Goal: Information Seeking & Learning: Compare options

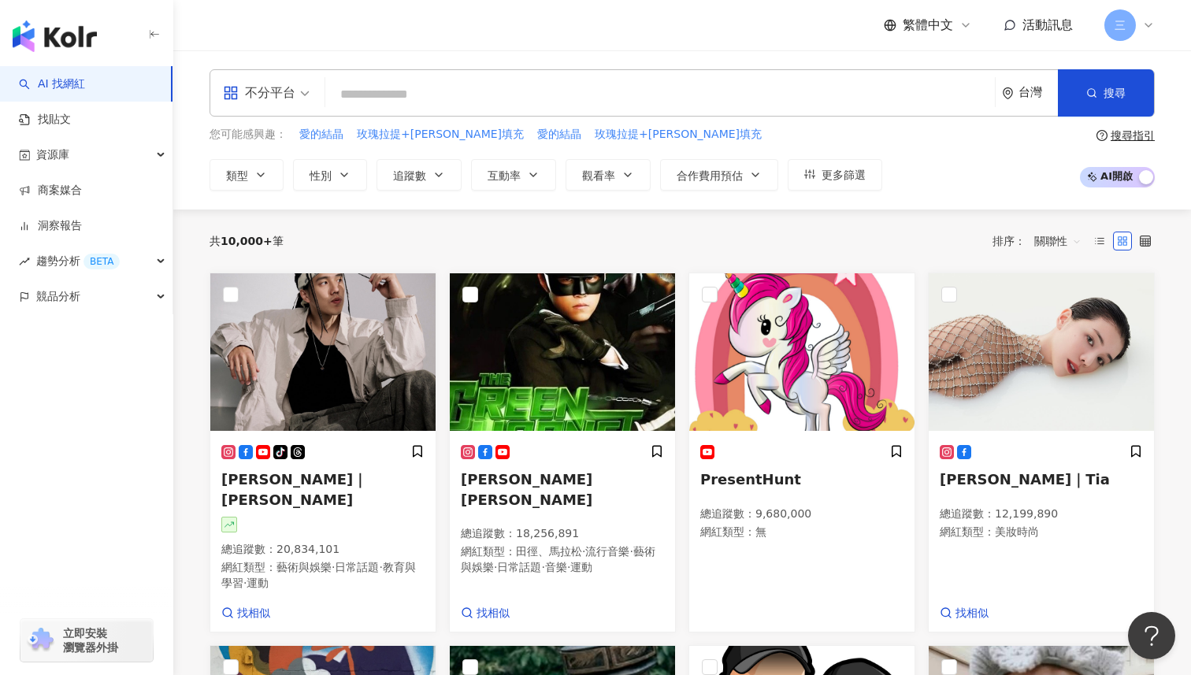
click at [545, 93] on input "search" at bounding box center [660, 95] width 657 height 30
type input "*"
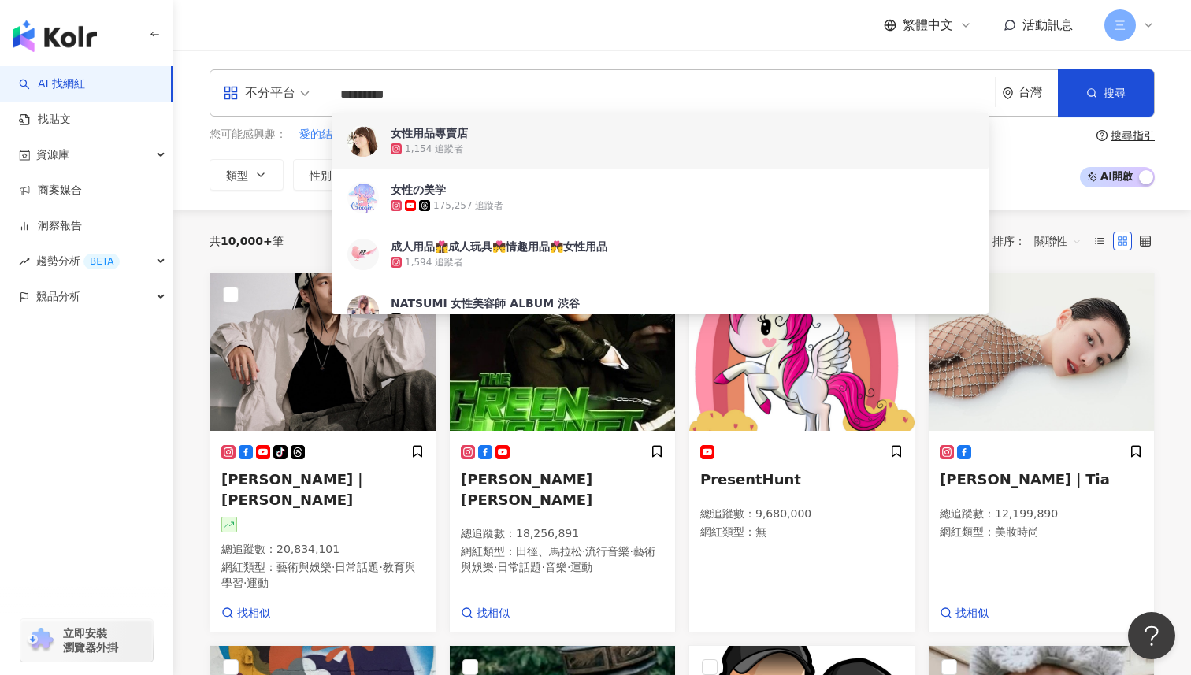
click at [365, 91] on input "*********" at bounding box center [660, 95] width 657 height 30
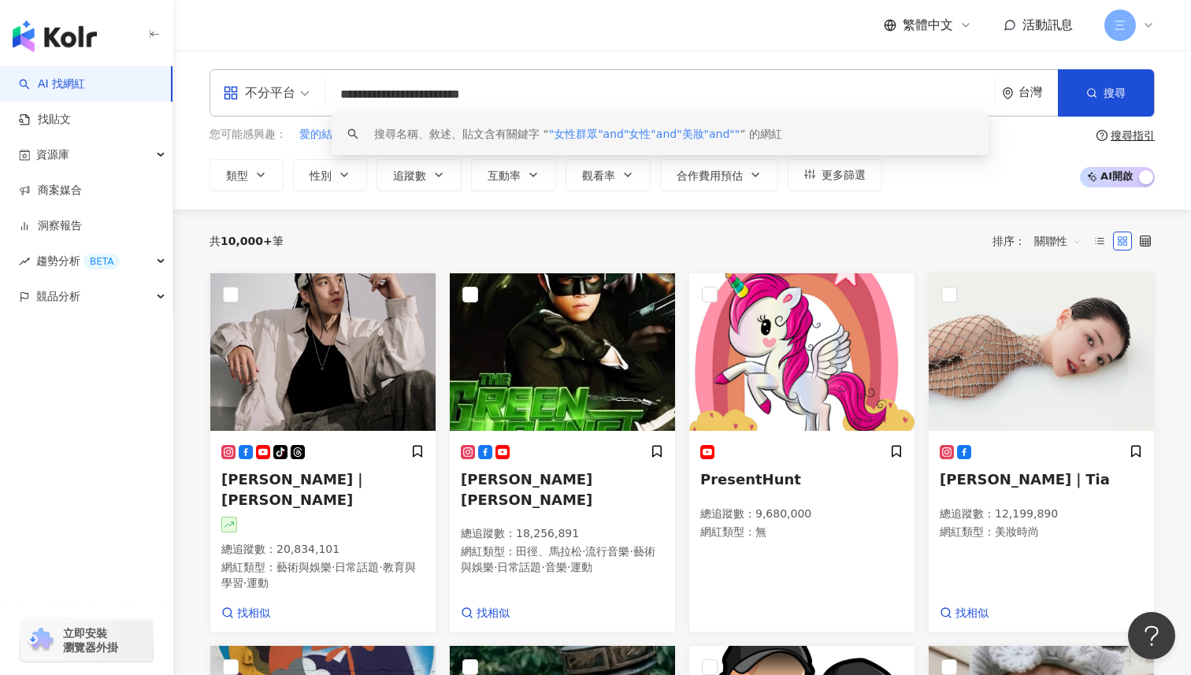
click at [553, 94] on input "**********" at bounding box center [660, 95] width 657 height 30
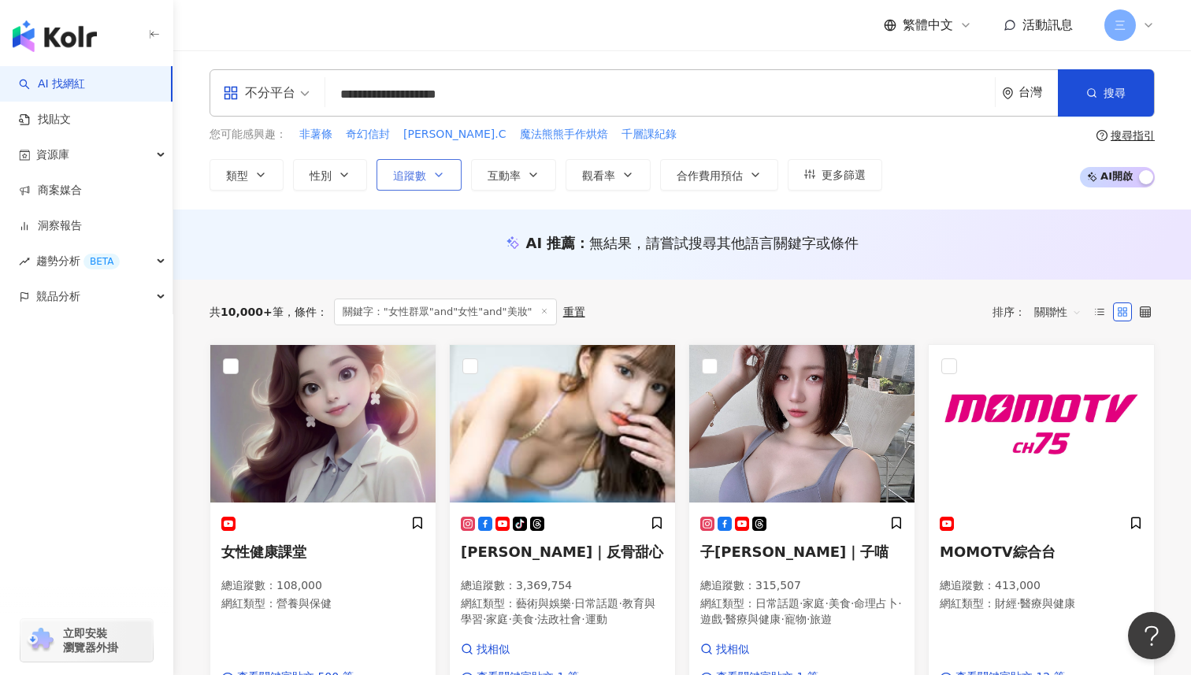
type input "**********"
click at [437, 177] on icon "button" at bounding box center [439, 175] width 13 height 13
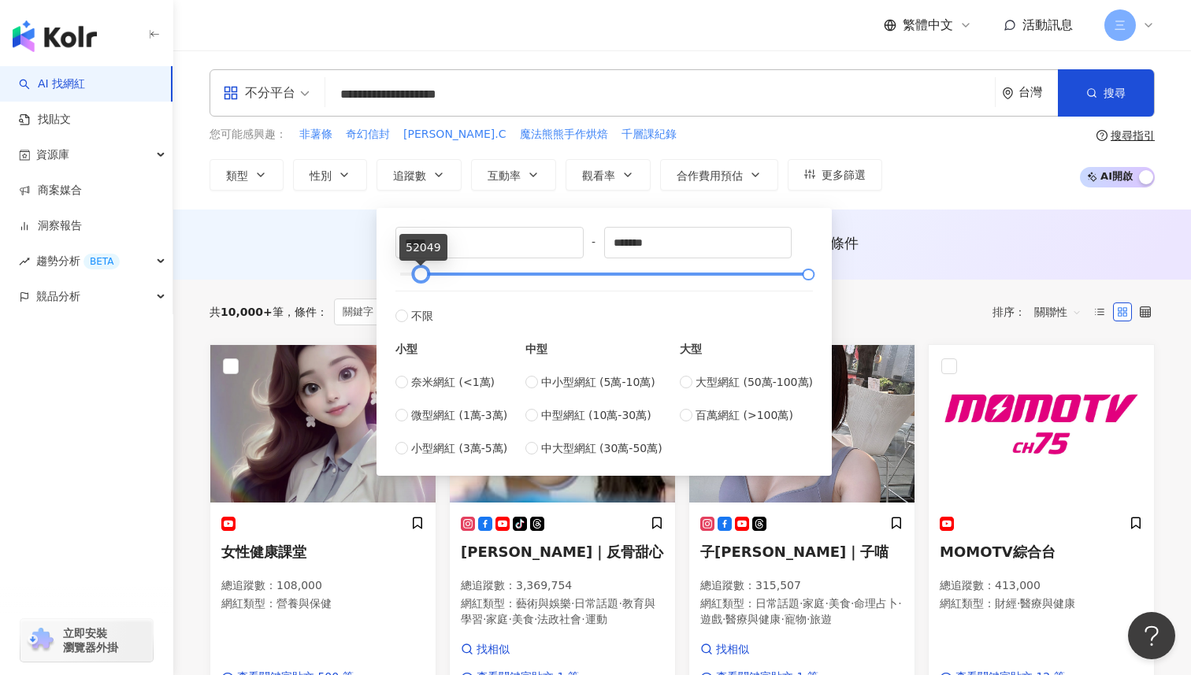
type input "*****"
drag, startPoint x: 398, startPoint y: 274, endPoint x: 418, endPoint y: 276, distance: 20.5
click at [418, 276] on div at bounding box center [420, 274] width 9 height 9
click at [925, 202] on div "**********" at bounding box center [682, 129] width 1018 height 159
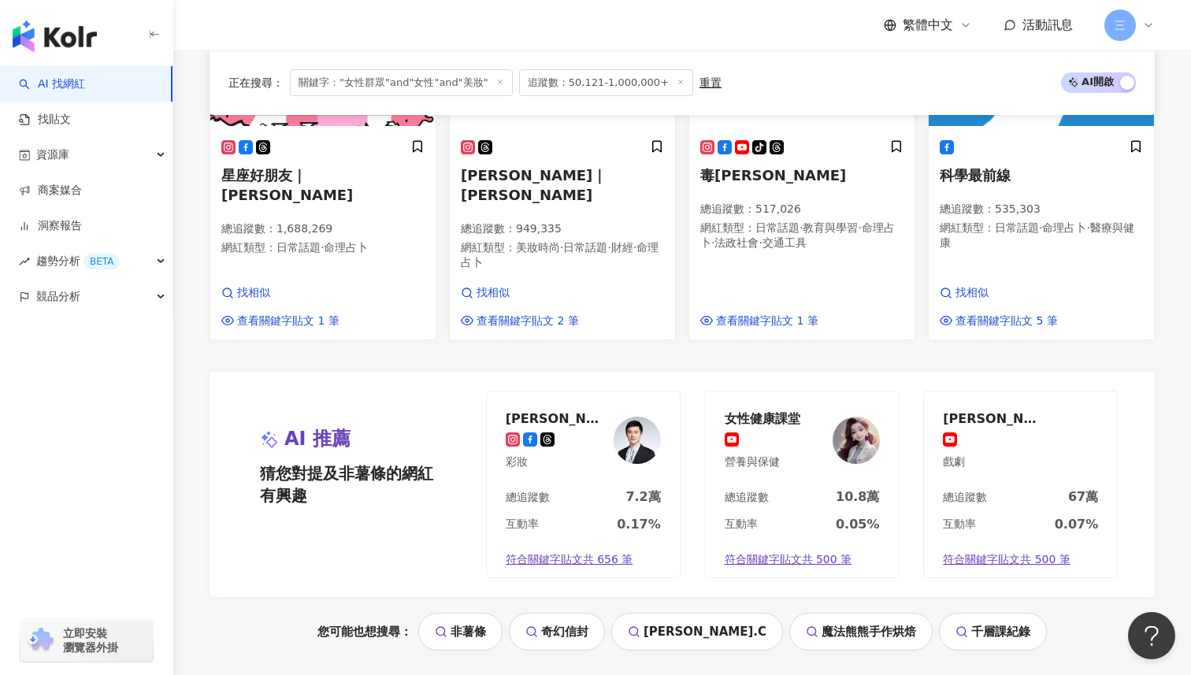
scroll to position [1556, 0]
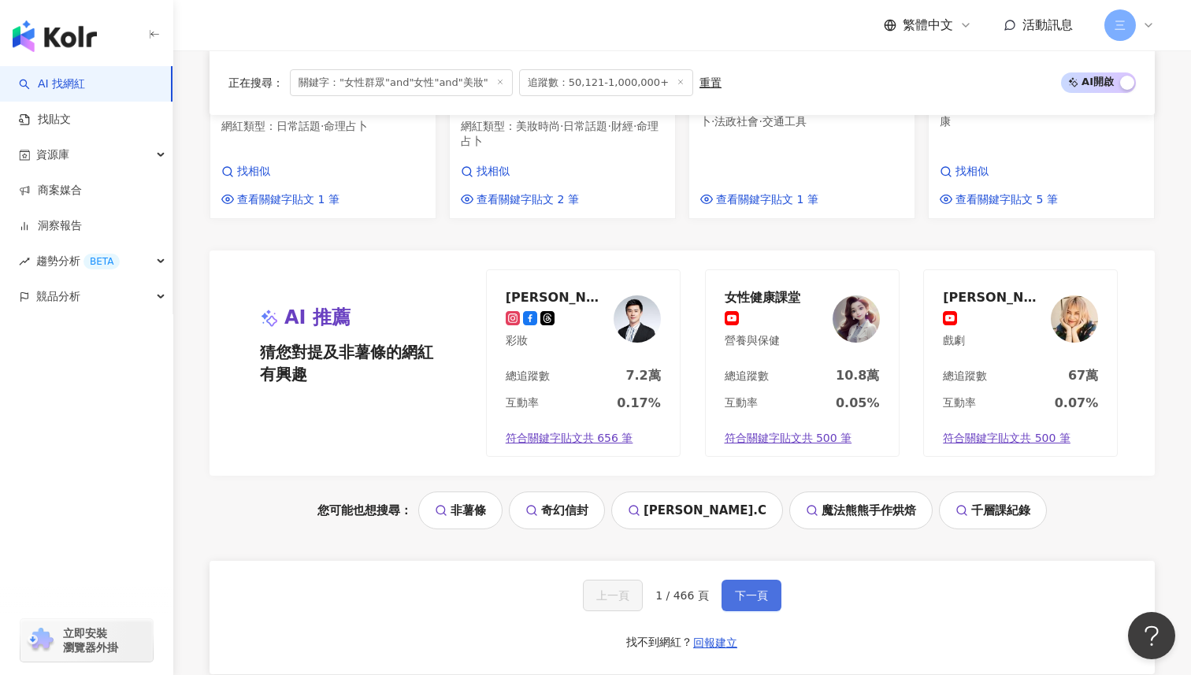
click at [753, 589] on span "下一頁" at bounding box center [751, 595] width 33 height 13
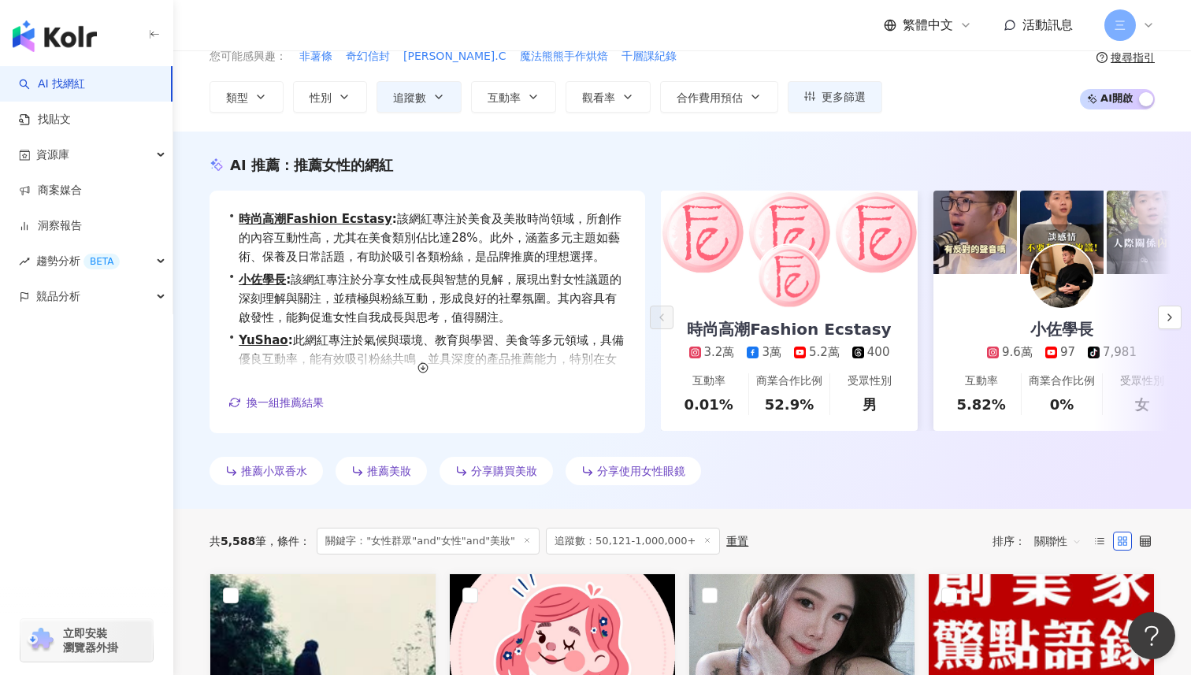
scroll to position [0, 0]
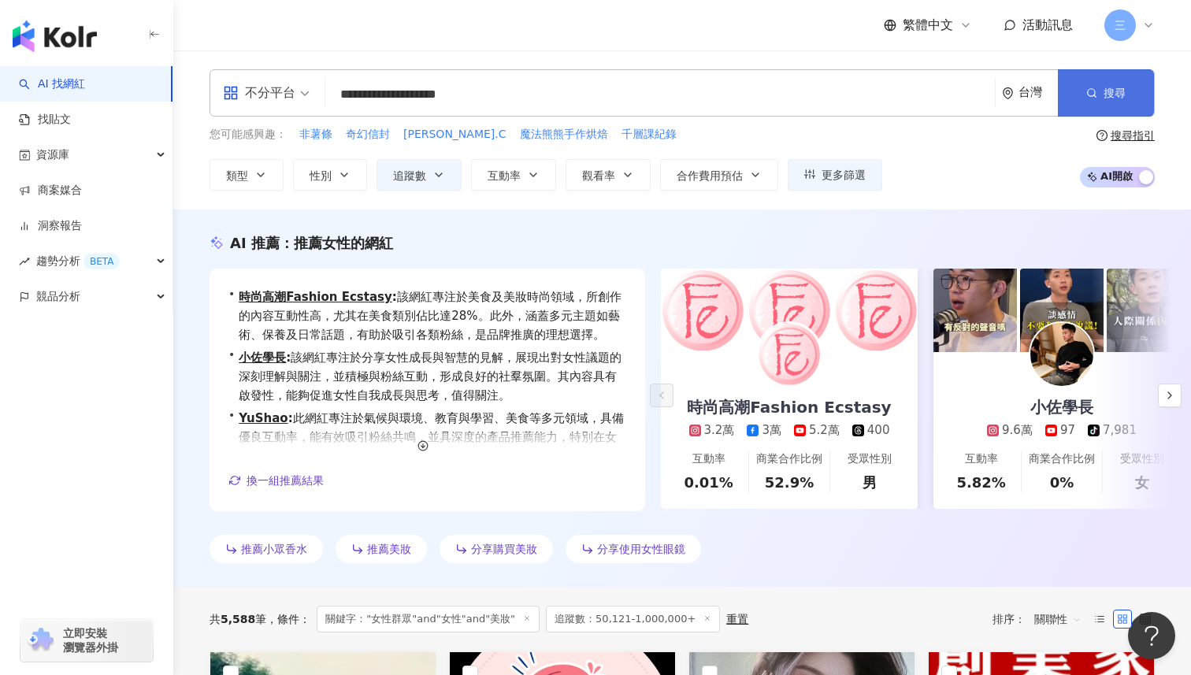
click at [1095, 93] on circle "button" at bounding box center [1091, 92] width 7 height 7
click at [337, 181] on button "性別" at bounding box center [330, 175] width 74 height 32
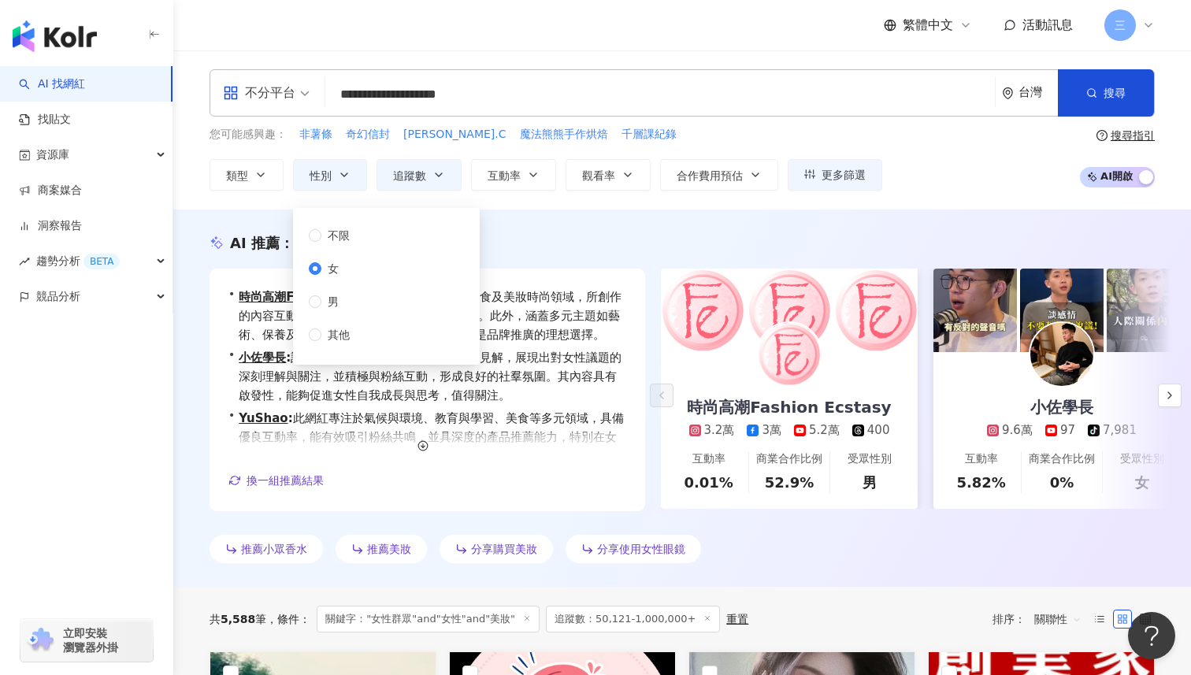
click at [551, 231] on div "AI 推薦 ： 推薦女性的網紅 • 時尚高潮Fashion Ecstasy : 該網紅專注於美食及美妝時尚領域，所創作的內容互動性高，尤其在美食類別佔比達28…" at bounding box center [682, 398] width 1018 height 377
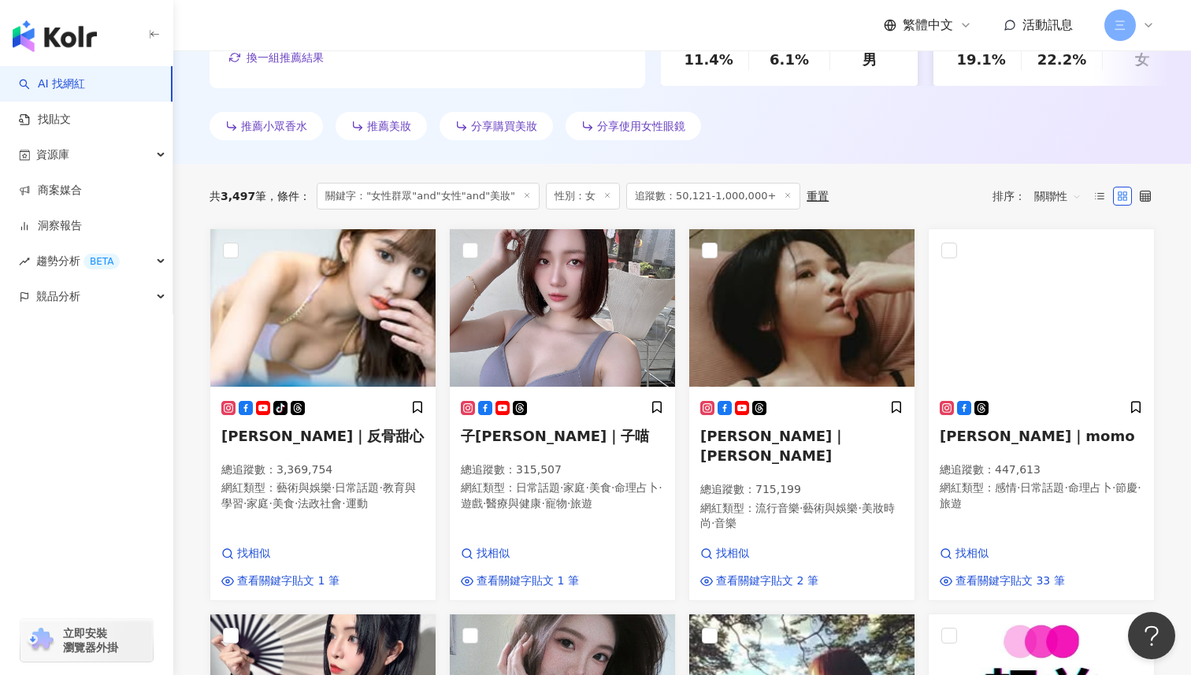
scroll to position [512, 0]
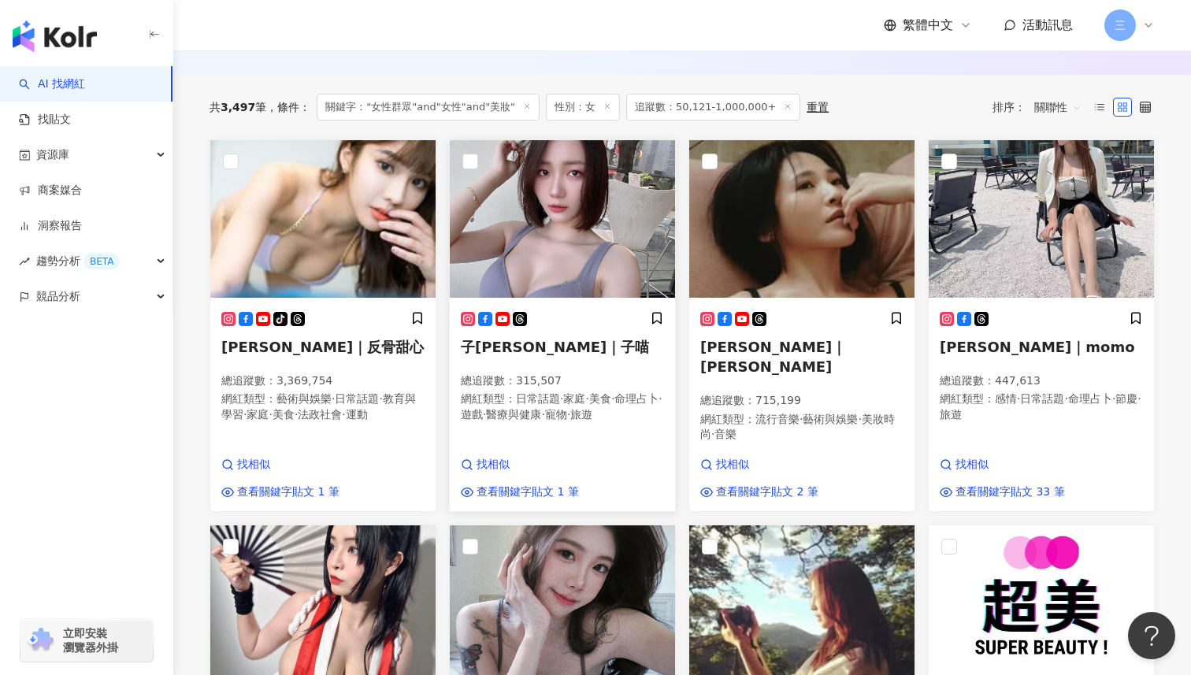
click at [514, 351] on span "子喵 koneko｜子喵" at bounding box center [555, 347] width 188 height 17
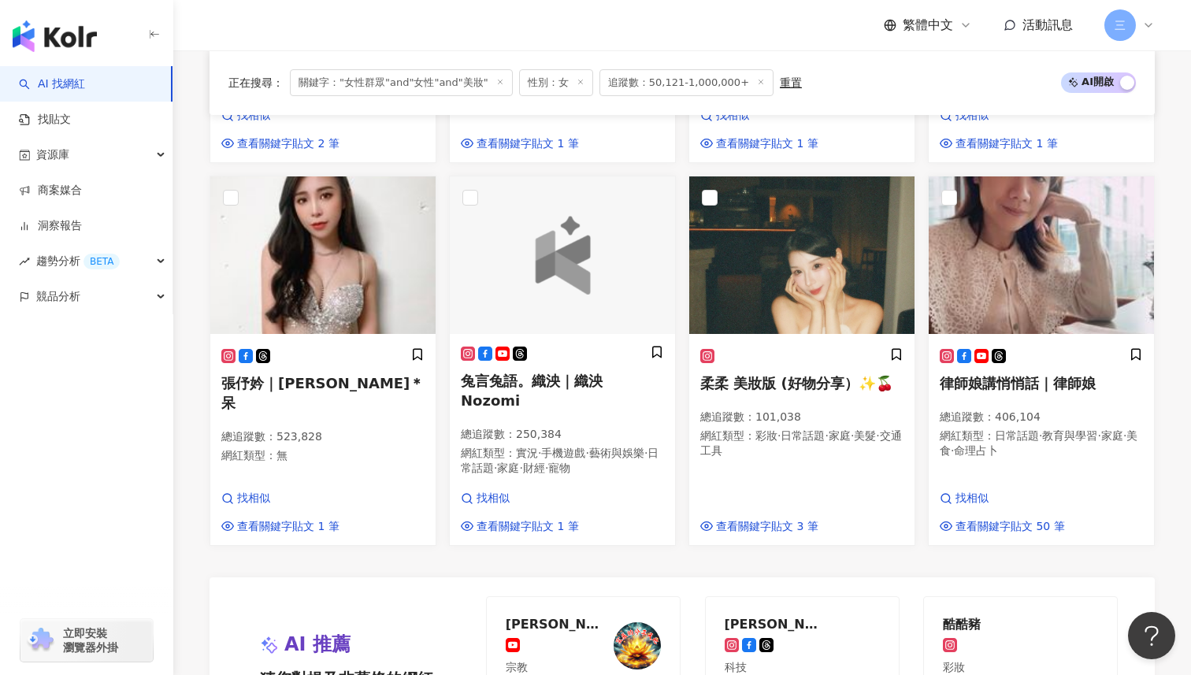
scroll to position [1197, 0]
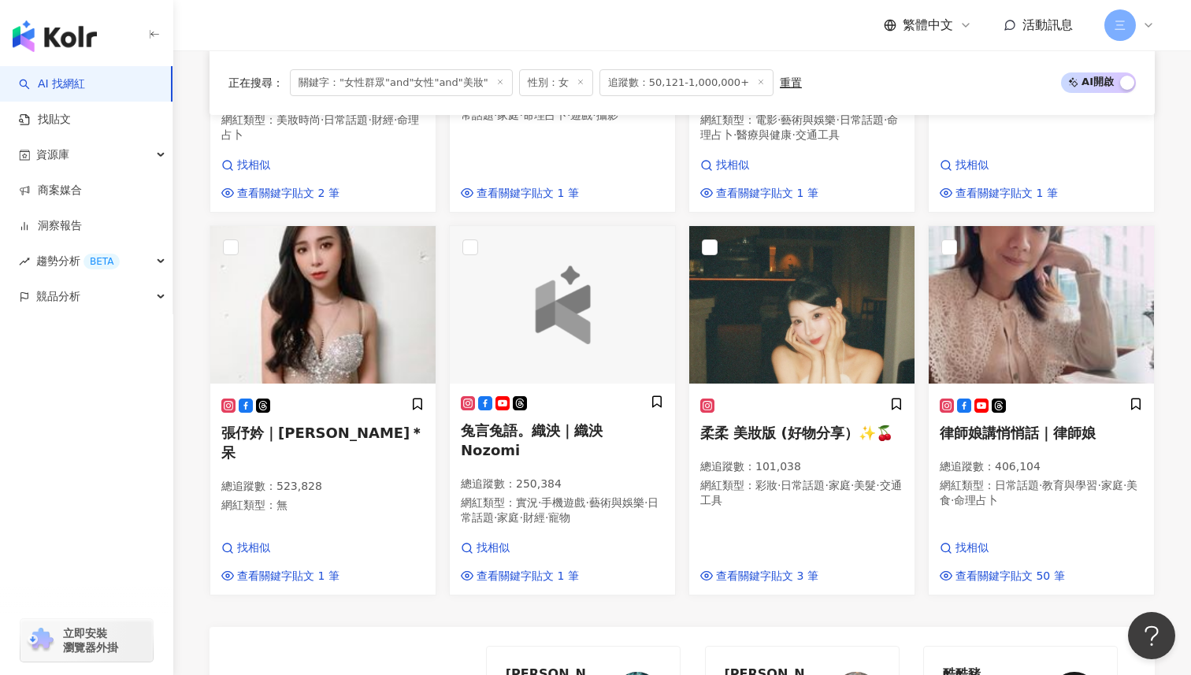
click at [682, 338] on div "柔柔 美妝版 (好物分享）✨🍒 總追蹤數 ： 101,038 網紅類型 ： 彩妝 · 日常話題 · 家庭 · 美髮 · 交通工具 查看關鍵字貼文 3 筆" at bounding box center [802, 410] width 240 height 370
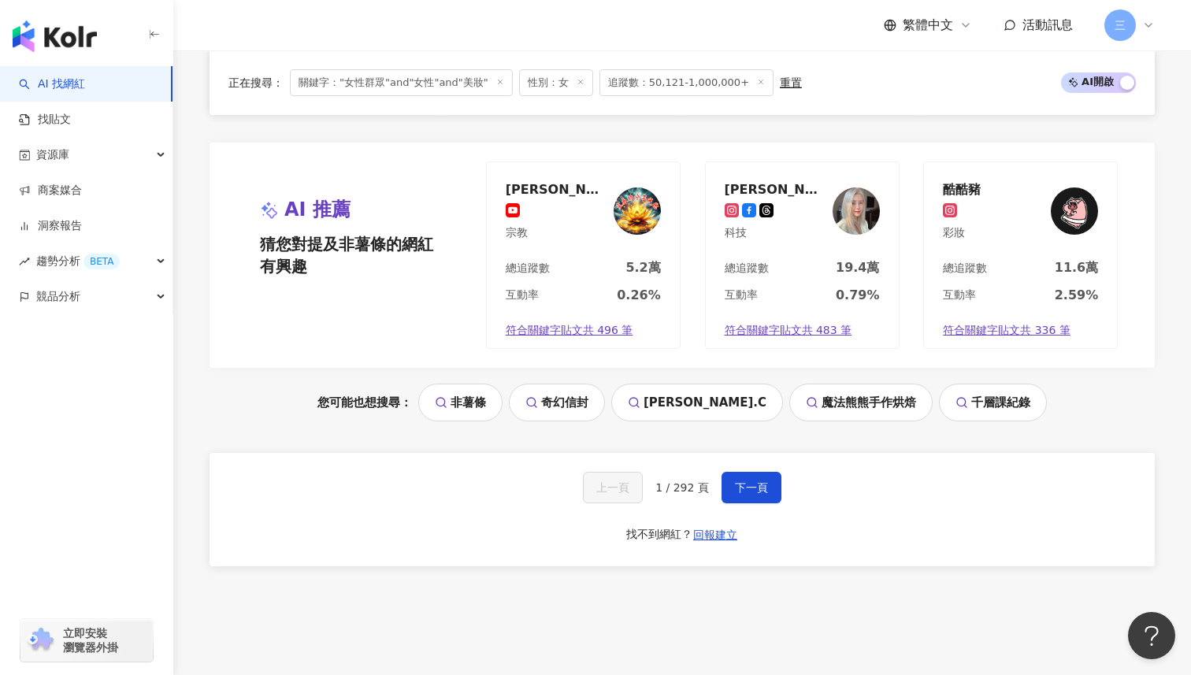
scroll to position [1749, 0]
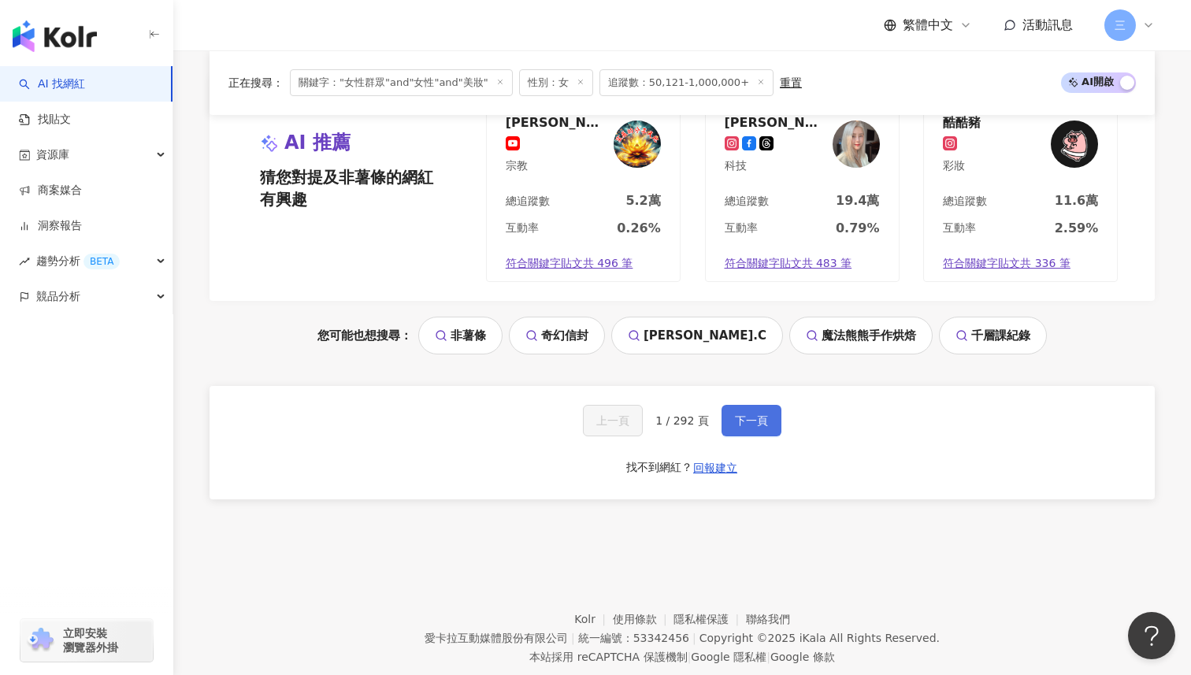
click at [759, 414] on span "下一頁" at bounding box center [751, 420] width 33 height 13
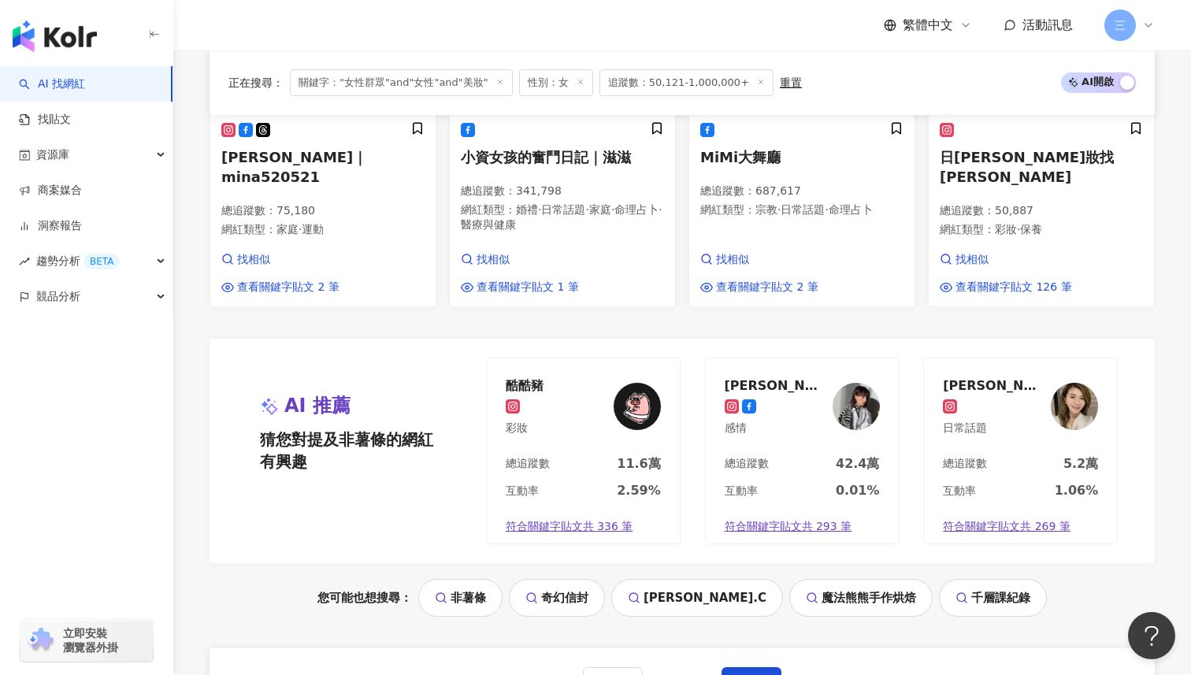
scroll to position [1547, 0]
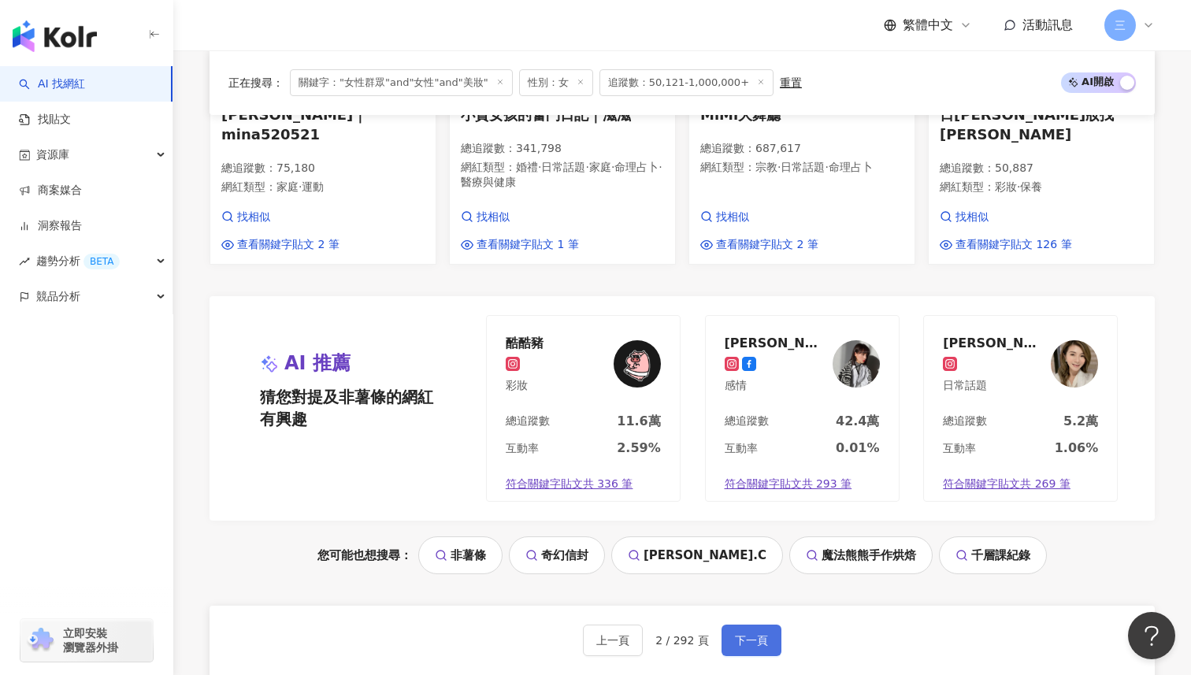
click at [751, 625] on button "下一頁" at bounding box center [752, 641] width 60 height 32
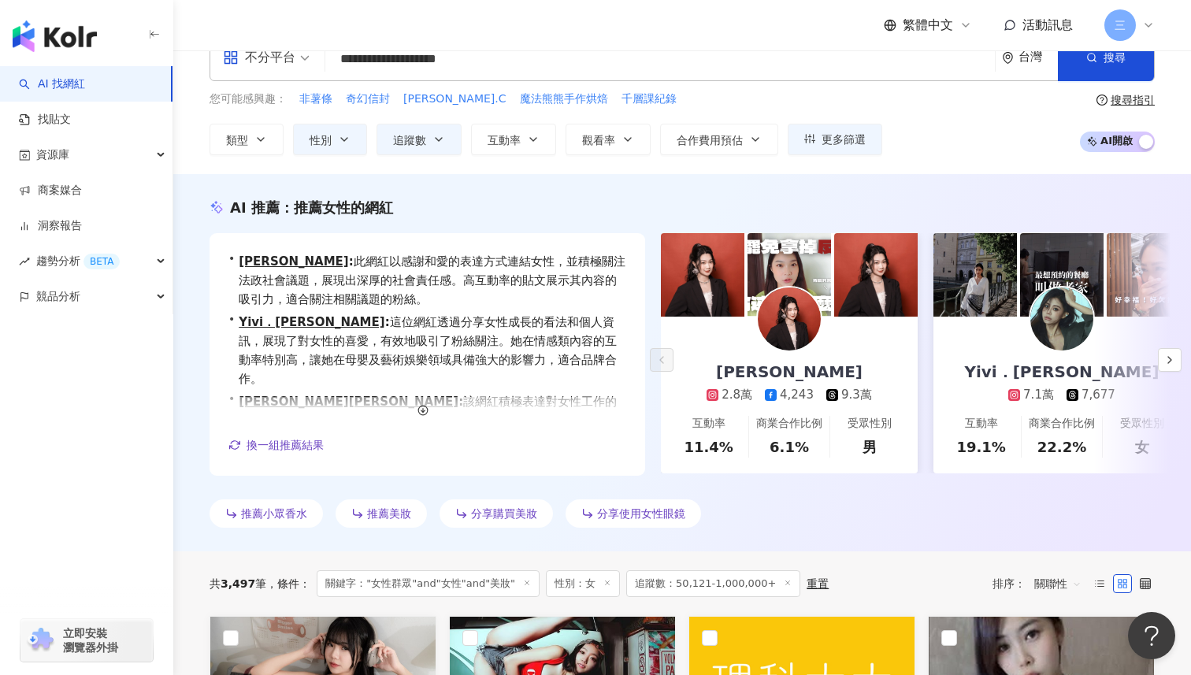
scroll to position [0, 0]
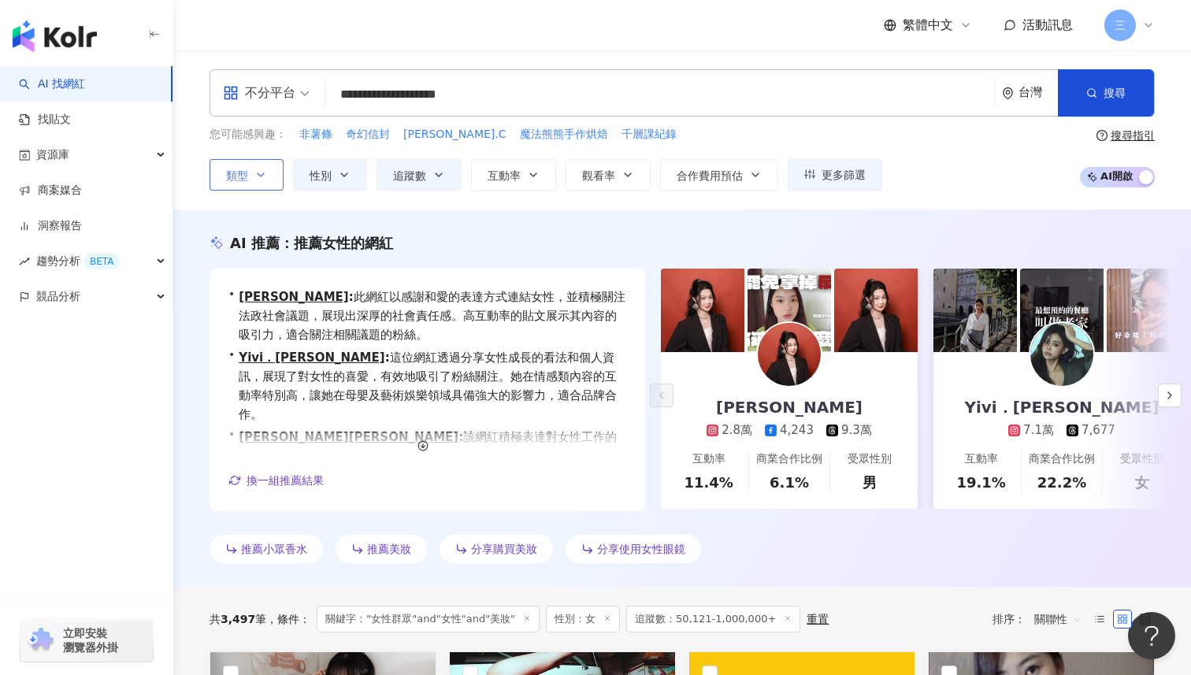
click at [260, 171] on icon "button" at bounding box center [261, 175] width 13 height 13
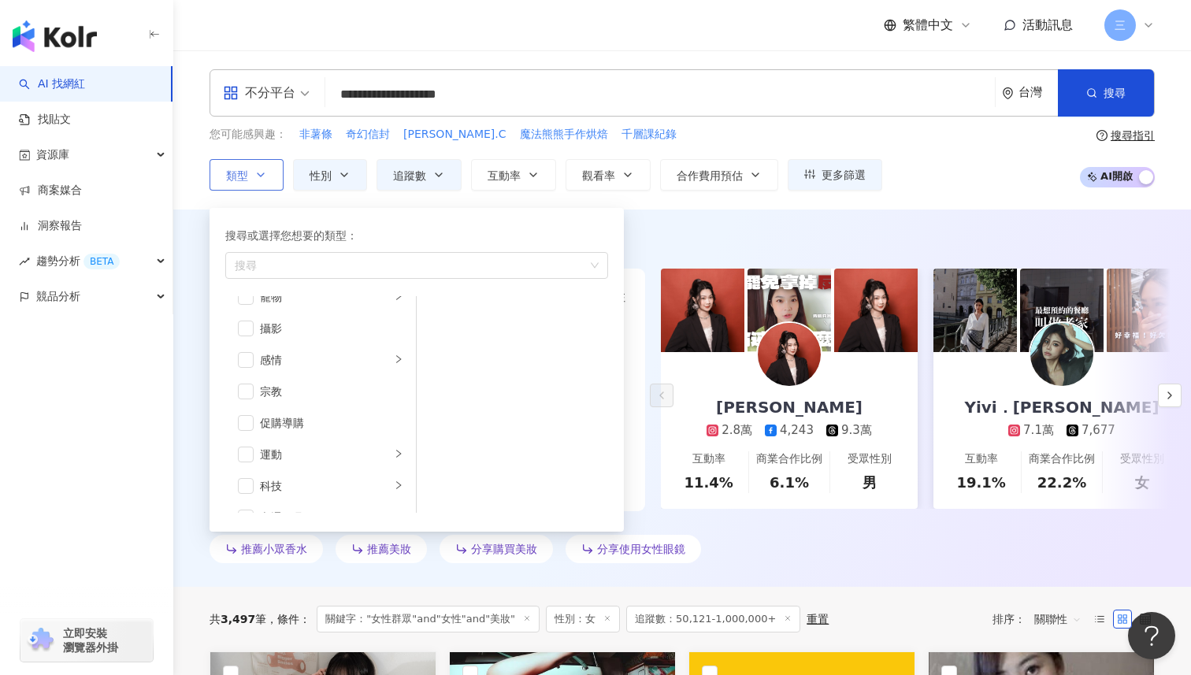
scroll to position [546, 0]
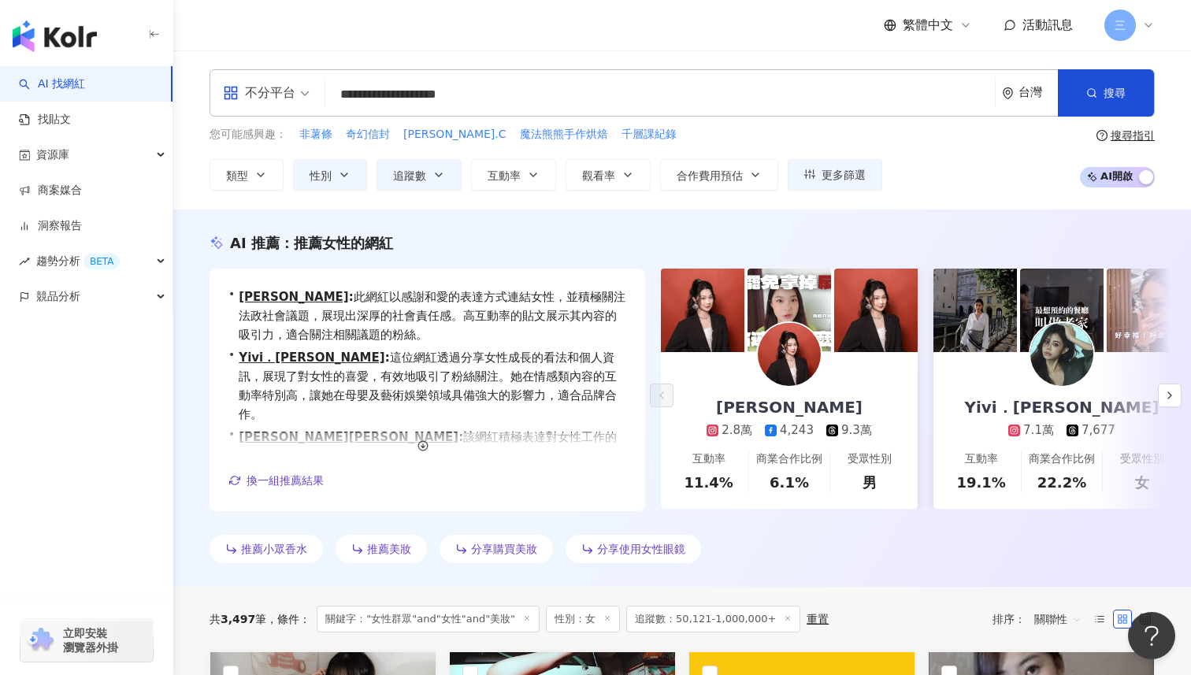
click at [182, 401] on div "AI 推薦 ： 推薦女性的網紅 • 沐容Alice : 此網紅以感謝和愛的表達方式連結女性，並積極關注法政社會議題，展現出深厚的社會責任感。高互動率的貼文展示…" at bounding box center [682, 401] width 1009 height 336
click at [299, 95] on span "不分平台" at bounding box center [266, 92] width 87 height 25
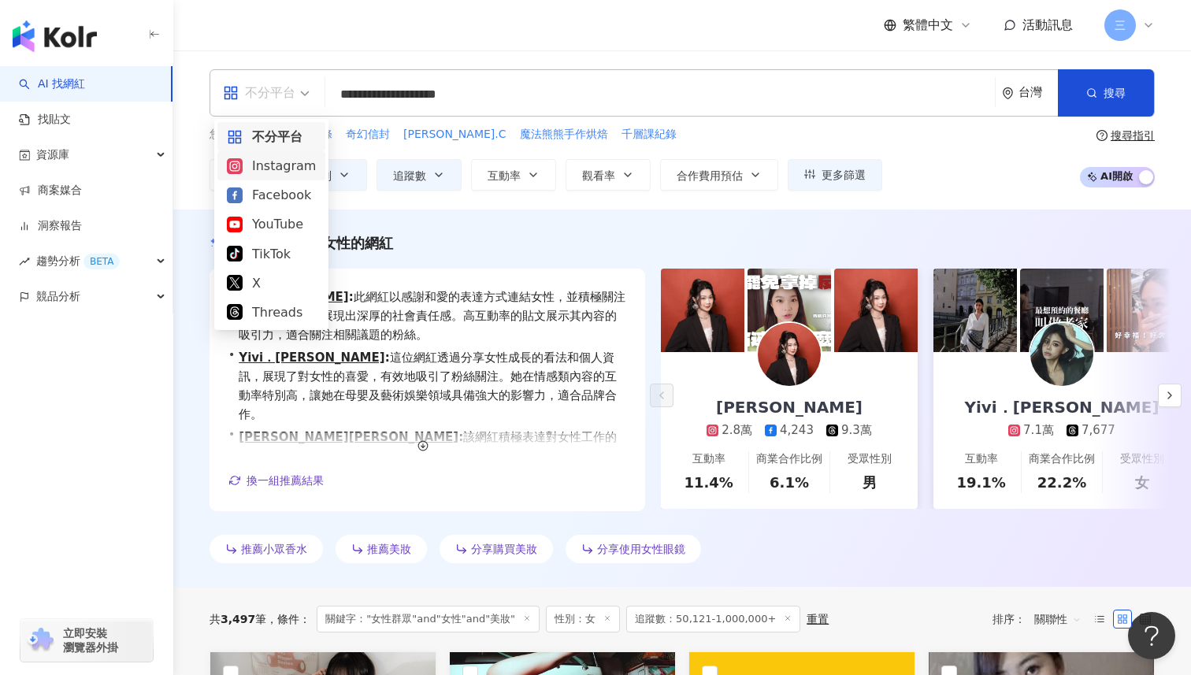
click at [283, 164] on div "Instagram" at bounding box center [271, 166] width 89 height 20
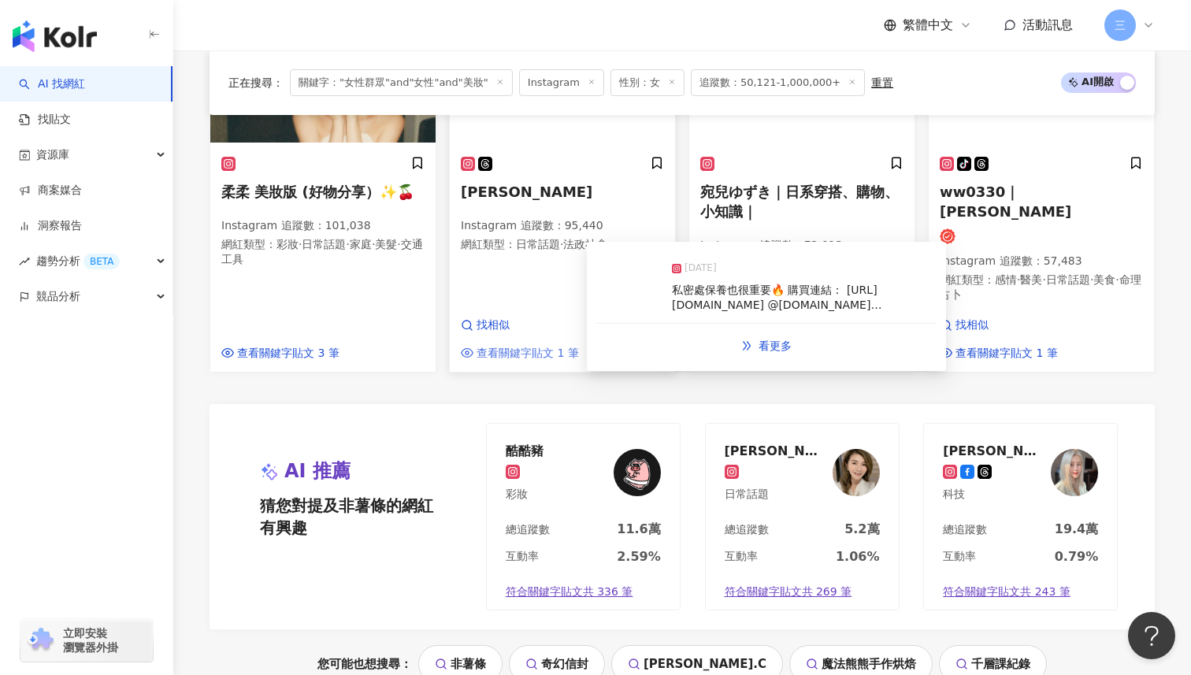
scroll to position [1607, 0]
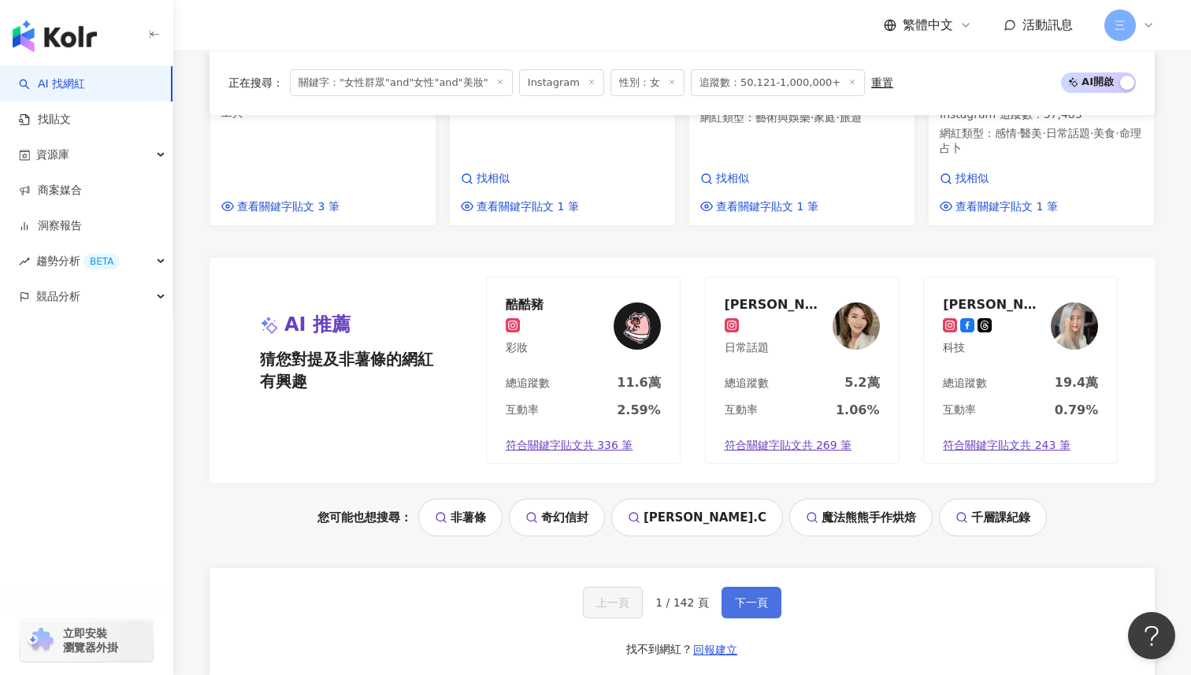
click at [735, 597] on span "下一頁" at bounding box center [751, 603] width 33 height 13
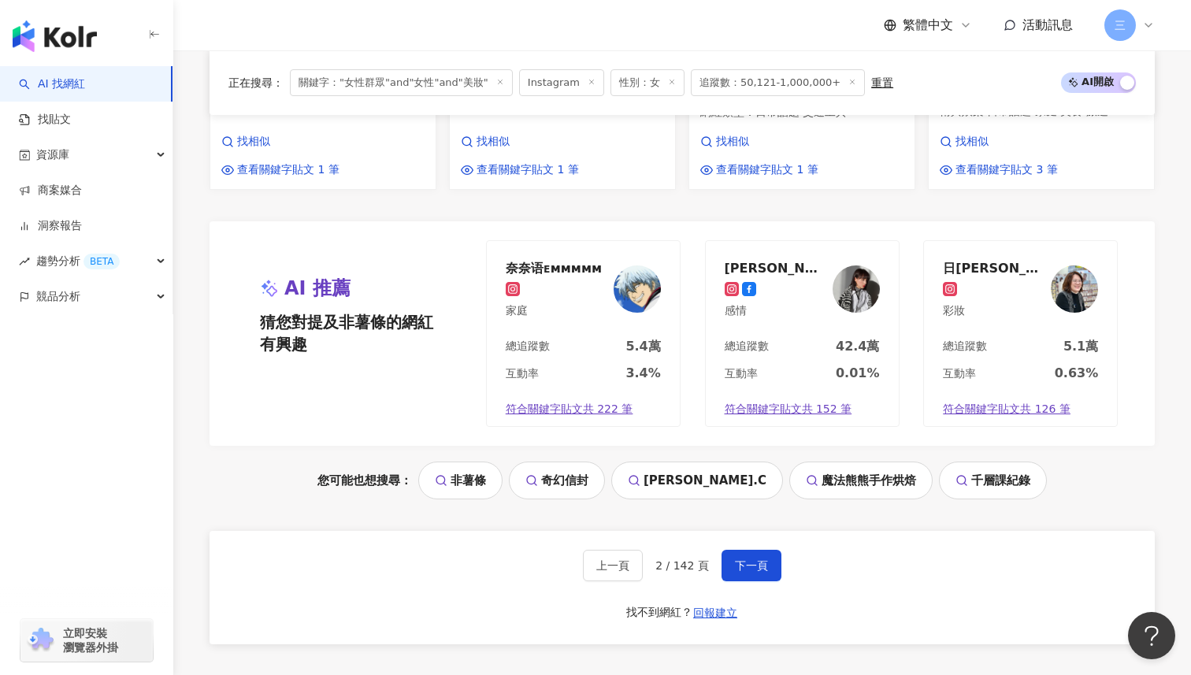
scroll to position [1768, 0]
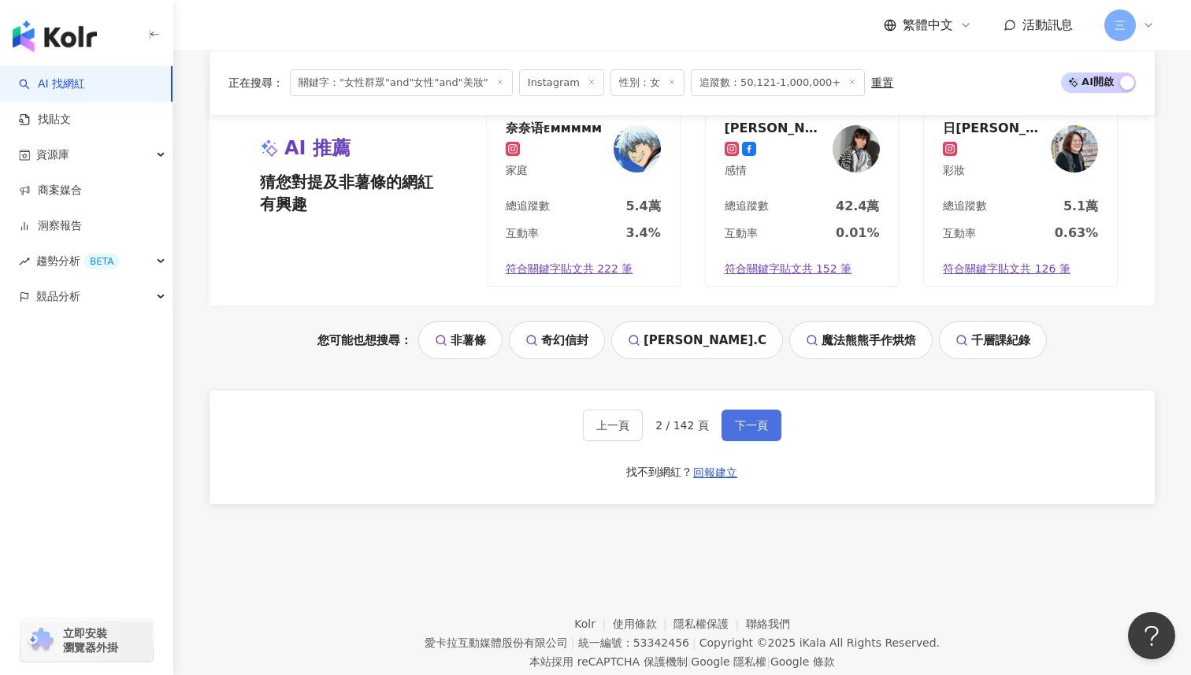
click at [756, 419] on span "下一頁" at bounding box center [751, 425] width 33 height 13
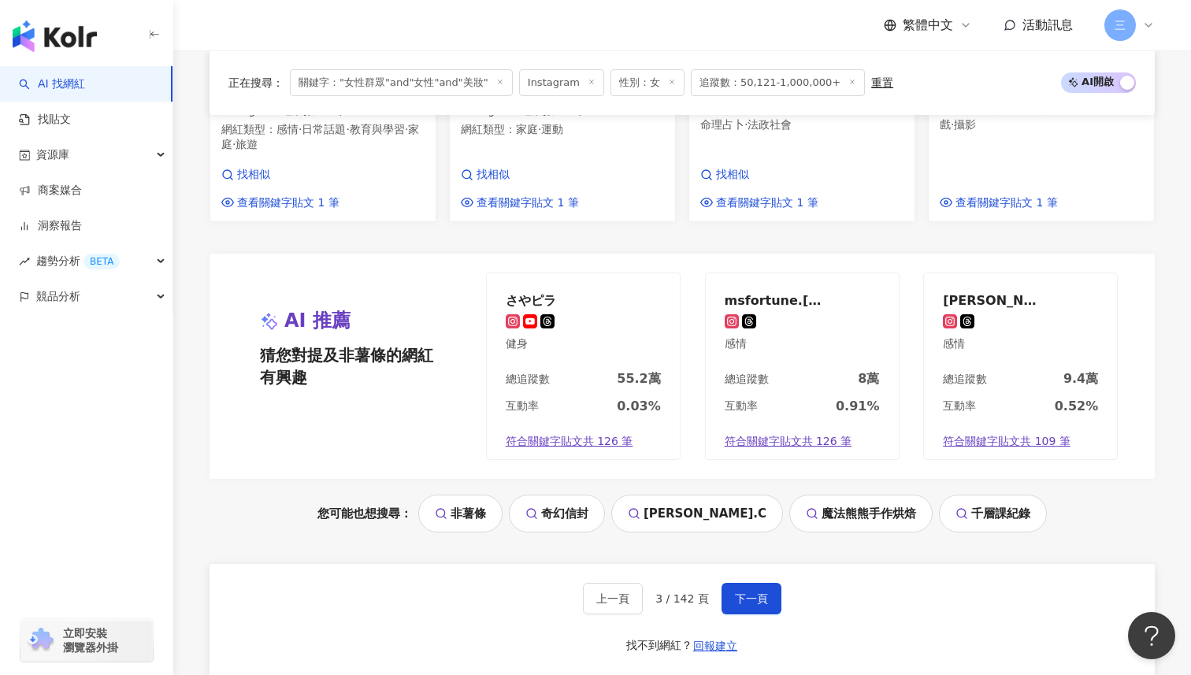
scroll to position [1645, 0]
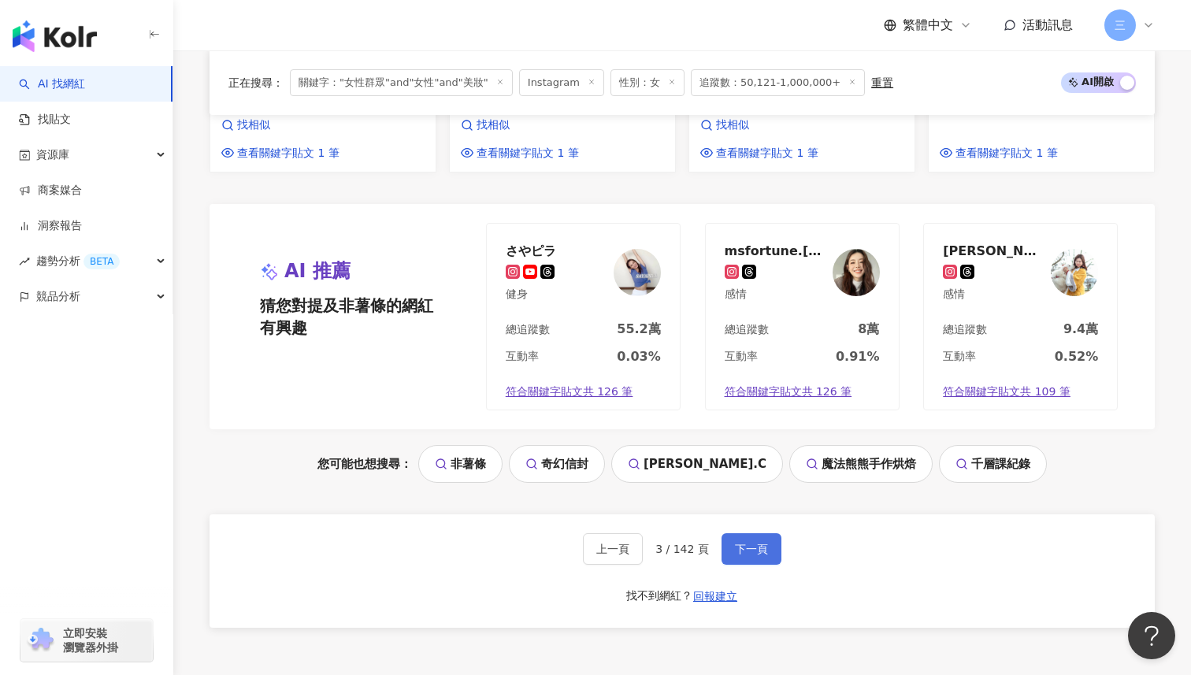
click at [741, 543] on span "下一頁" at bounding box center [751, 549] width 33 height 13
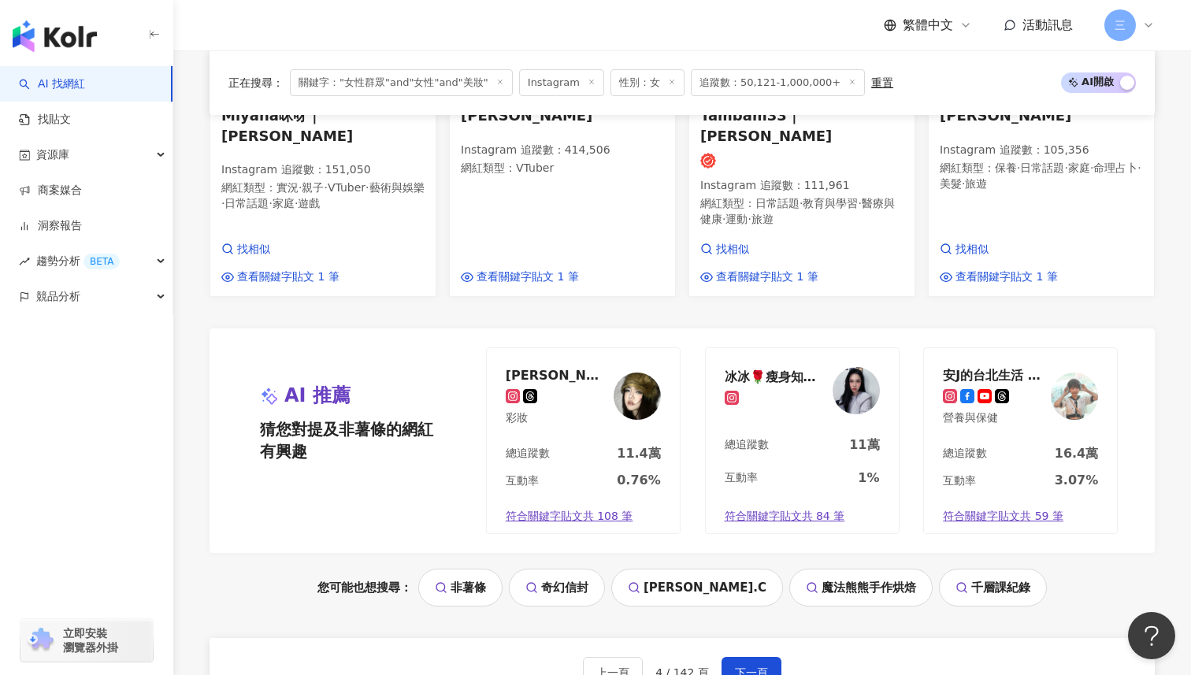
scroll to position [1562, 0]
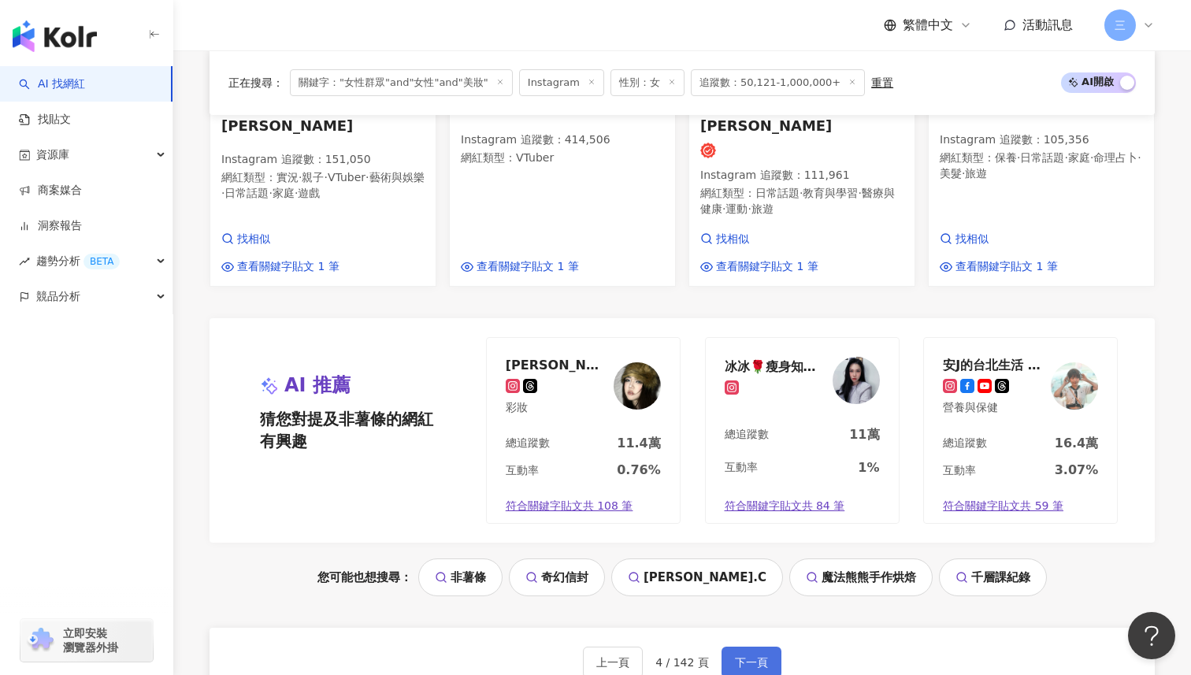
click at [749, 647] on button "下一頁" at bounding box center [752, 663] width 60 height 32
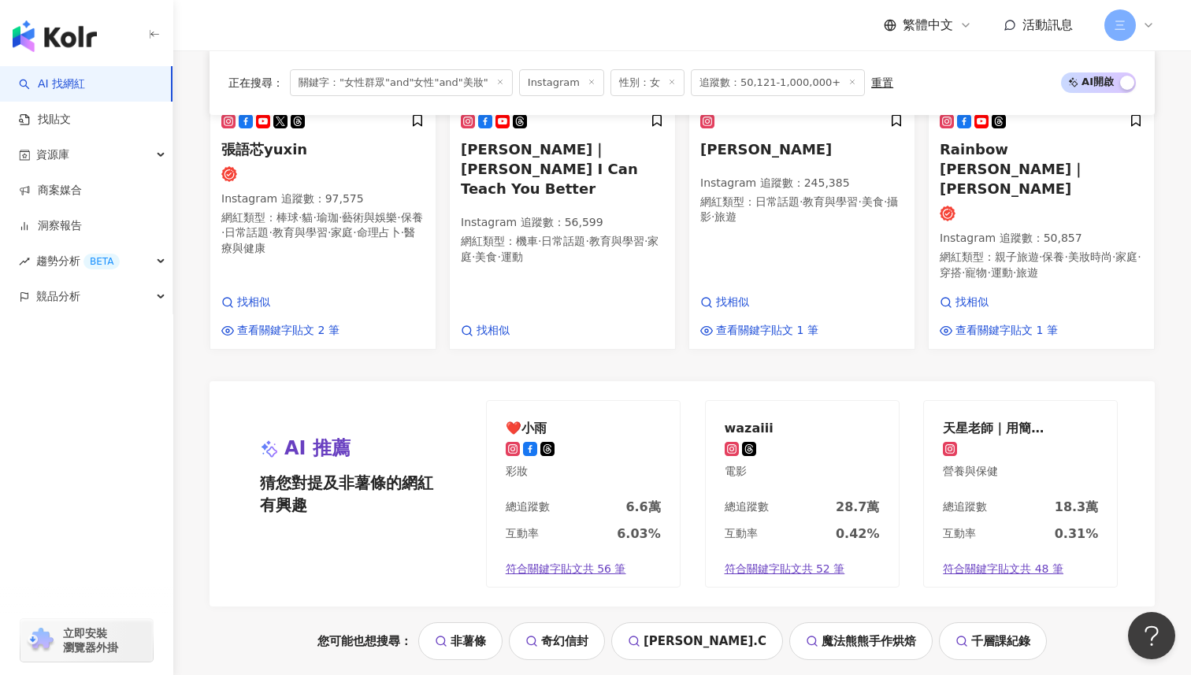
scroll to position [1536, 0]
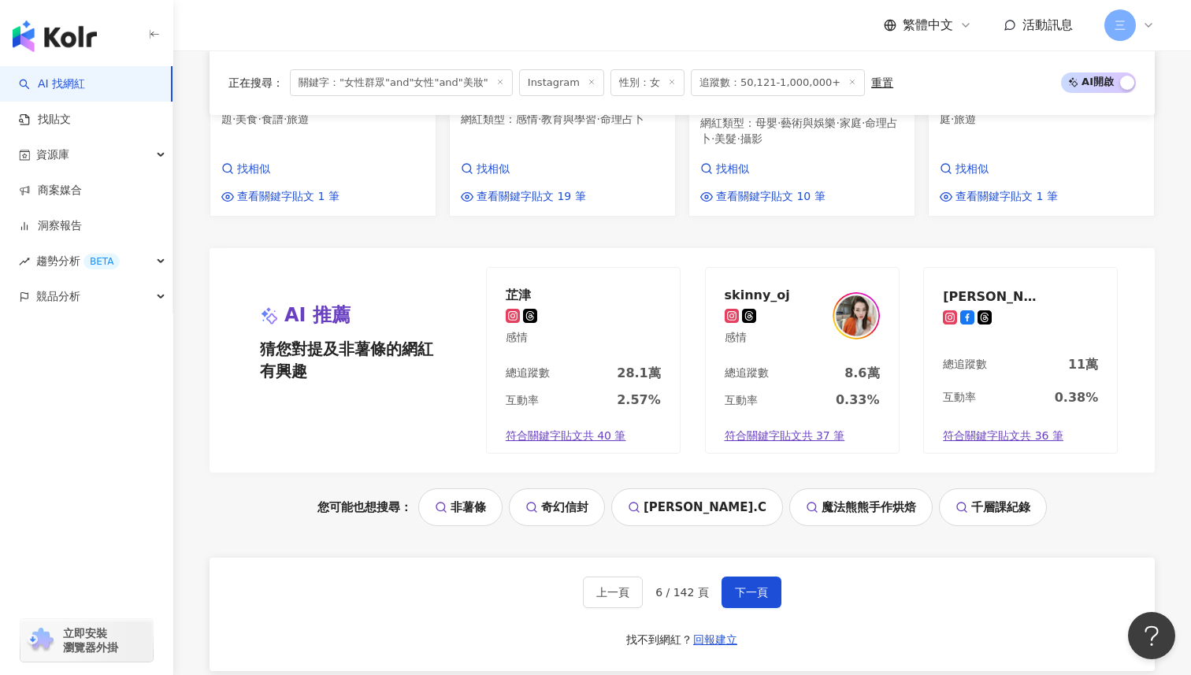
scroll to position [1674, 0]
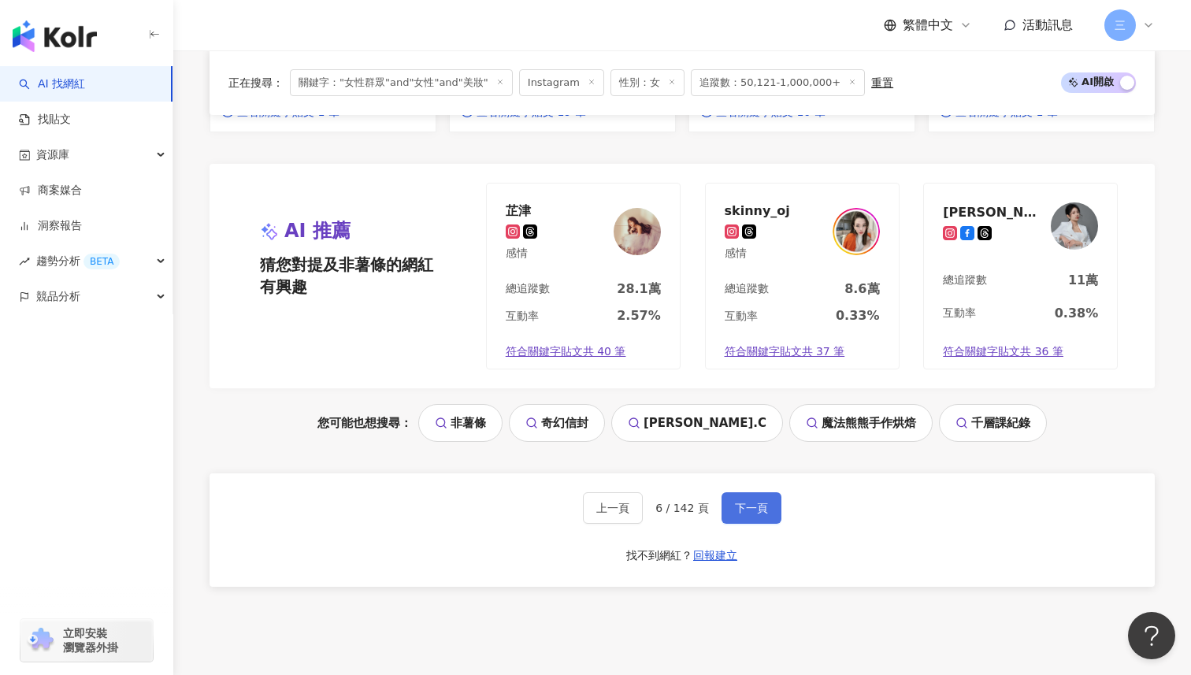
click at [745, 502] on span "下一頁" at bounding box center [751, 508] width 33 height 13
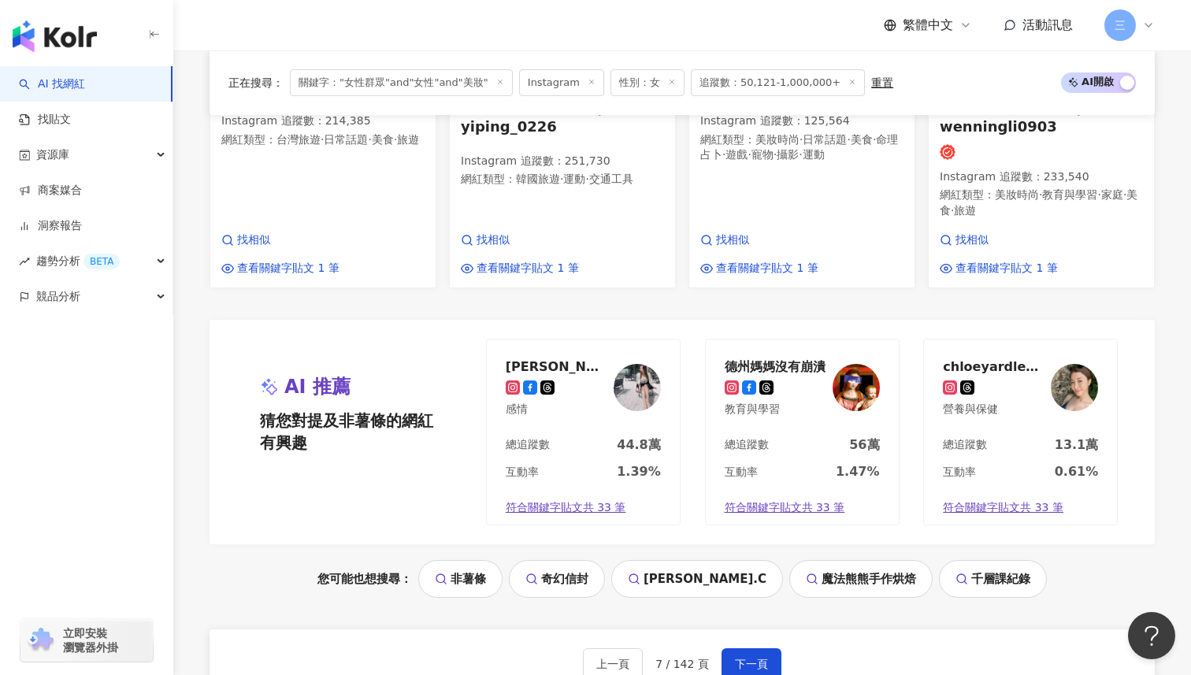
scroll to position [1570, 0]
click at [750, 657] on span "下一頁" at bounding box center [751, 663] width 33 height 13
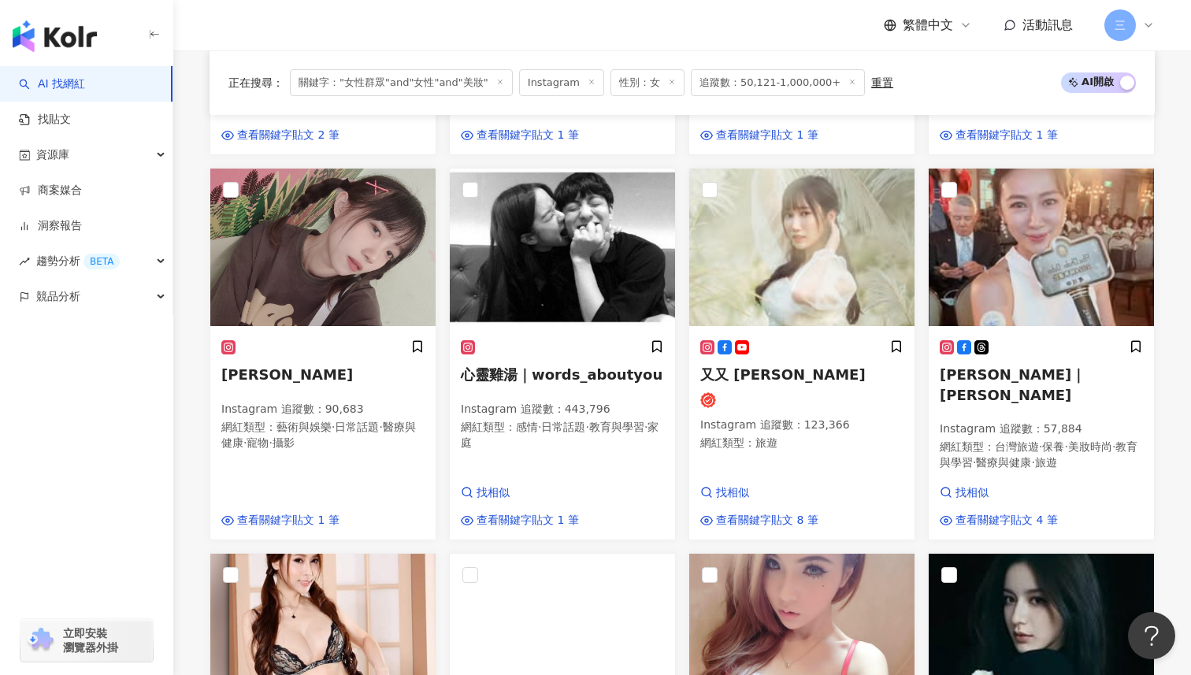
scroll to position [908, 0]
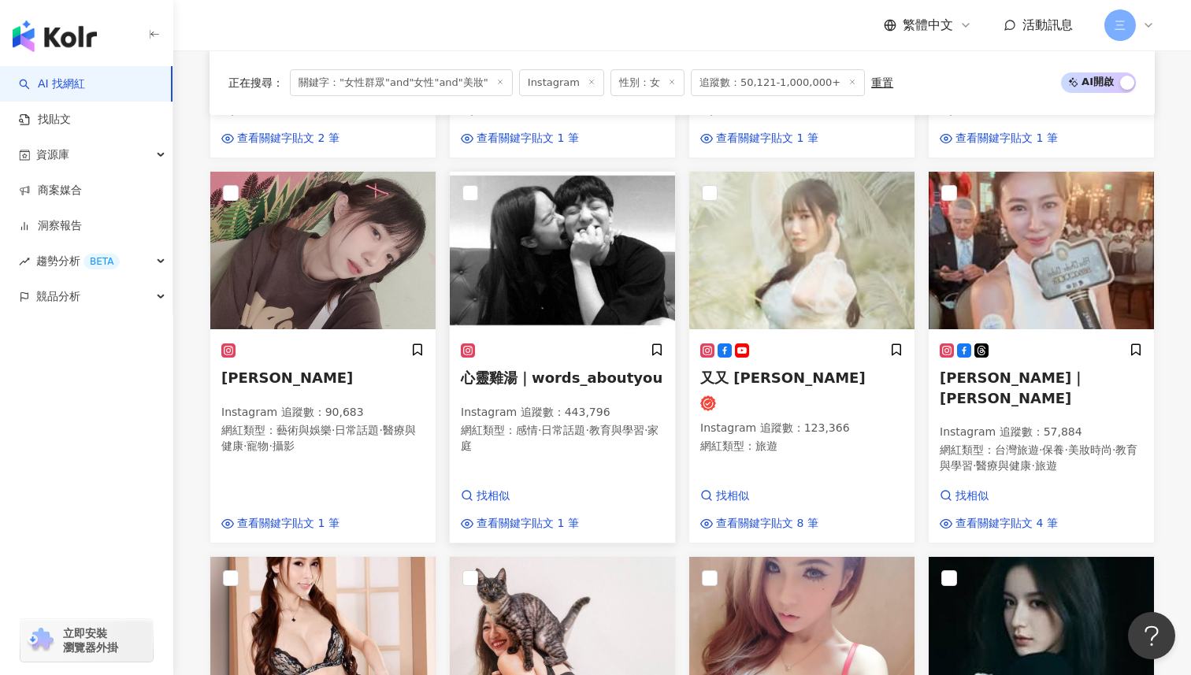
click at [562, 368] on h5 "心靈雞湯｜words_aboutyou" at bounding box center [562, 378] width 203 height 20
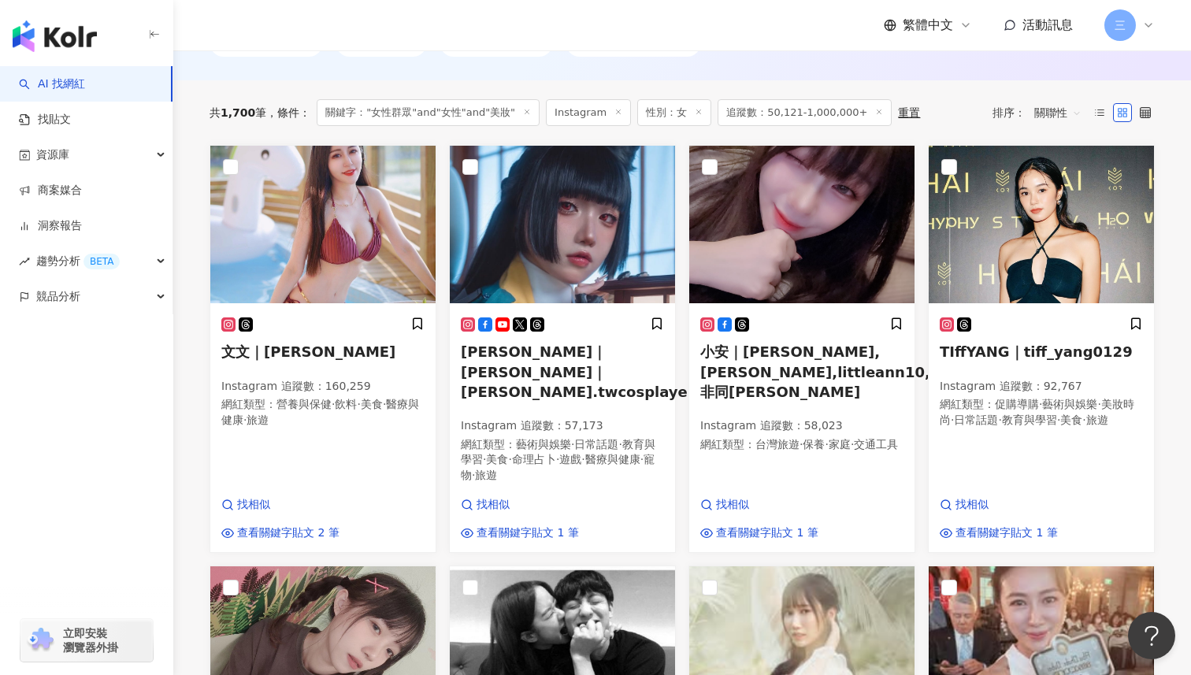
scroll to position [526, 0]
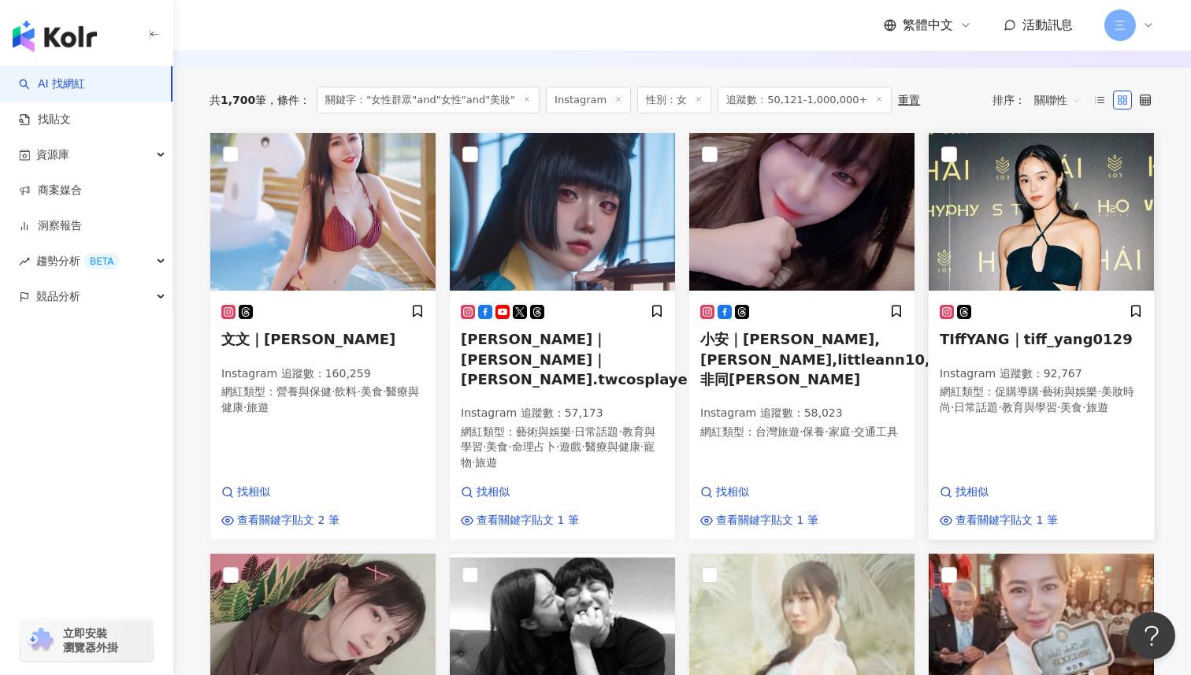
click at [1076, 341] on h5 "TIffYANG｜tiff_yang0129" at bounding box center [1041, 339] width 203 height 20
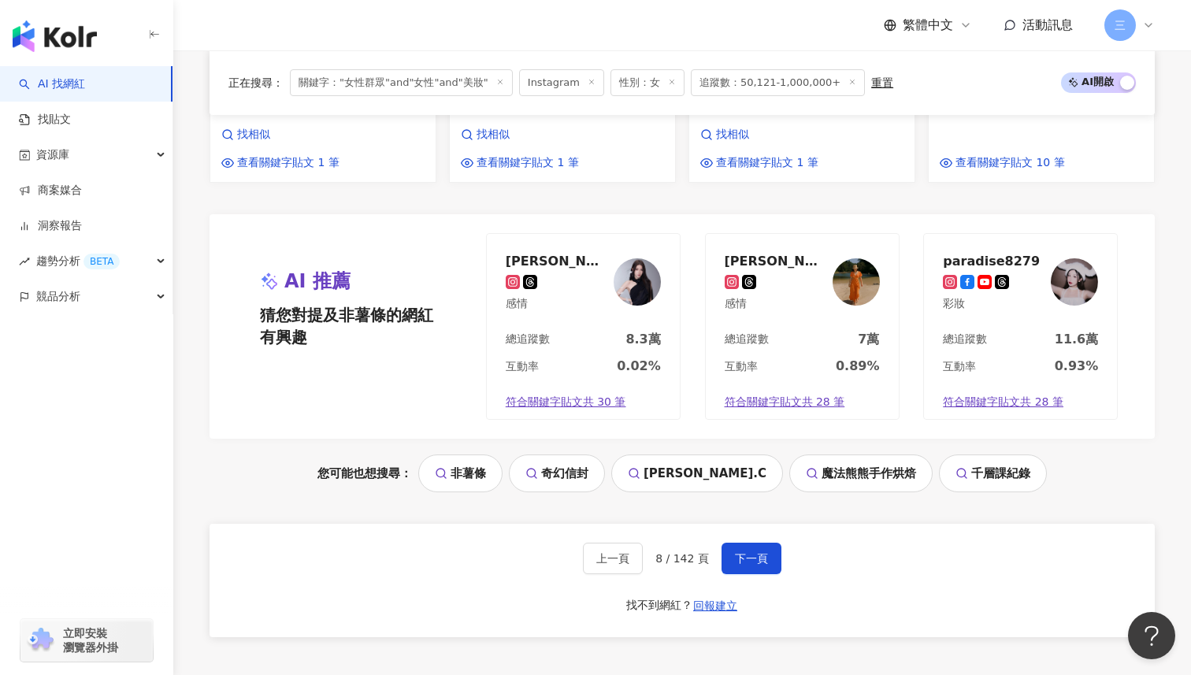
scroll to position [1731, 0]
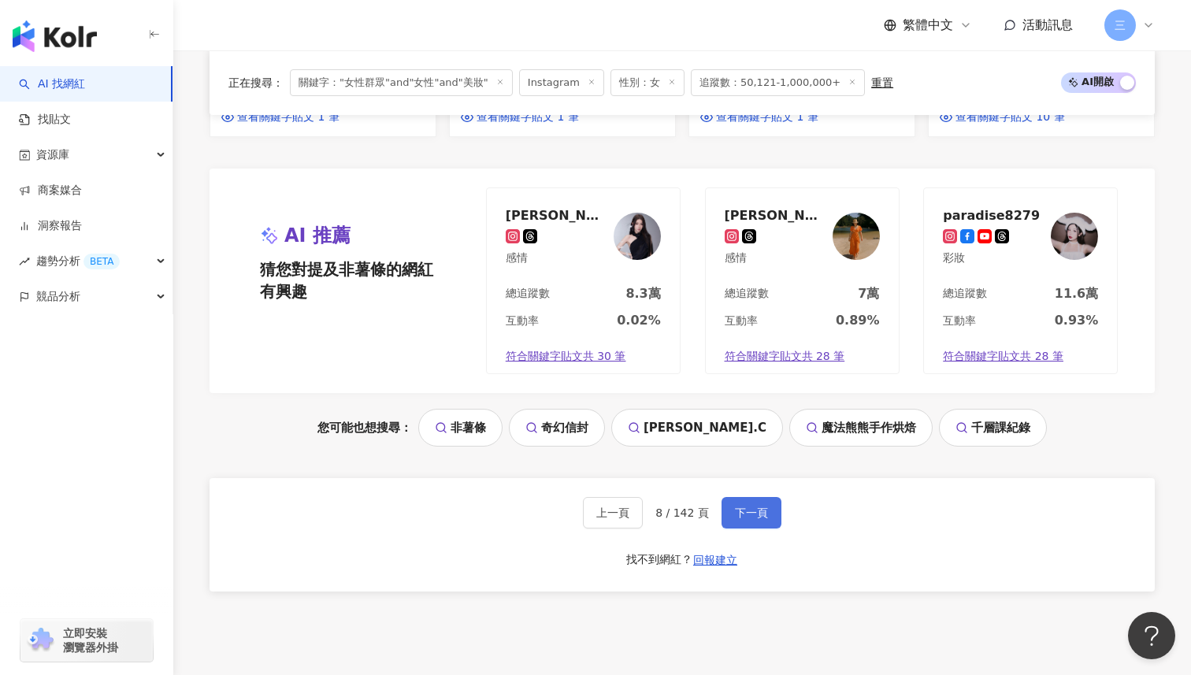
click at [754, 507] on span "下一頁" at bounding box center [751, 513] width 33 height 13
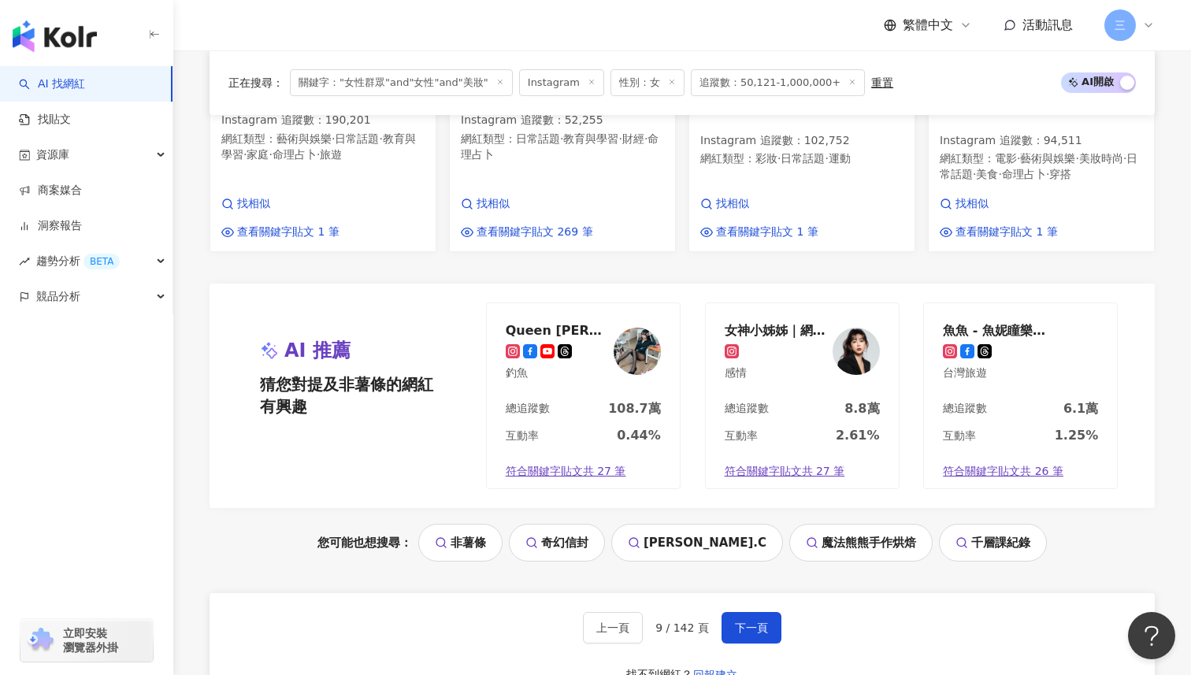
scroll to position [1649, 0]
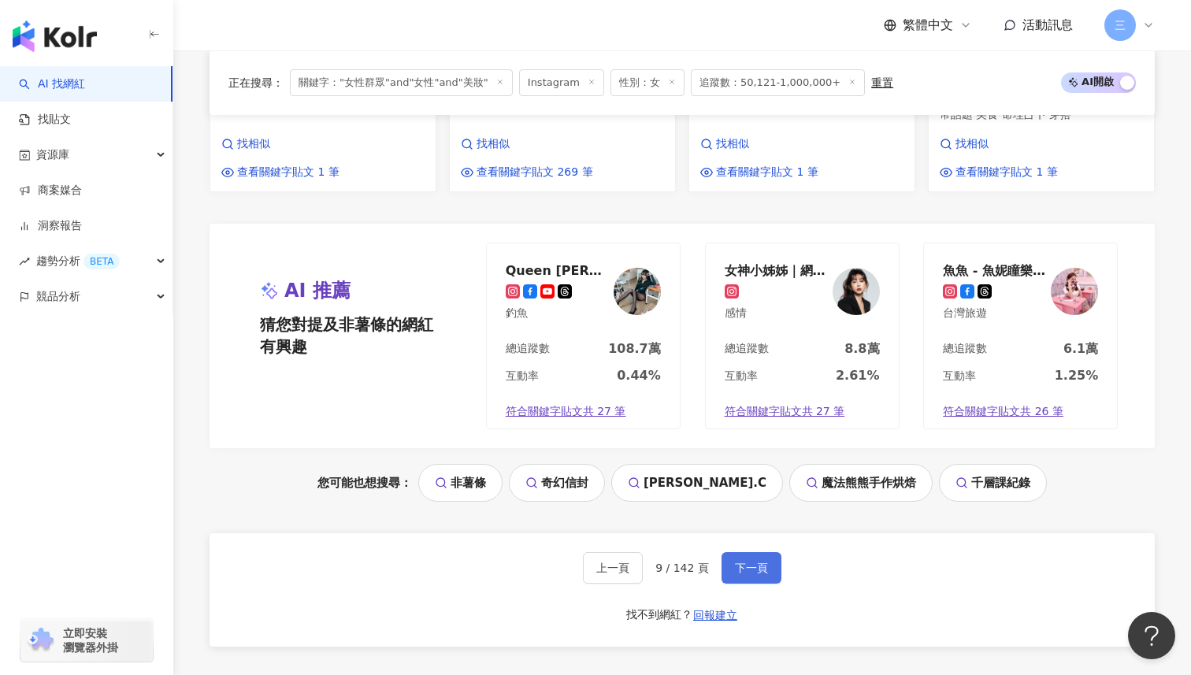
click at [742, 562] on span "下一頁" at bounding box center [751, 568] width 33 height 13
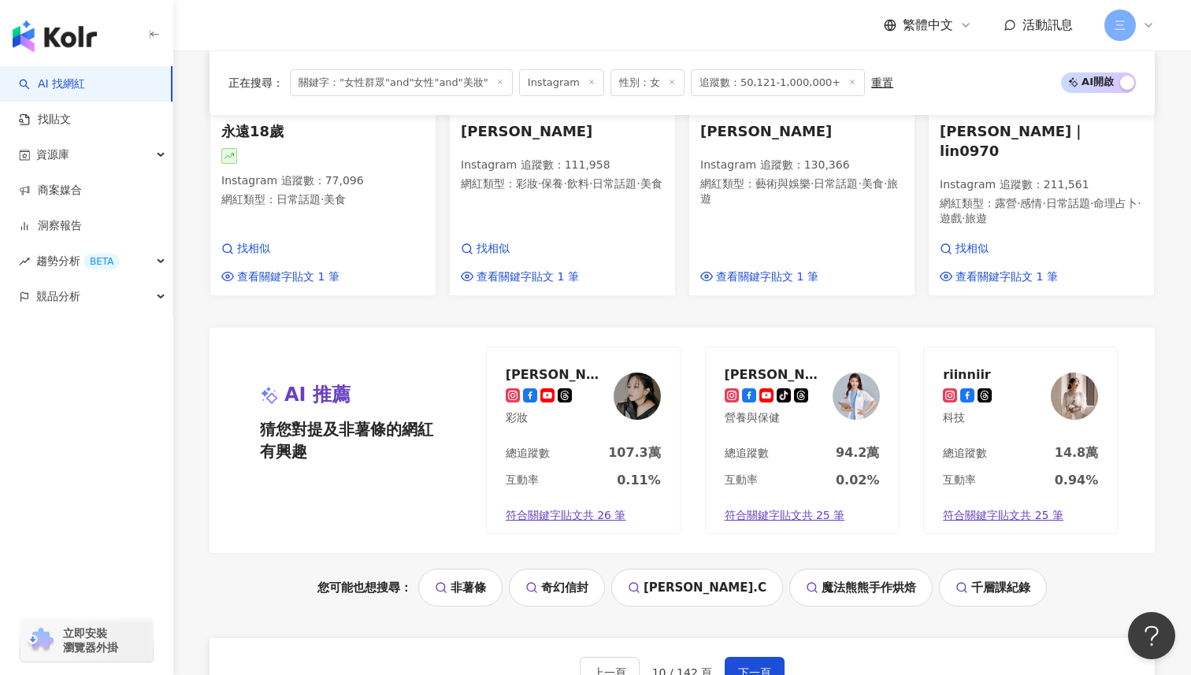
scroll to position [1506, 0]
click at [761, 666] on span "下一頁" at bounding box center [754, 672] width 33 height 13
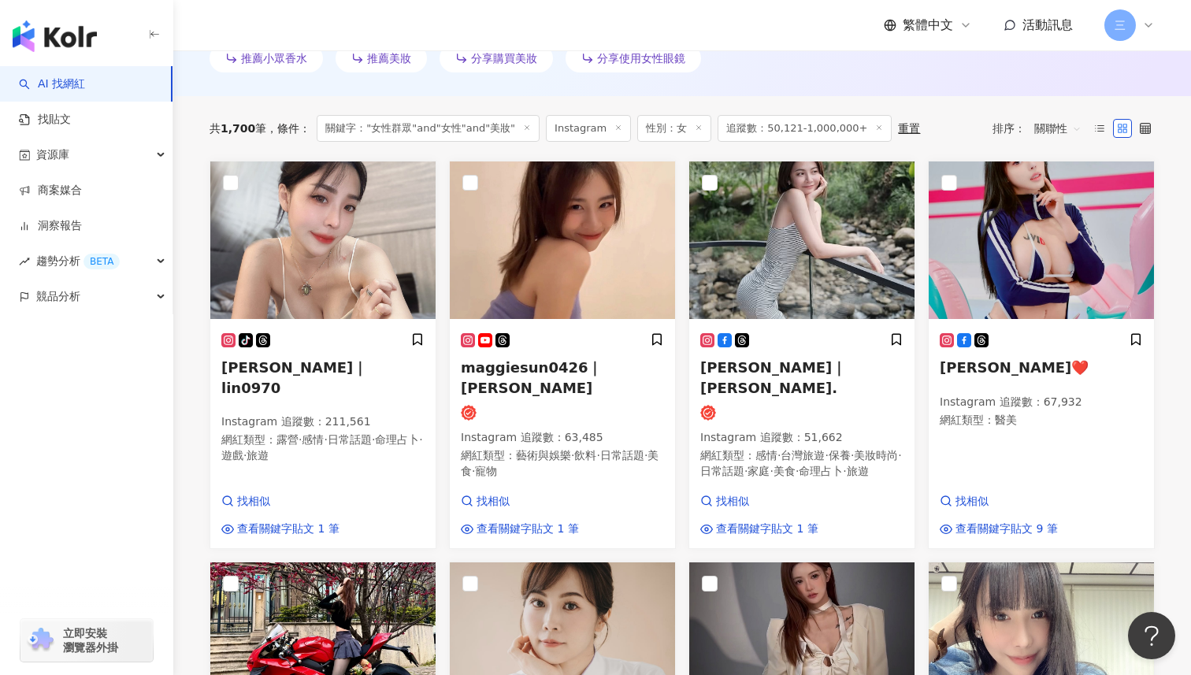
scroll to position [490, 0]
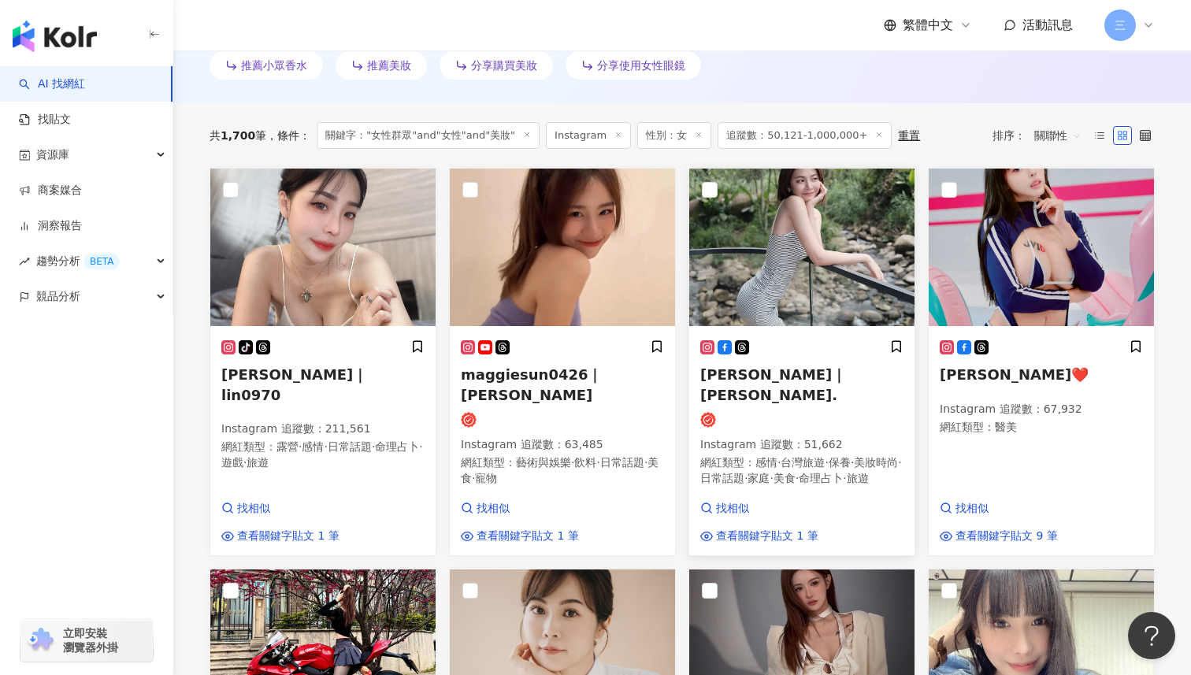
click at [753, 371] on span "曾嵐｜Landy." at bounding box center [774, 384] width 146 height 36
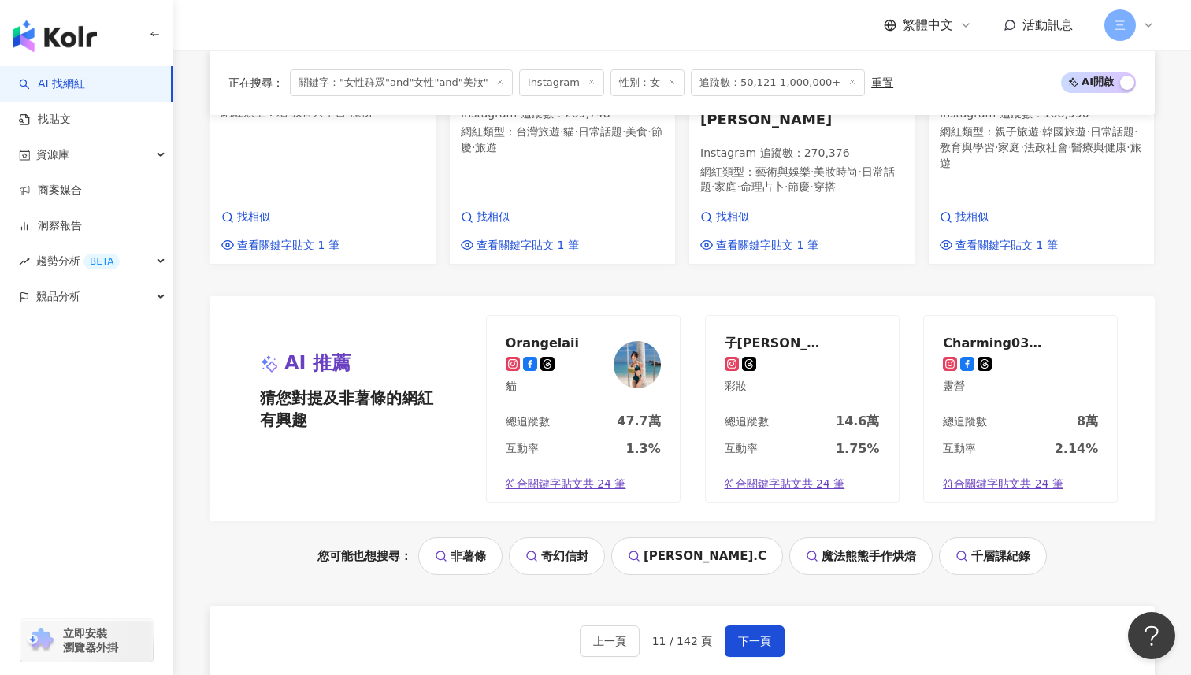
scroll to position [1631, 0]
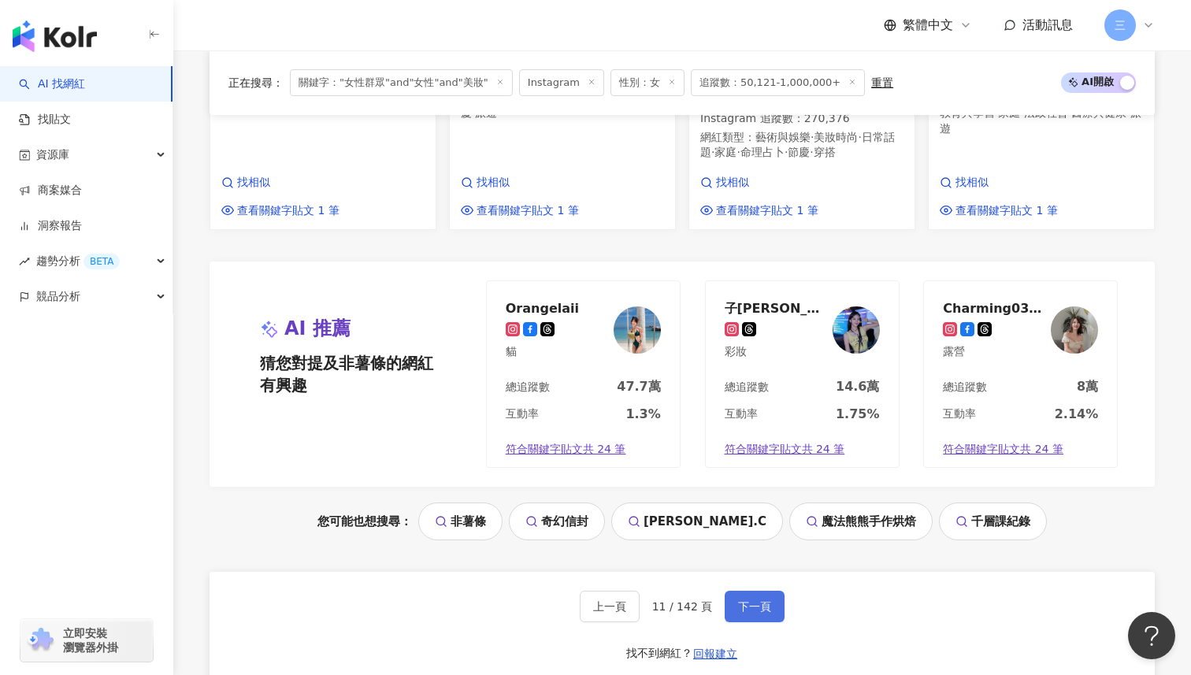
click at [756, 600] on span "下一頁" at bounding box center [754, 606] width 33 height 13
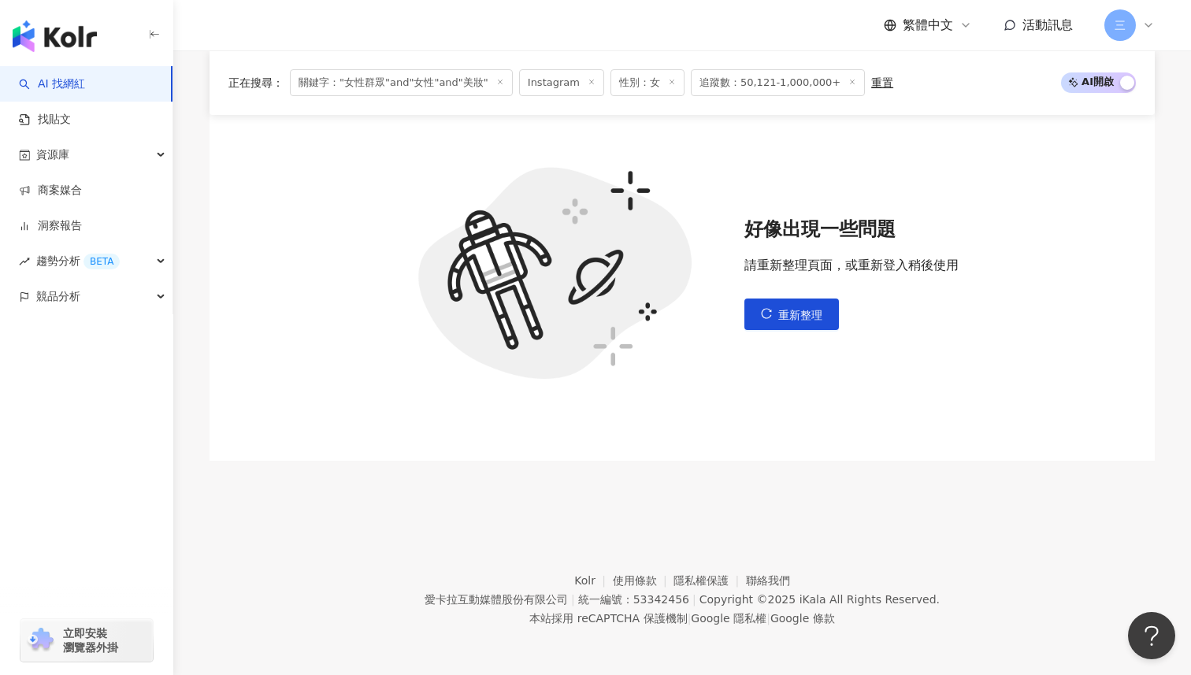
scroll to position [582, 0]
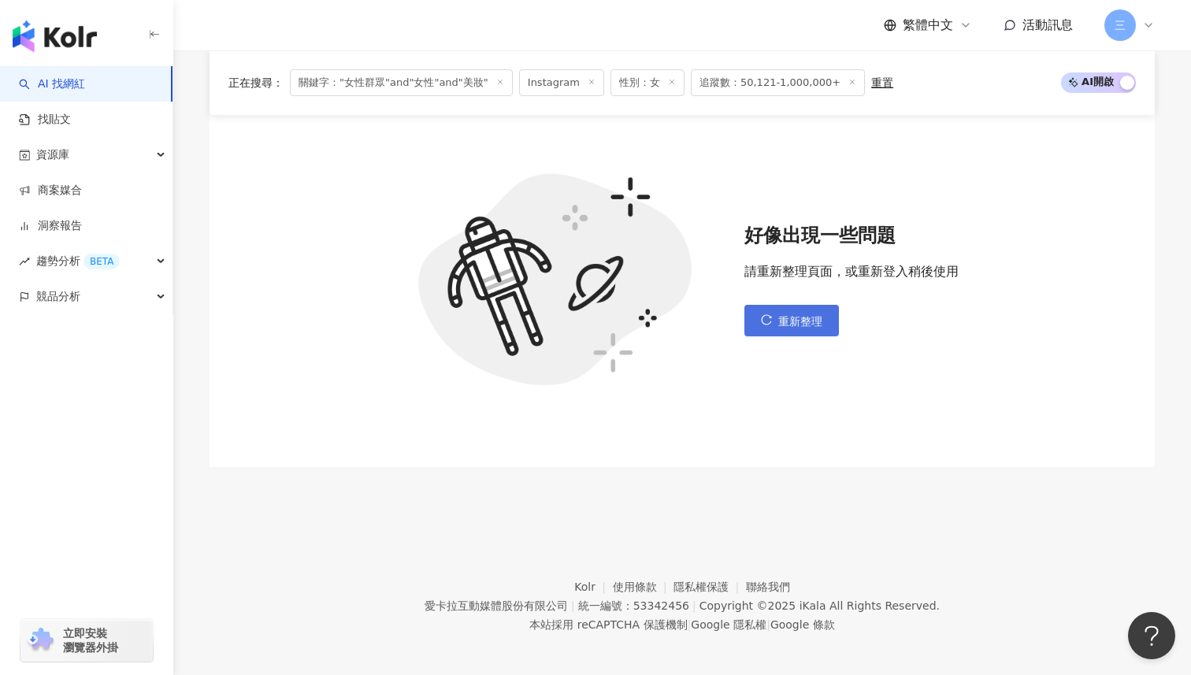
click at [764, 316] on icon "reload" at bounding box center [766, 319] width 11 height 11
click at [790, 323] on button "重新整理" at bounding box center [792, 321] width 95 height 32
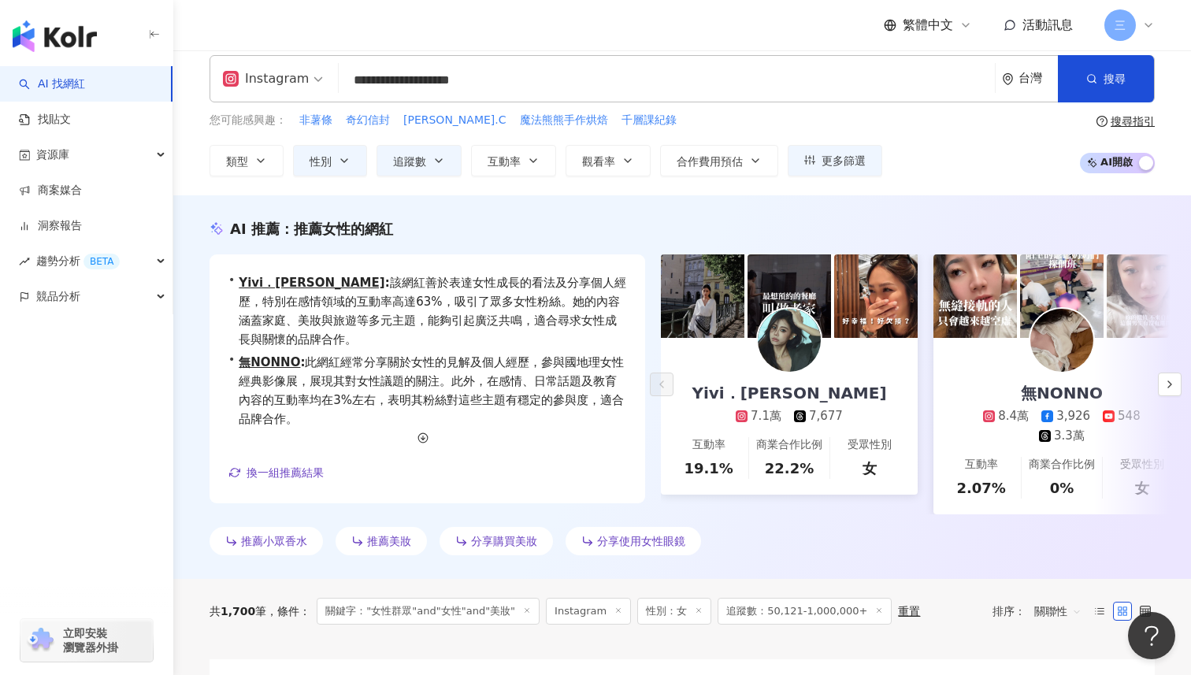
scroll to position [0, 0]
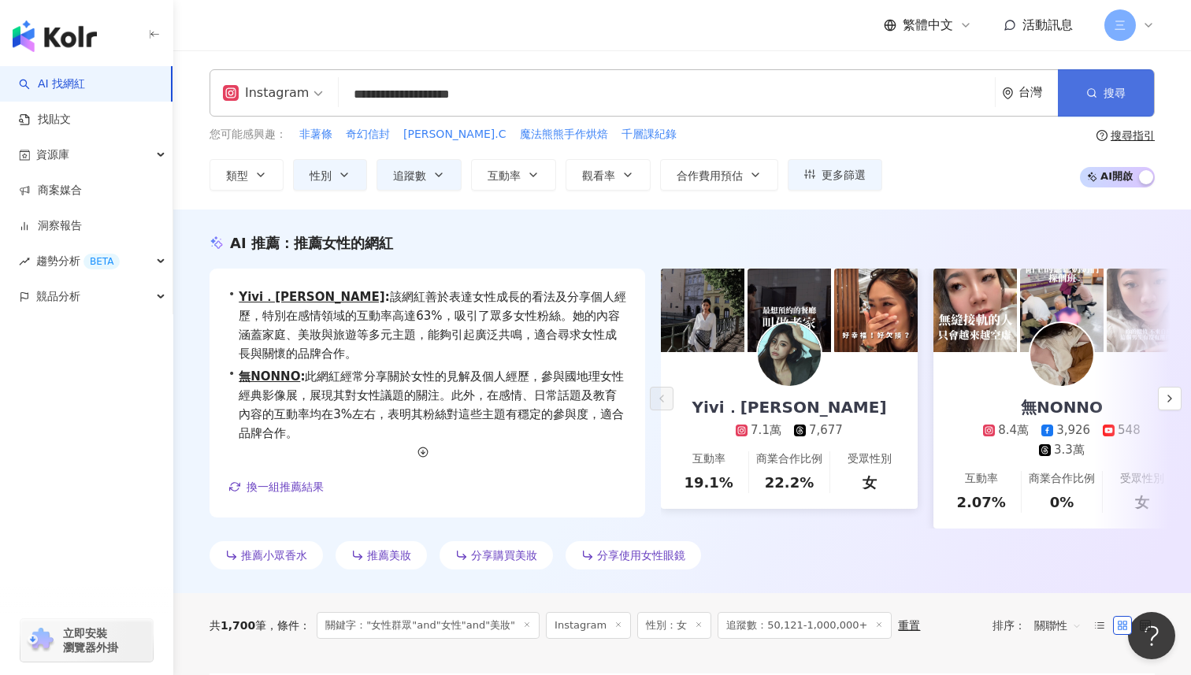
click at [1106, 84] on button "搜尋" at bounding box center [1106, 92] width 96 height 47
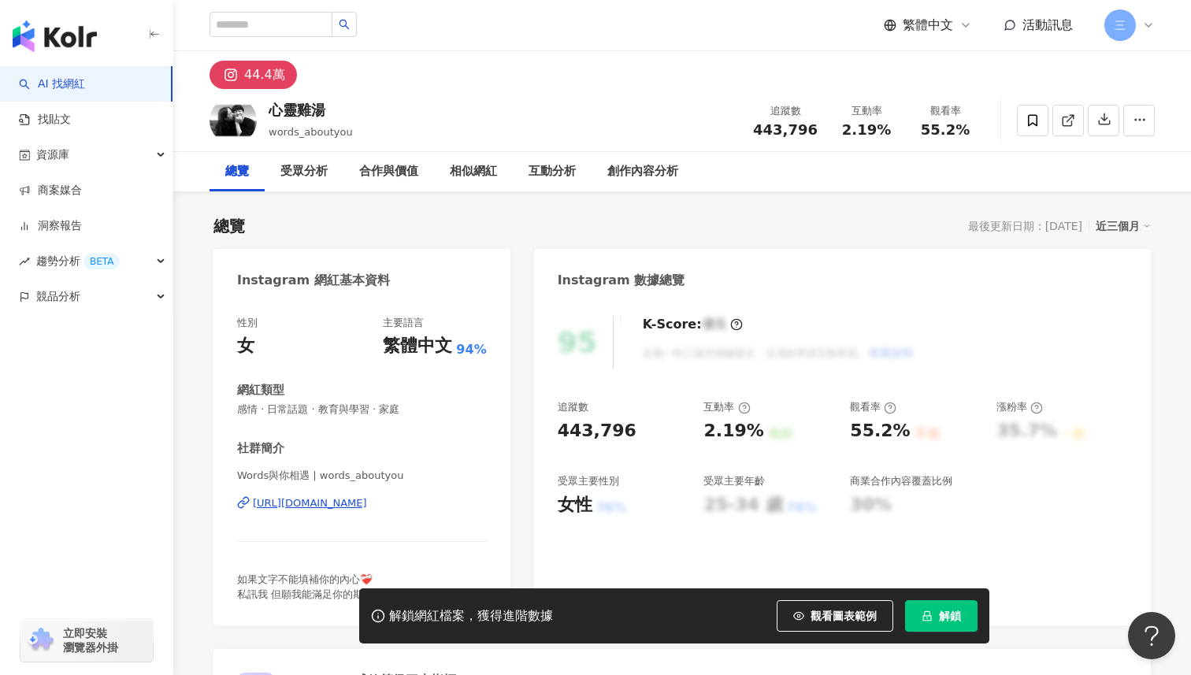
click at [366, 508] on div "https://www.instagram.com/words_aboutyou/" at bounding box center [310, 503] width 114 height 14
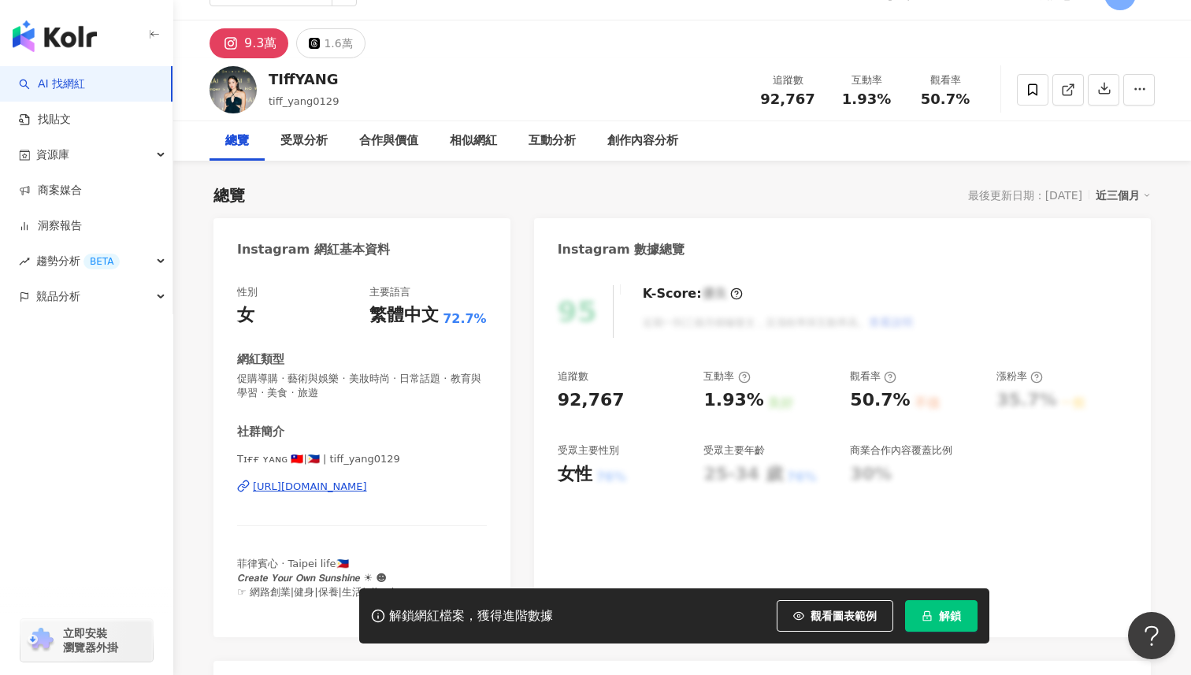
scroll to position [40, 0]
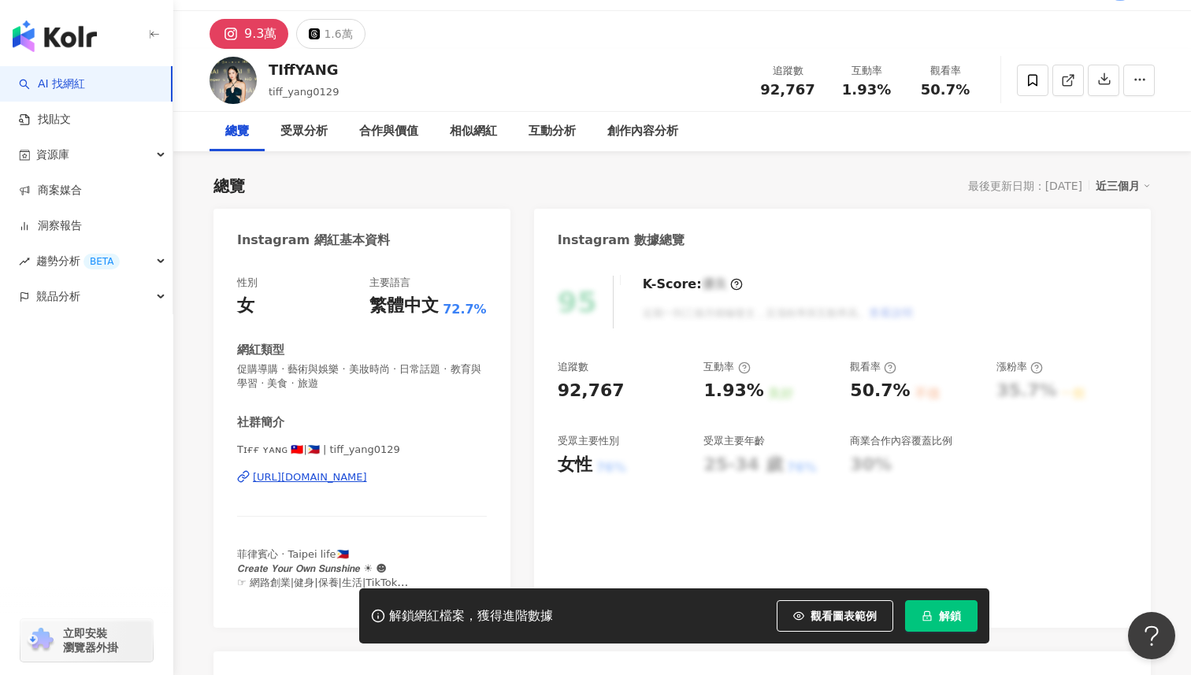
click at [367, 475] on div "https://www.instagram.com/tiff_yang0129/" at bounding box center [310, 477] width 114 height 14
click at [348, 478] on div "https://www.instagram.com/tiff_yang0129/" at bounding box center [310, 477] width 114 height 14
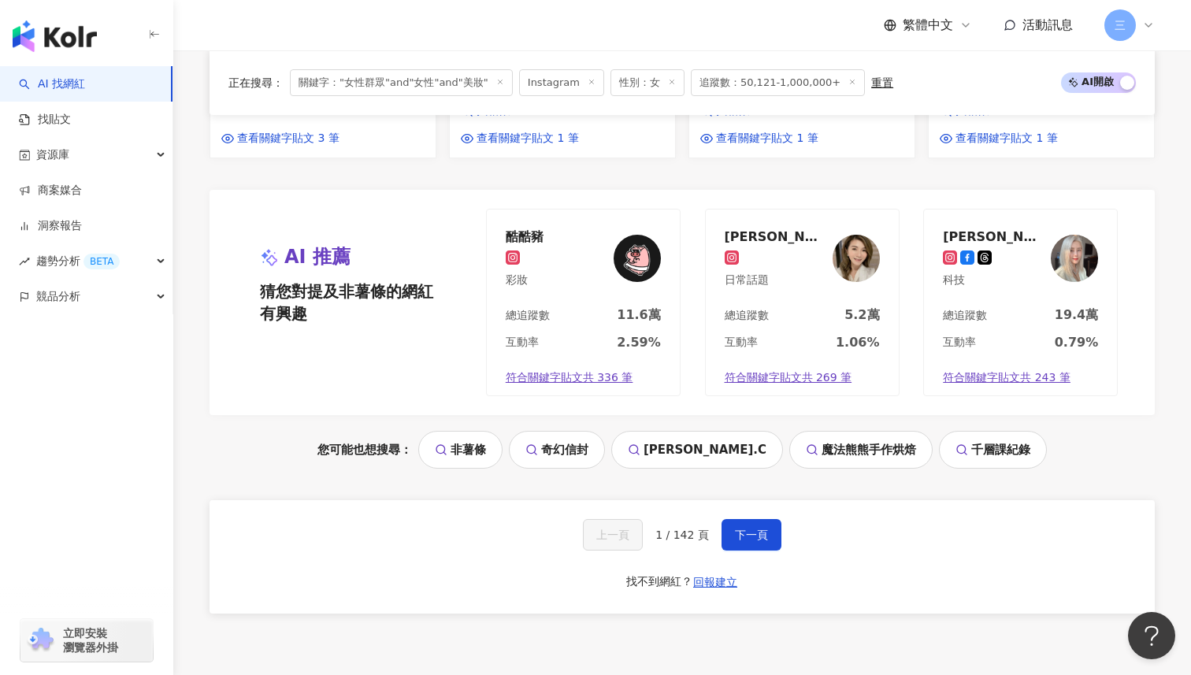
scroll to position [1635, 0]
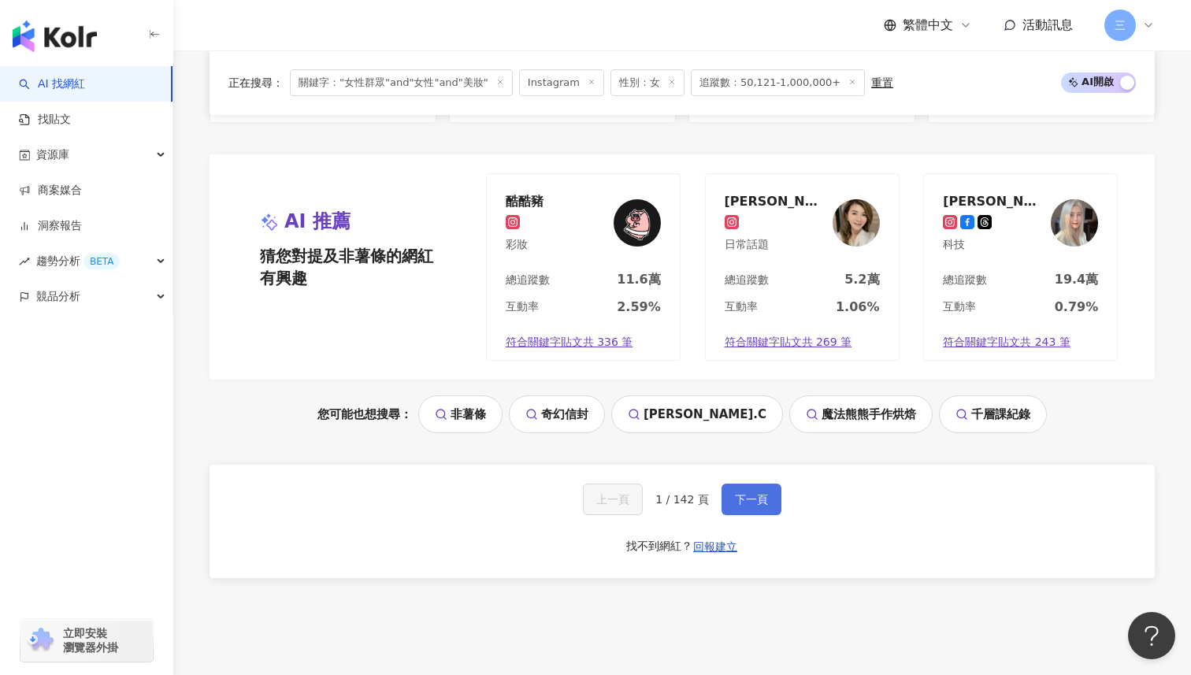
click at [750, 484] on button "下一頁" at bounding box center [752, 500] width 60 height 32
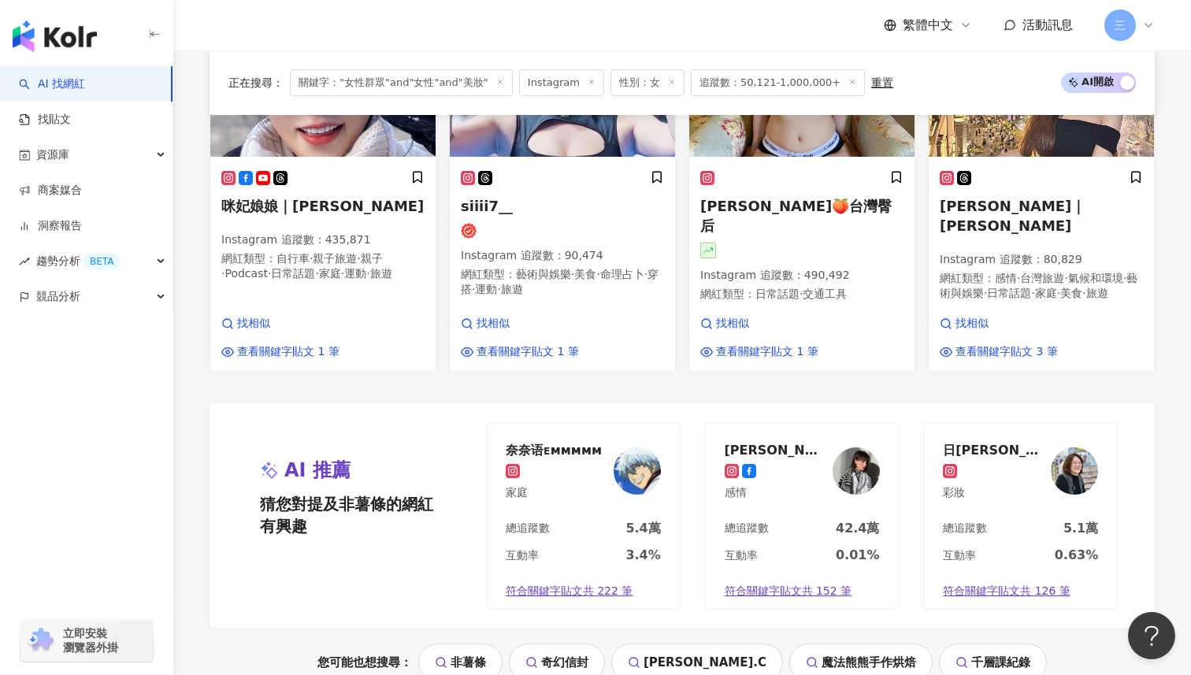
scroll to position [1719, 0]
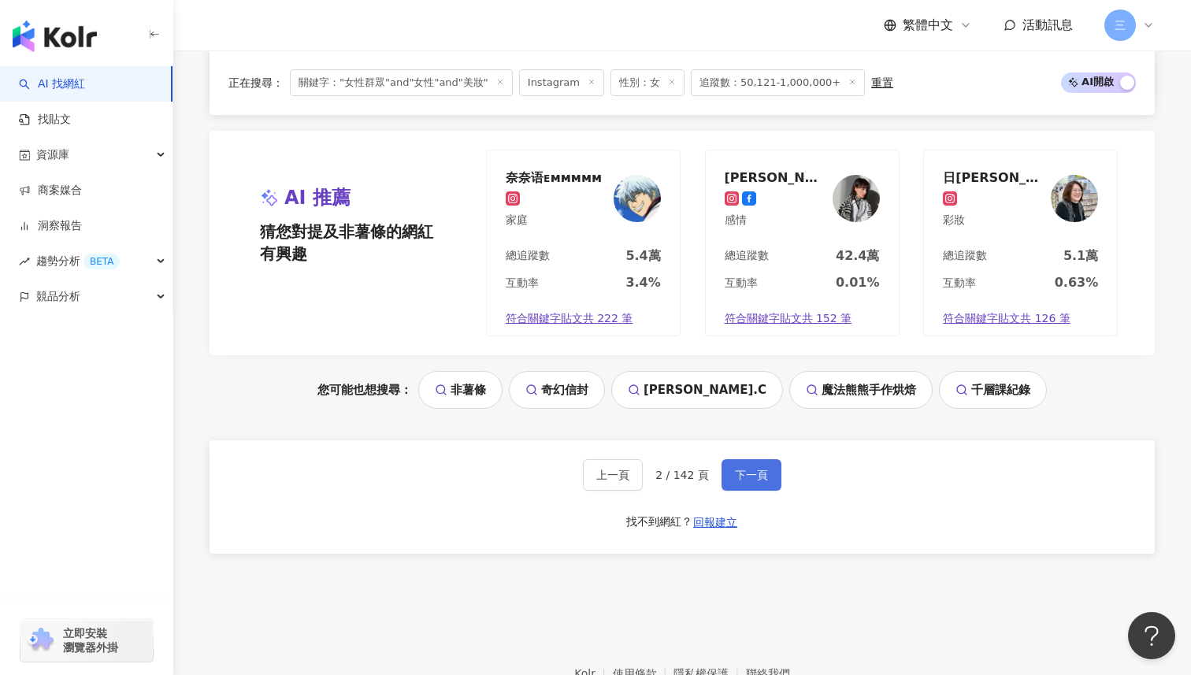
click at [750, 466] on button "下一頁" at bounding box center [752, 475] width 60 height 32
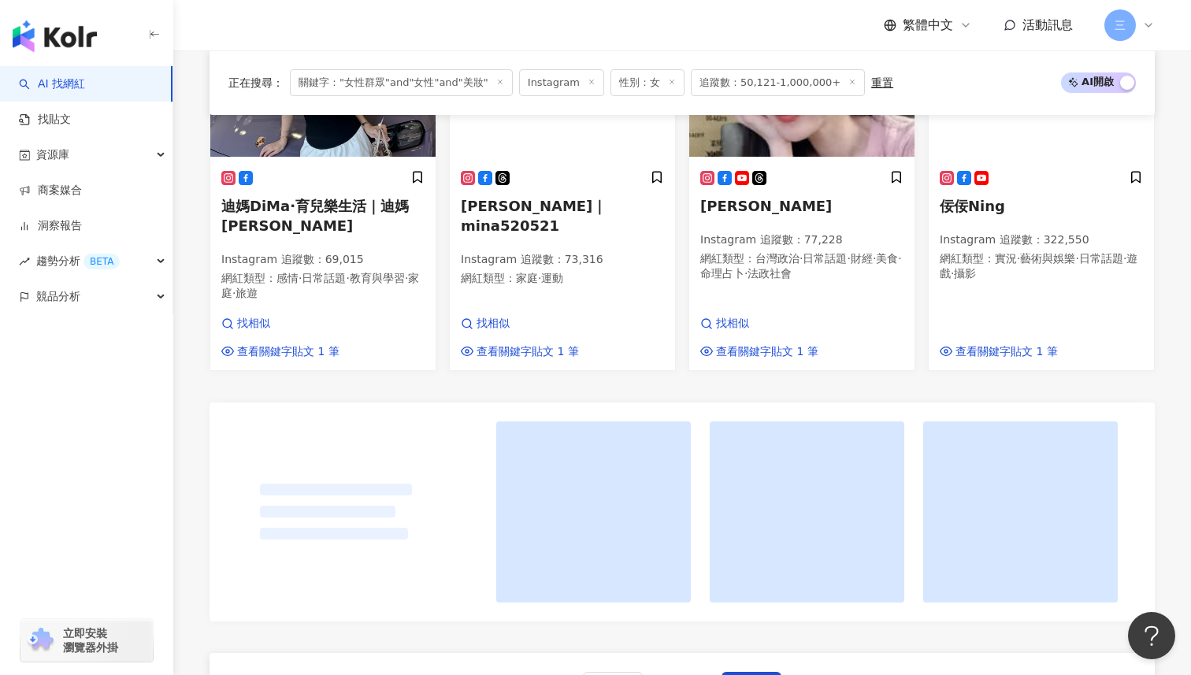
scroll to position [1688, 0]
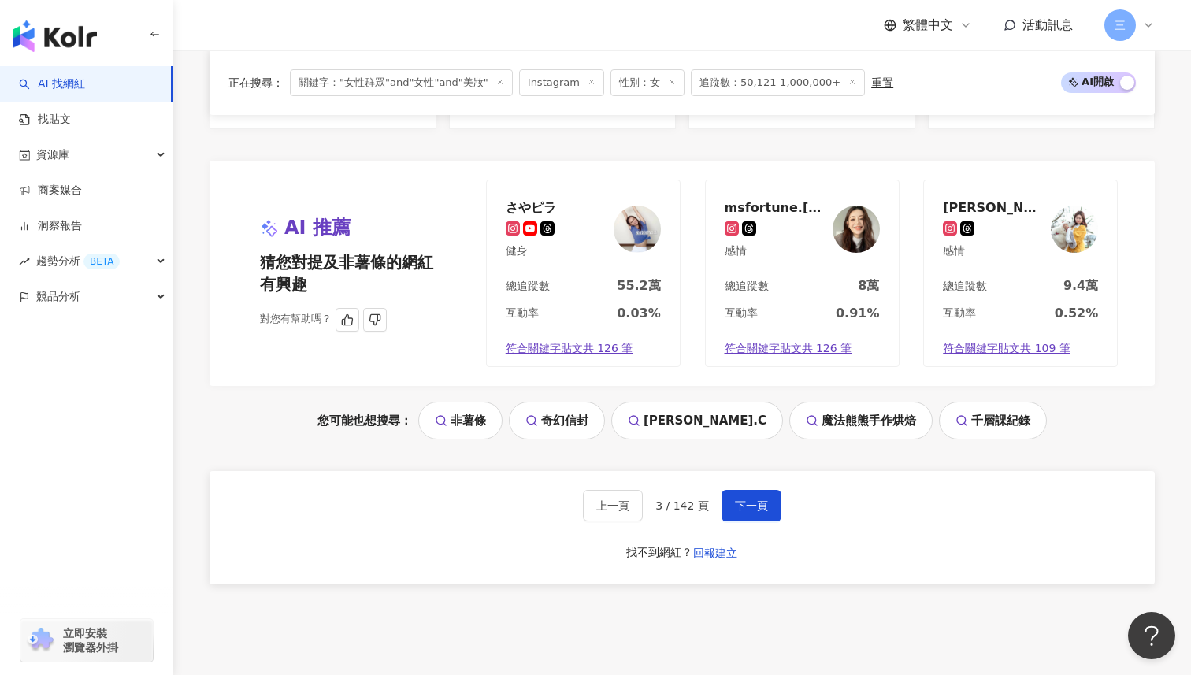
click at [801, 199] on div "msfortune.carol 感情" at bounding box center [776, 228] width 102 height 59
click at [756, 500] on span "下一頁" at bounding box center [751, 506] width 33 height 13
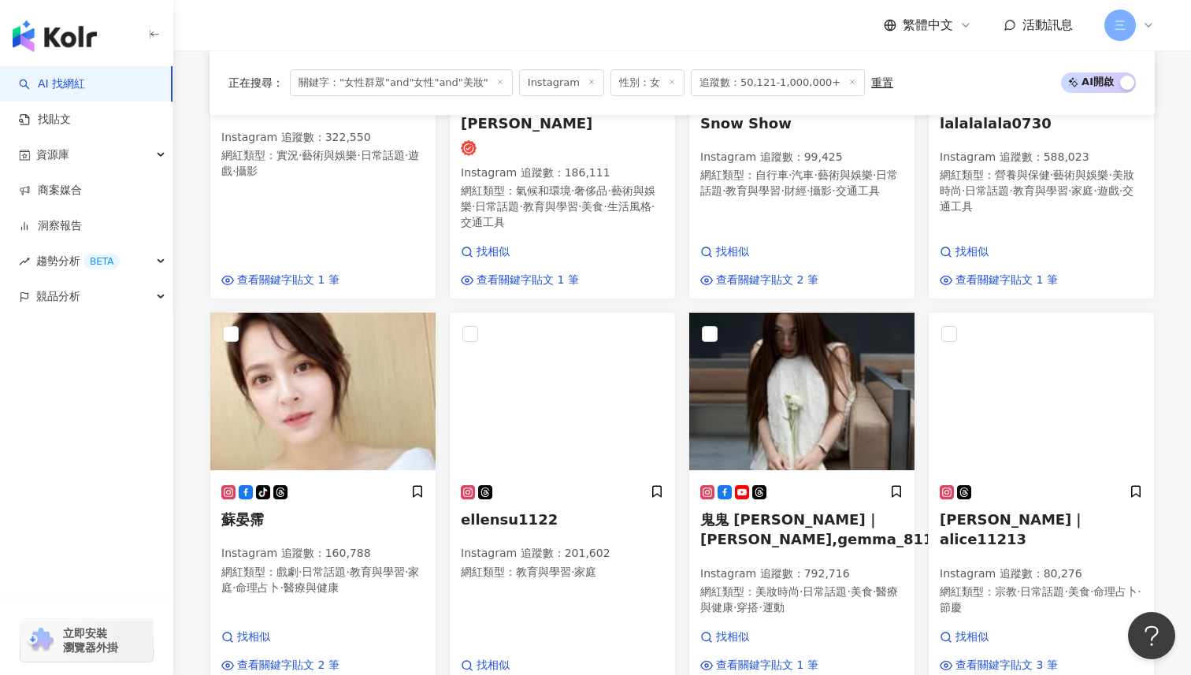
scroll to position [707, 0]
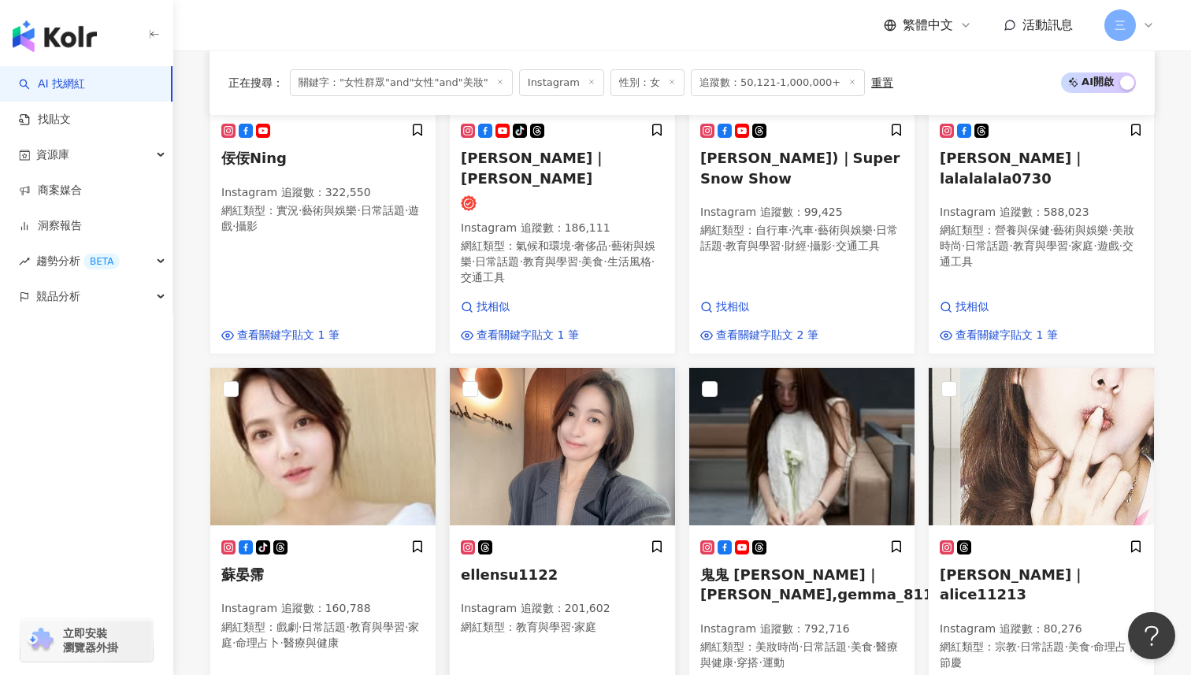
click at [514, 567] on span "ellensu1122" at bounding box center [509, 575] width 97 height 17
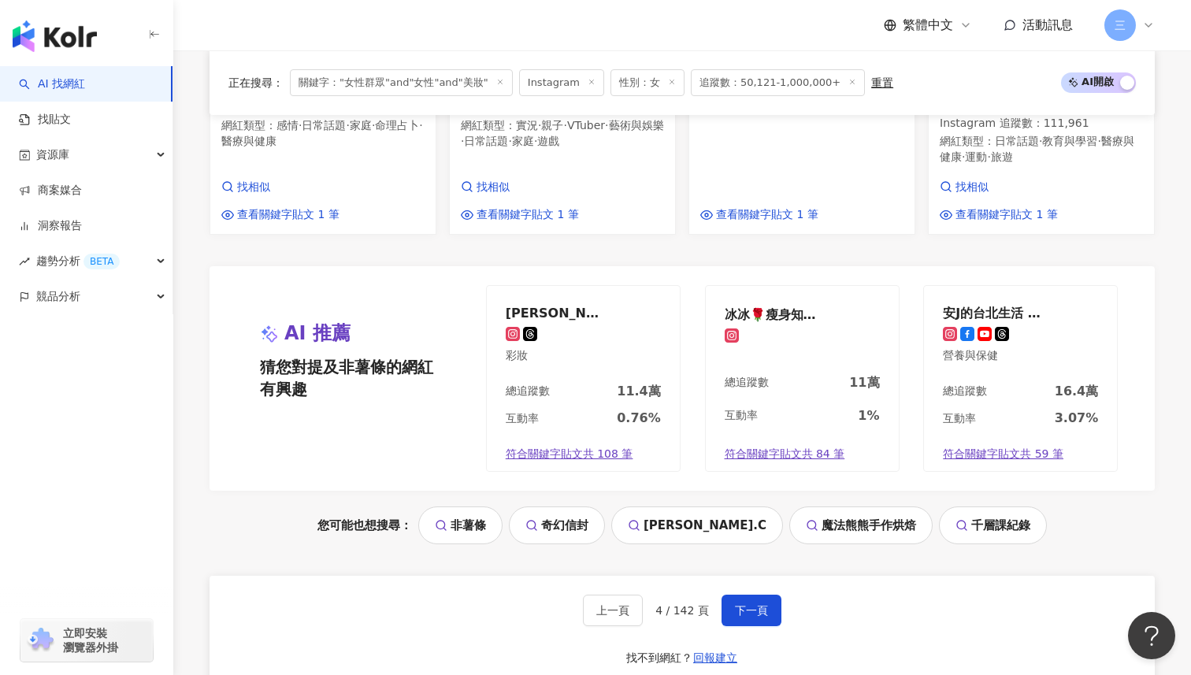
scroll to position [1616, 0]
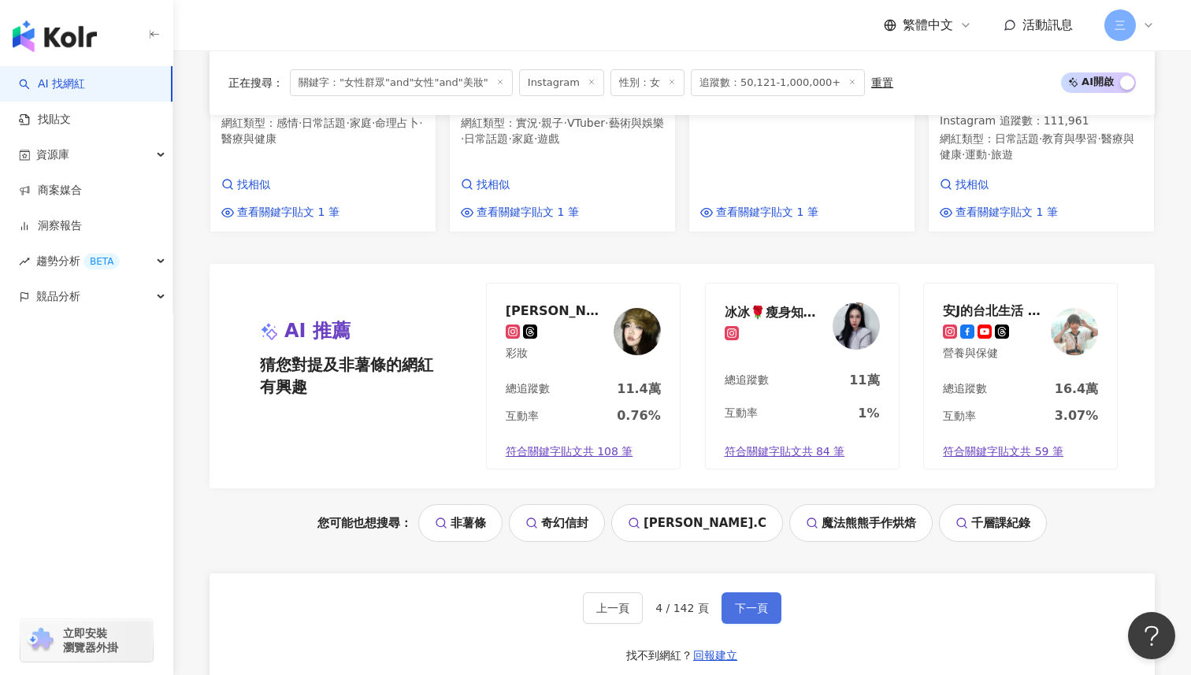
click at [763, 602] on span "下一頁" at bounding box center [751, 608] width 33 height 13
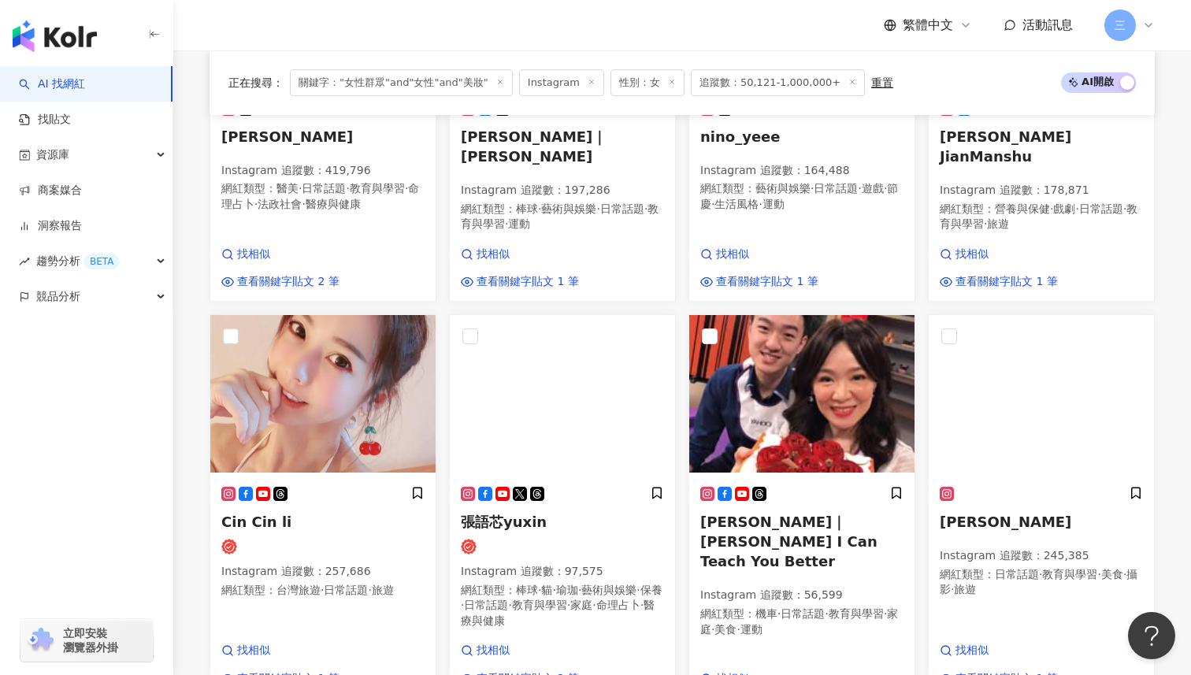
scroll to position [1129, 0]
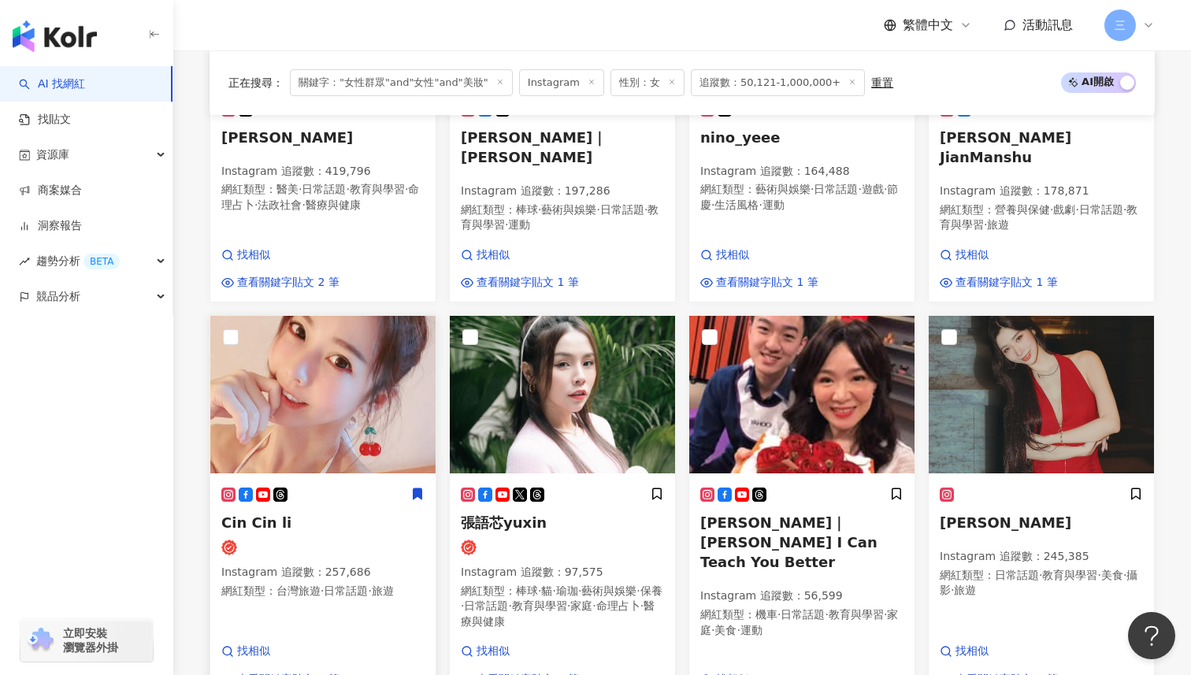
click at [249, 515] on span "Cin Cin li" at bounding box center [256, 523] width 70 height 17
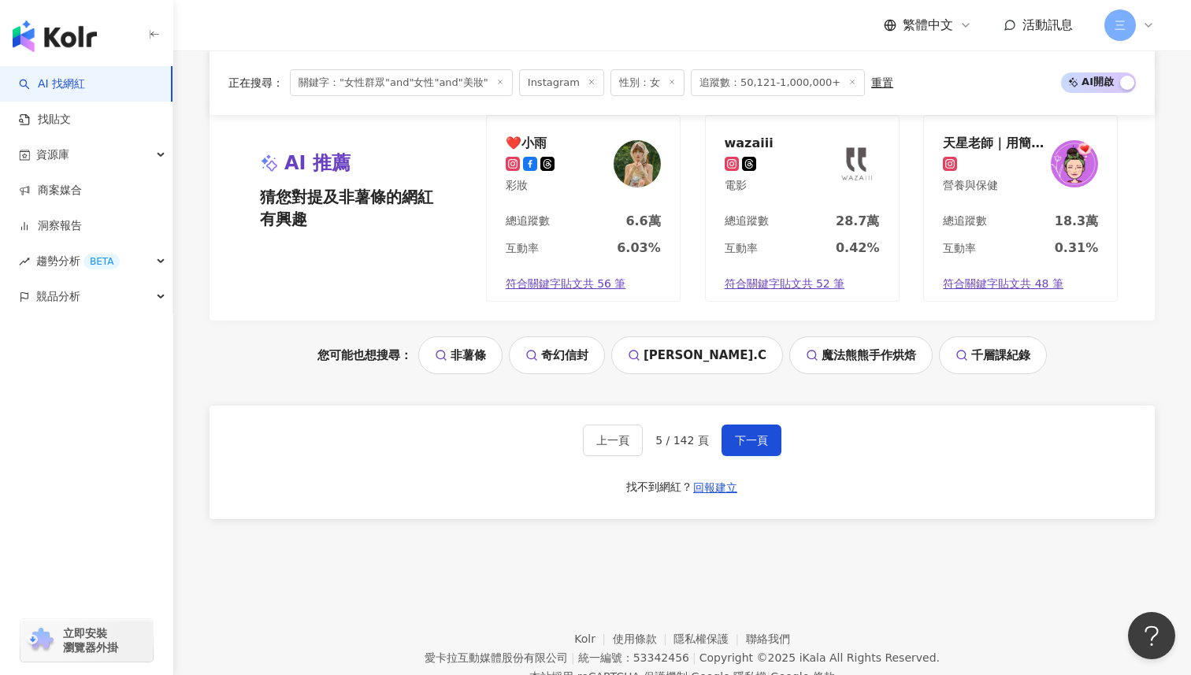
scroll to position [1775, 0]
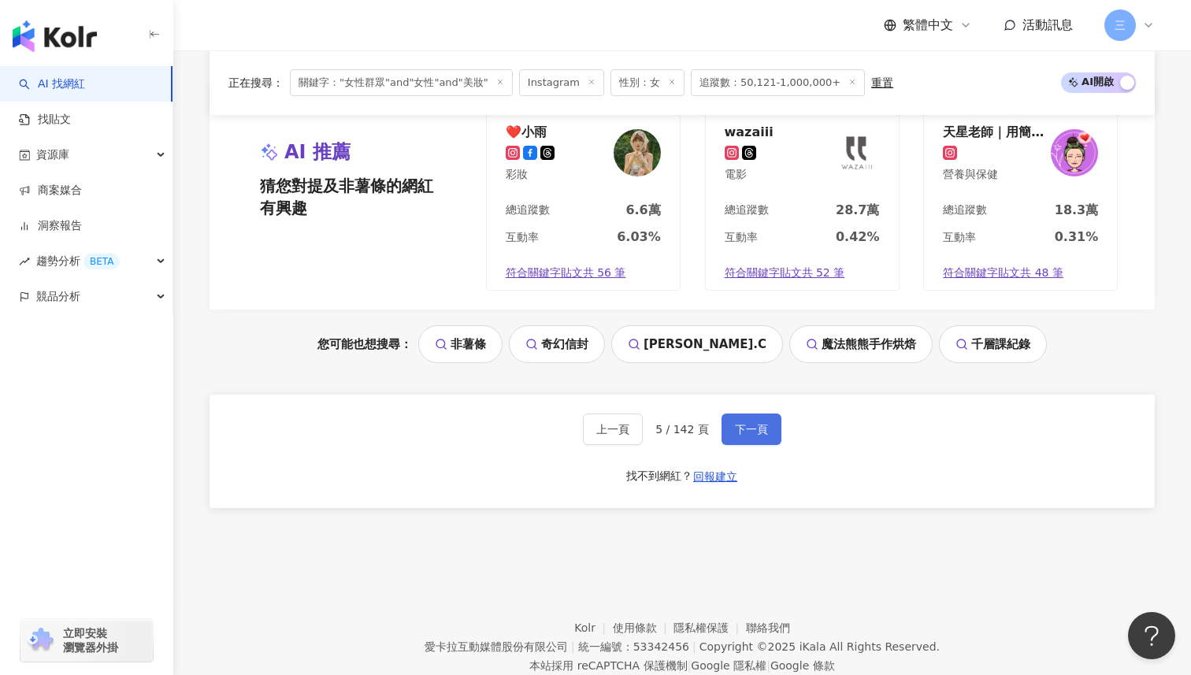
click at [745, 423] on span "下一頁" at bounding box center [751, 429] width 33 height 13
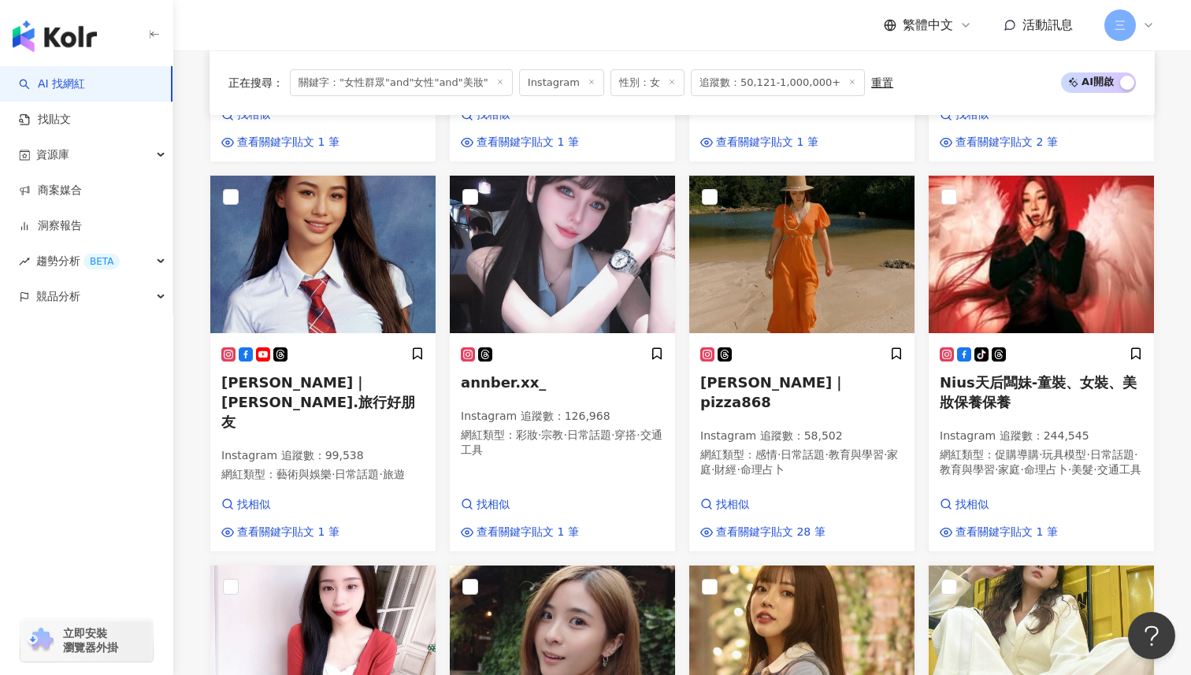
scroll to position [898, 0]
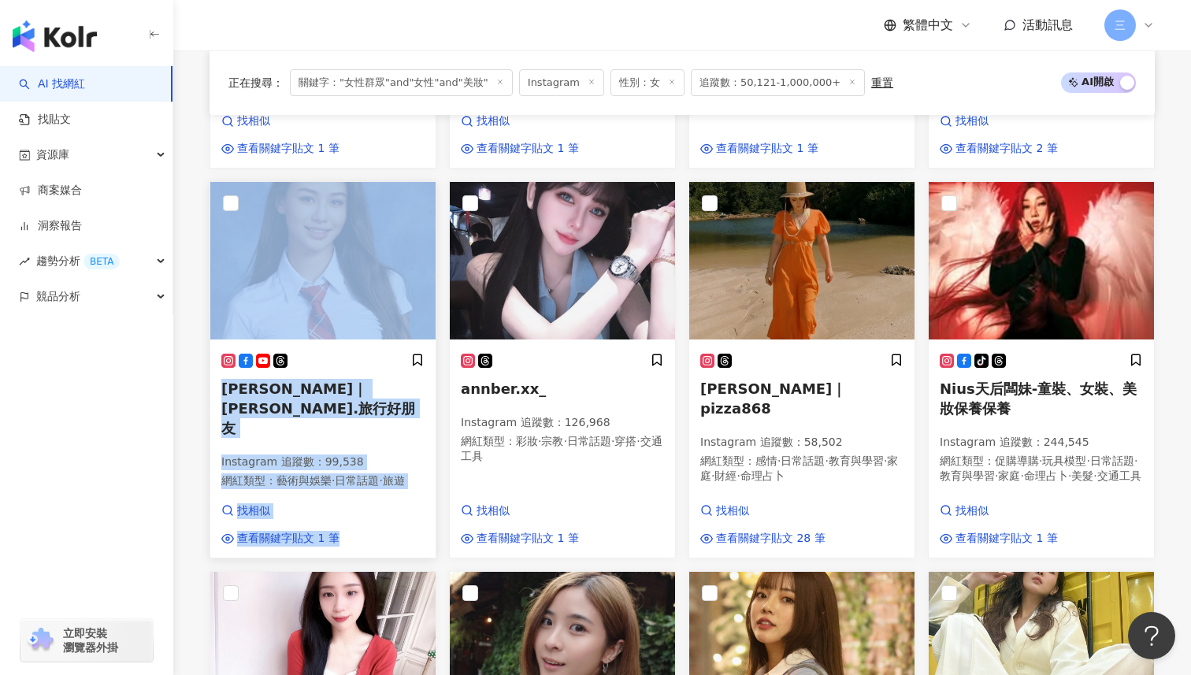
click at [340, 353] on div at bounding box center [322, 361] width 203 height 17
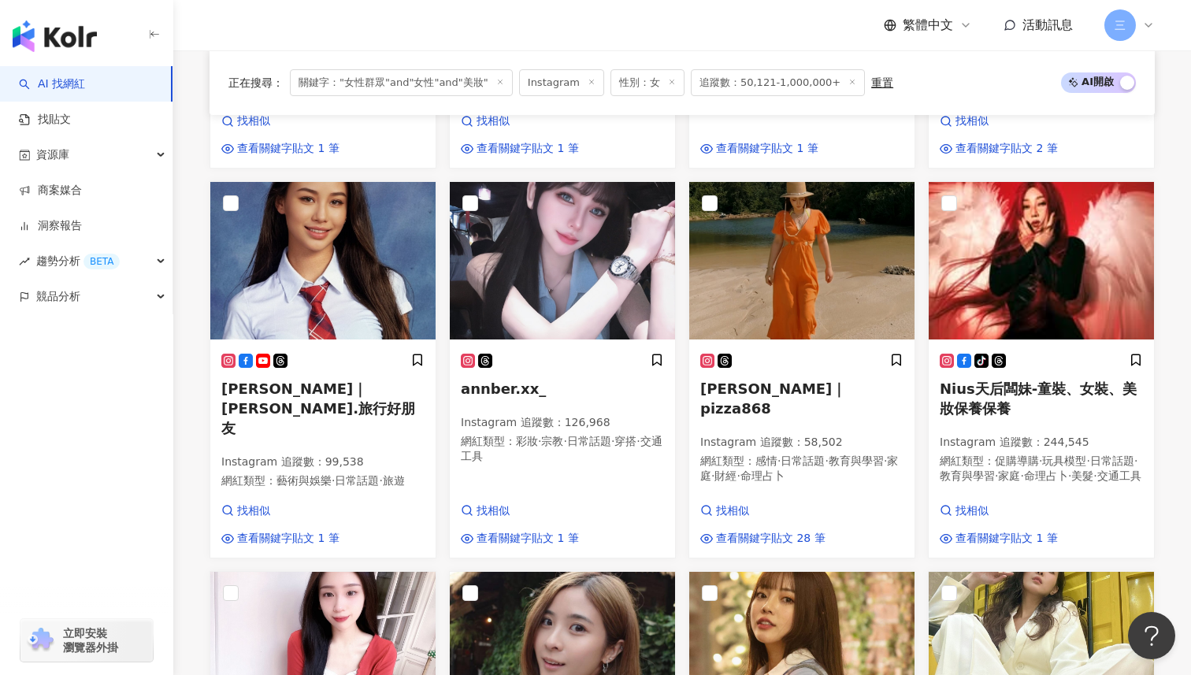
click at [686, 460] on div "陳子筠｜pizza868 Instagram 追蹤數 ： 58,502 網紅類型 ： 感情 · 日常話題 · 教育與學習 · 家庭 · 財經 · 命理占卜 找…" at bounding box center [802, 369] width 240 height 377
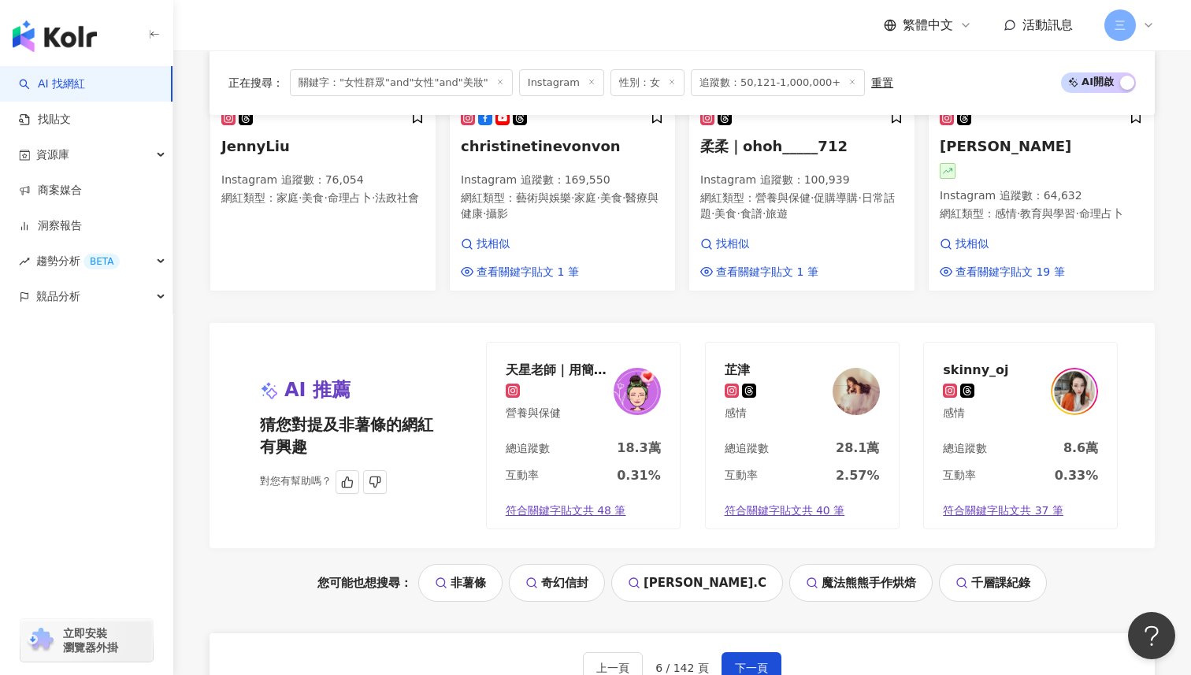
scroll to position [1529, 0]
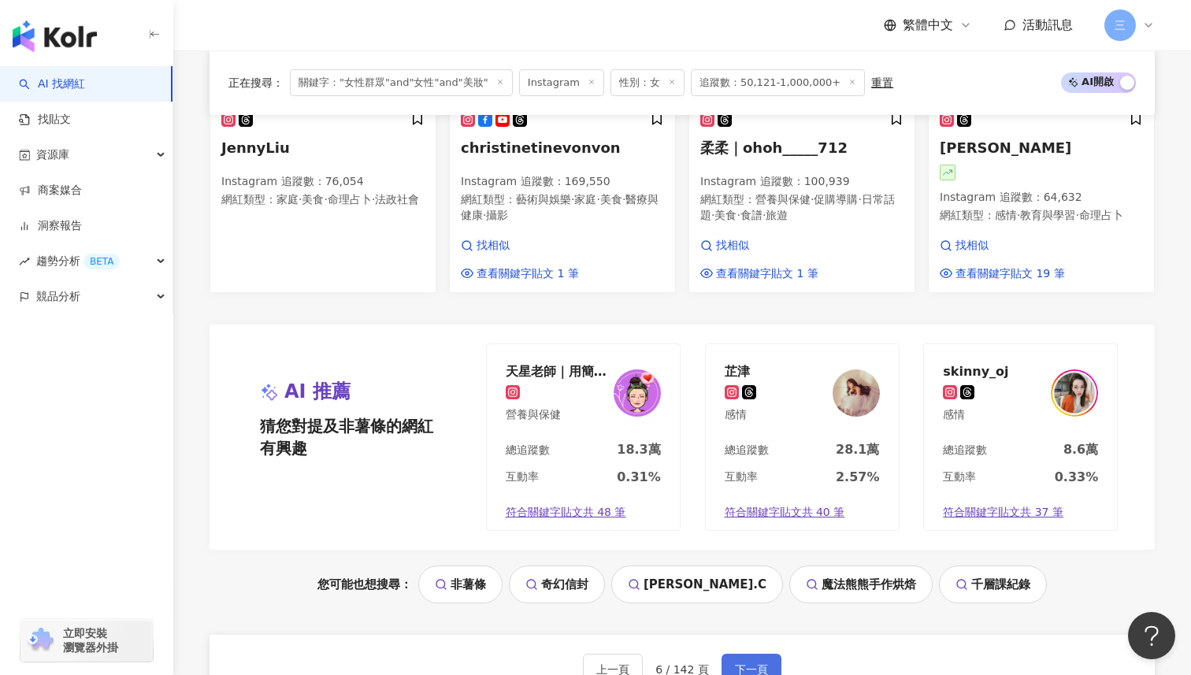
click at [743, 654] on button "下一頁" at bounding box center [752, 670] width 60 height 32
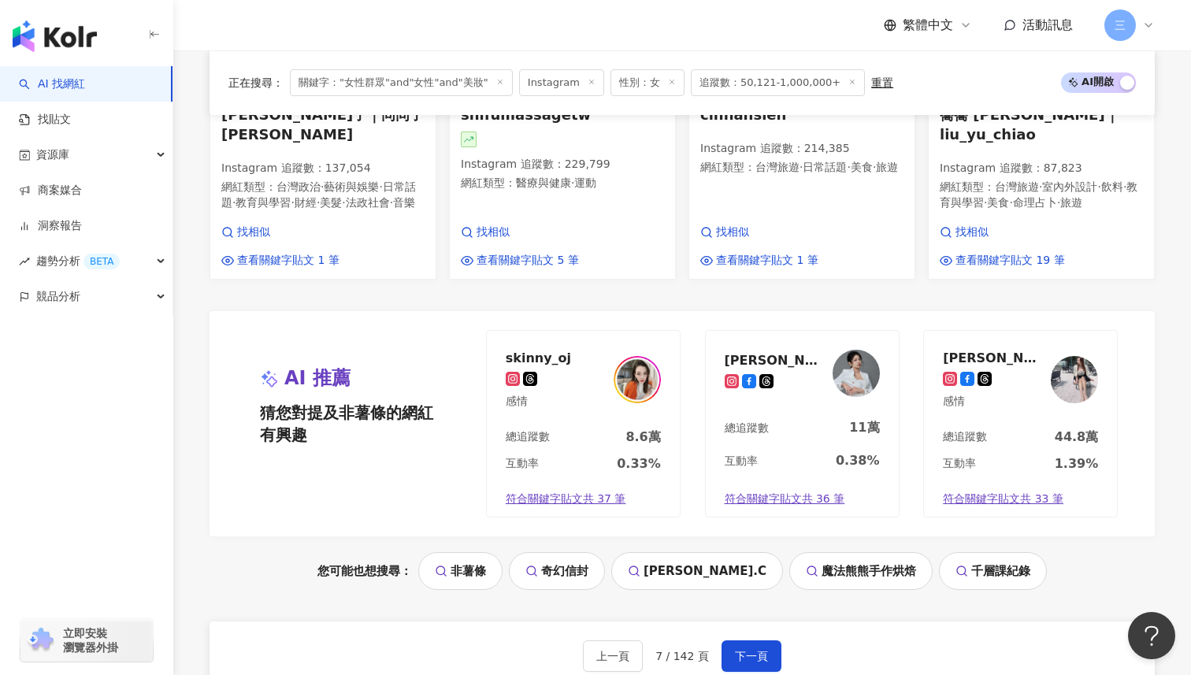
scroll to position [1585, 0]
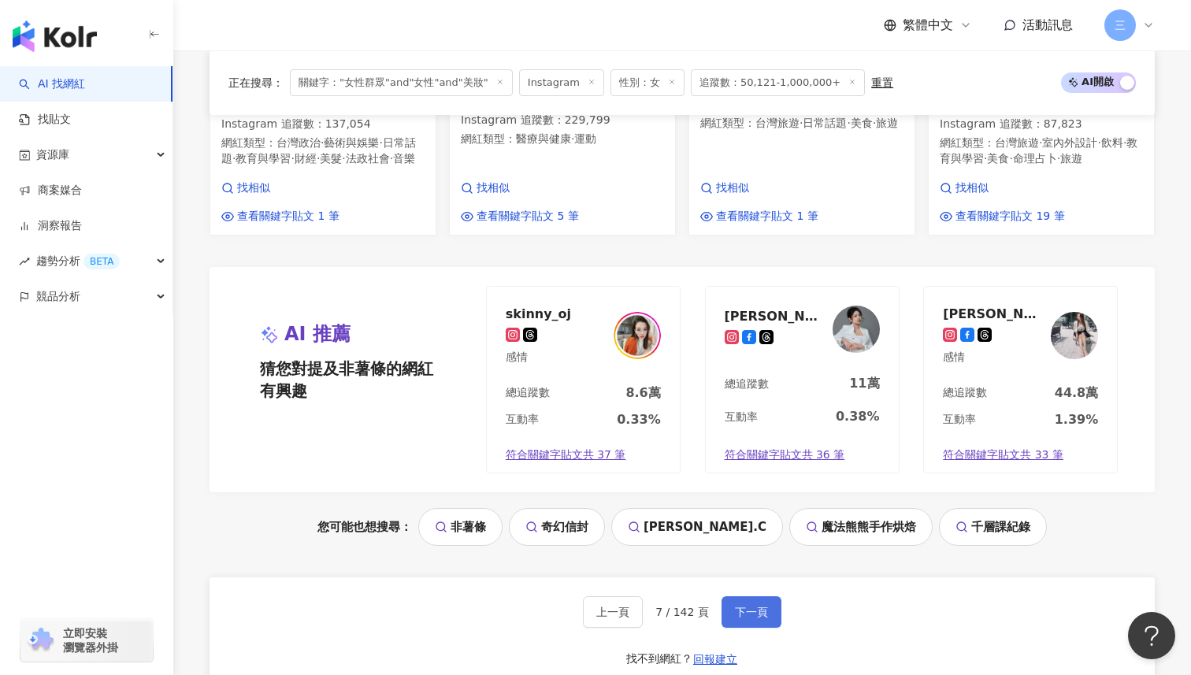
click at [745, 606] on span "下一頁" at bounding box center [751, 612] width 33 height 13
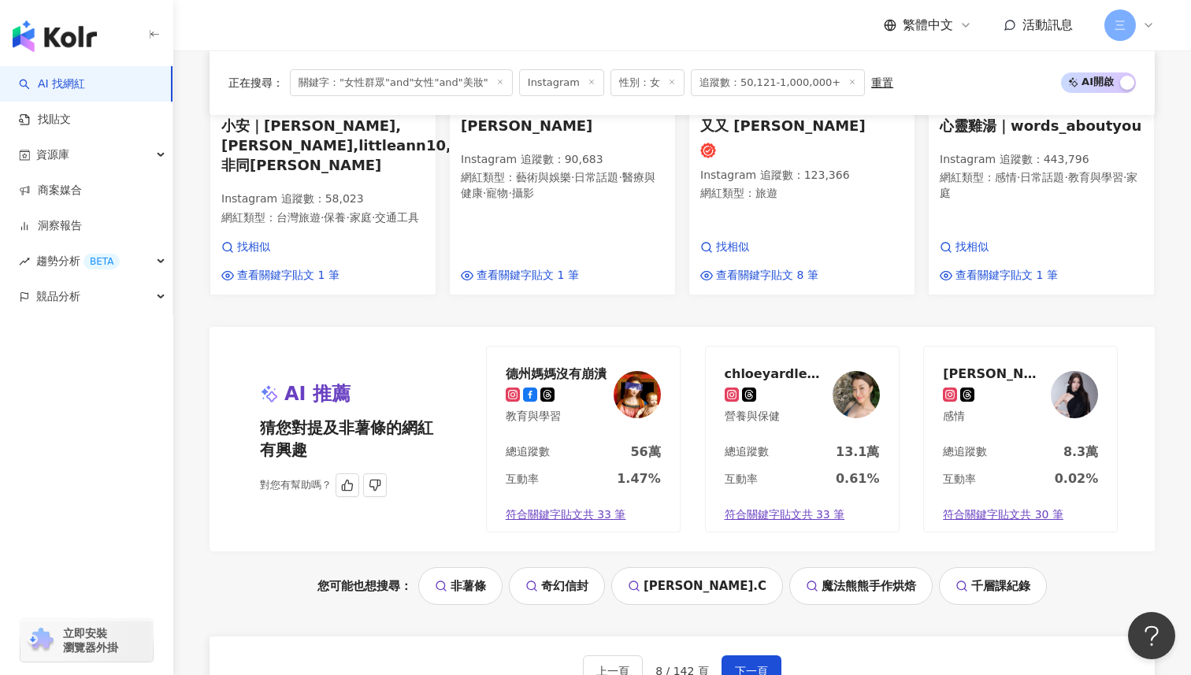
scroll to position [1654, 0]
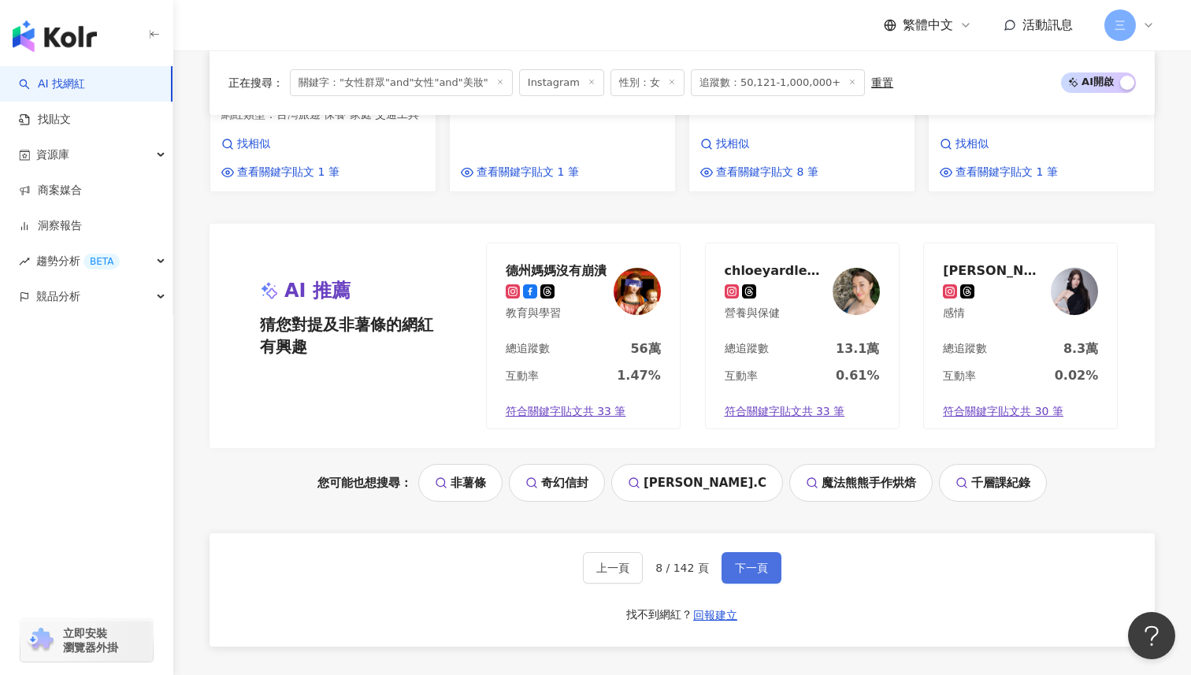
click at [735, 562] on span "下一頁" at bounding box center [751, 568] width 33 height 13
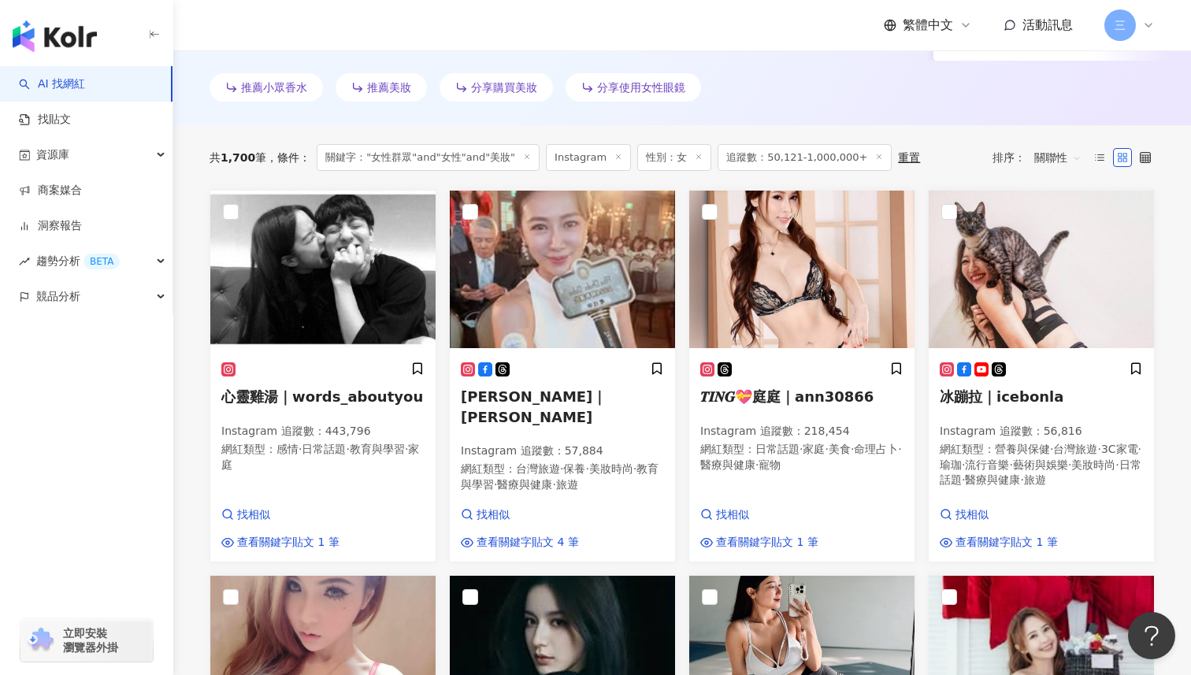
scroll to position [453, 0]
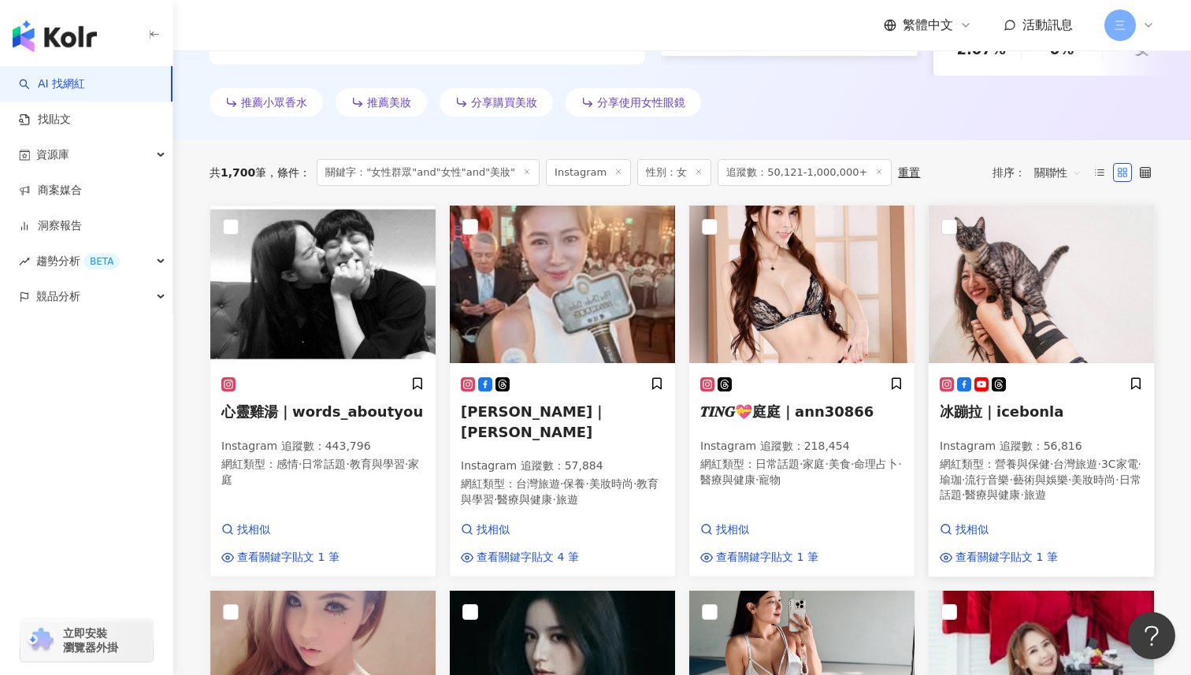
click at [985, 411] on span "冰蹦拉｜icebonla" at bounding box center [1002, 411] width 124 height 17
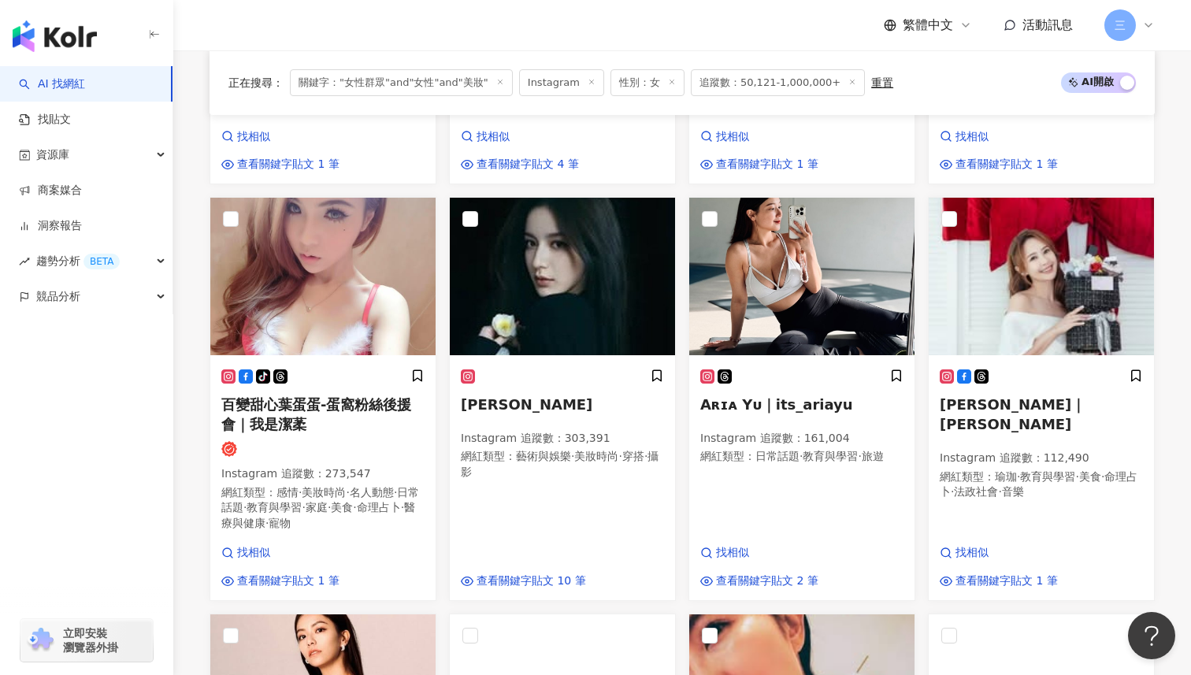
scroll to position [851, 0]
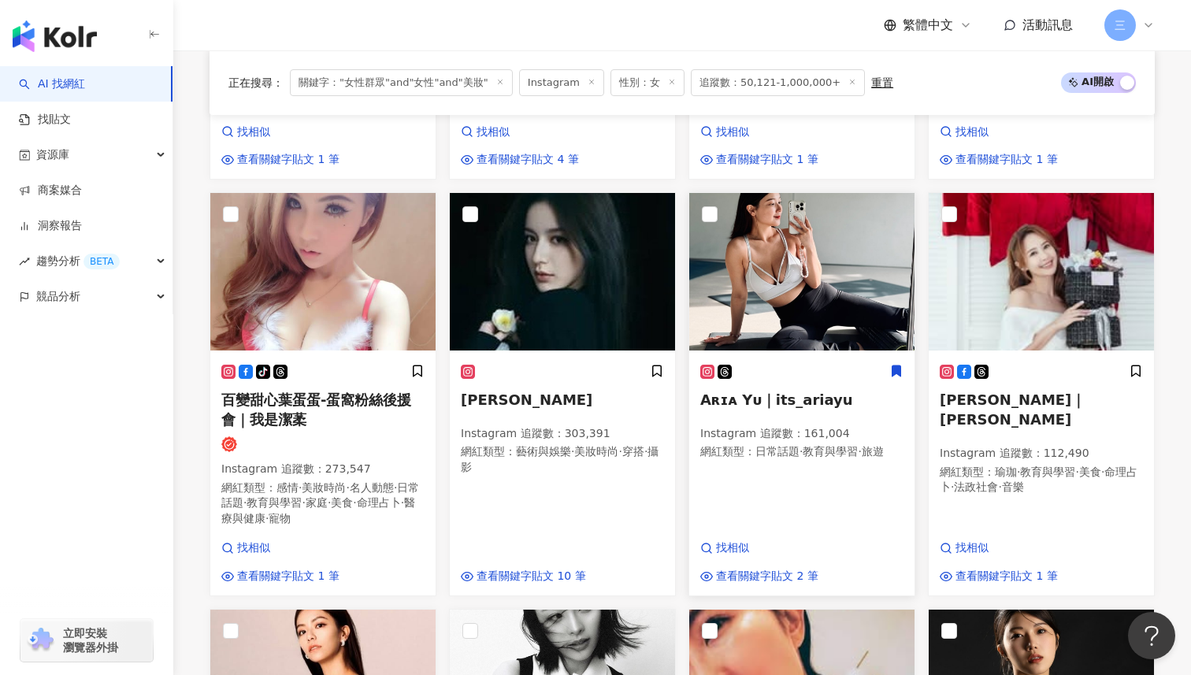
click at [745, 392] on span "Aʀɪᴀ Yᴜ｜its_ariayu" at bounding box center [777, 400] width 153 height 17
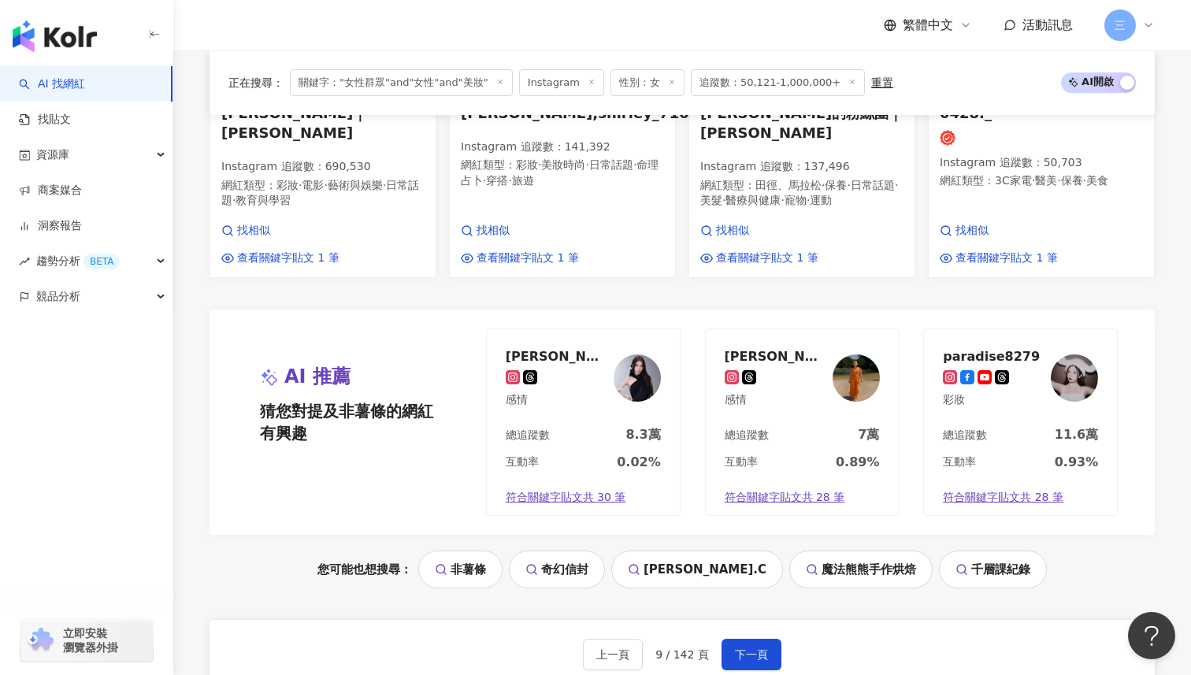
scroll to position [1723, 0]
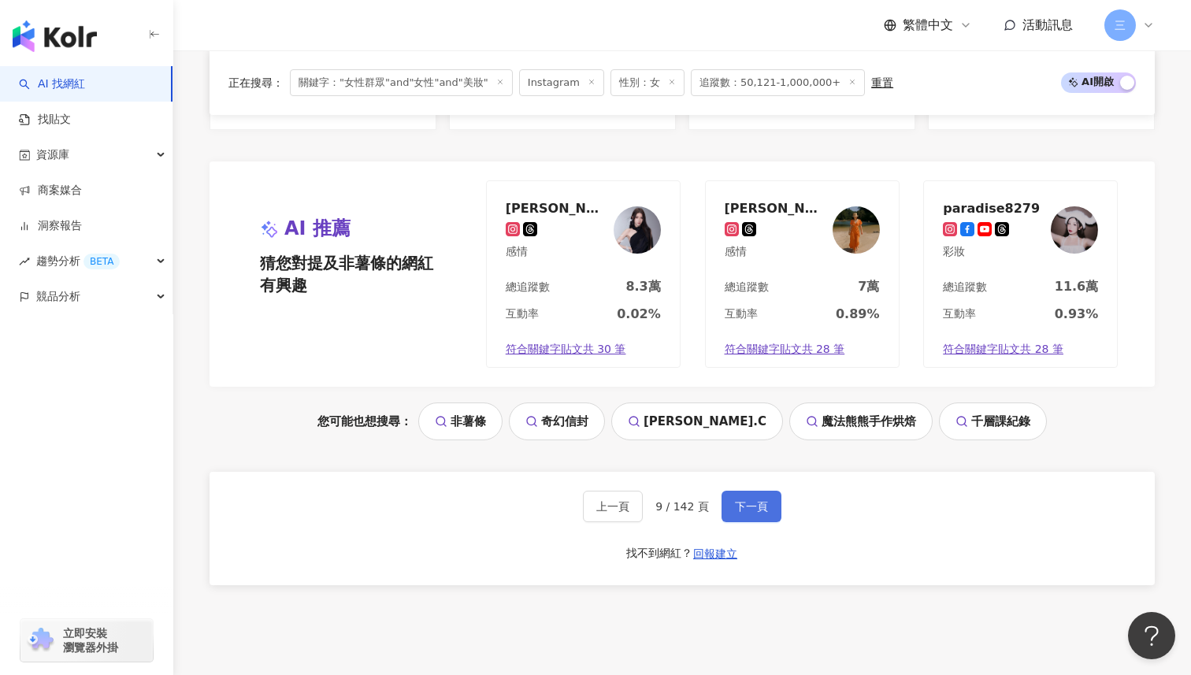
click at [752, 500] on span "下一頁" at bounding box center [751, 506] width 33 height 13
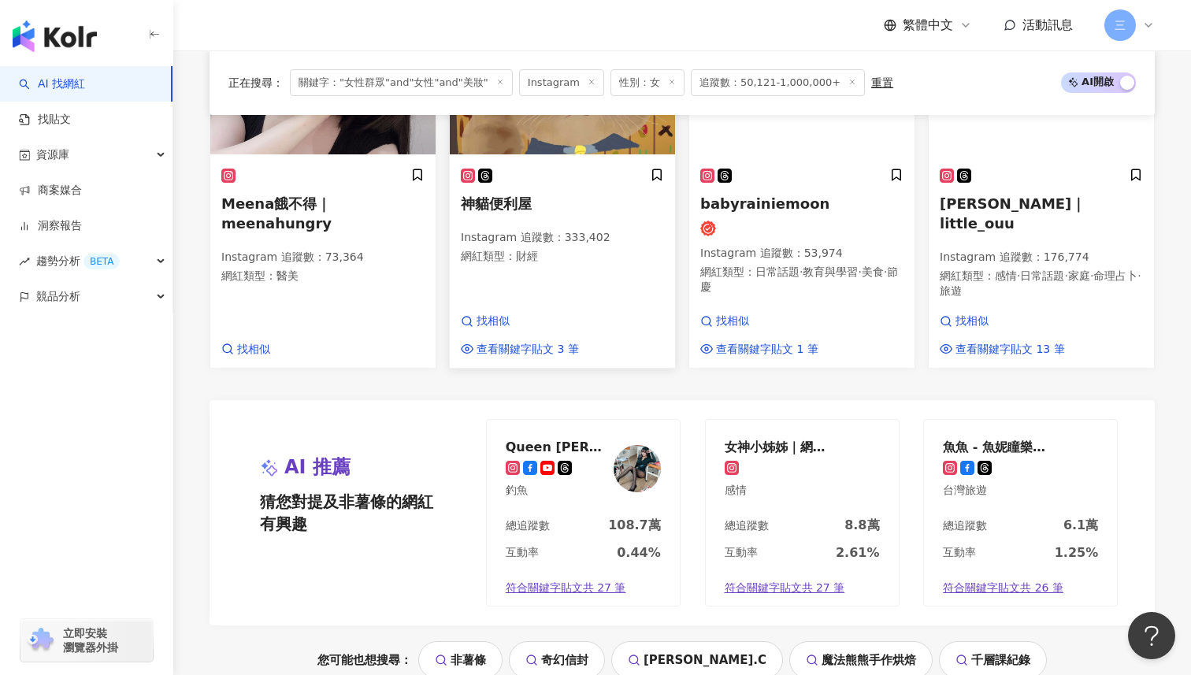
scroll to position [1602, 0]
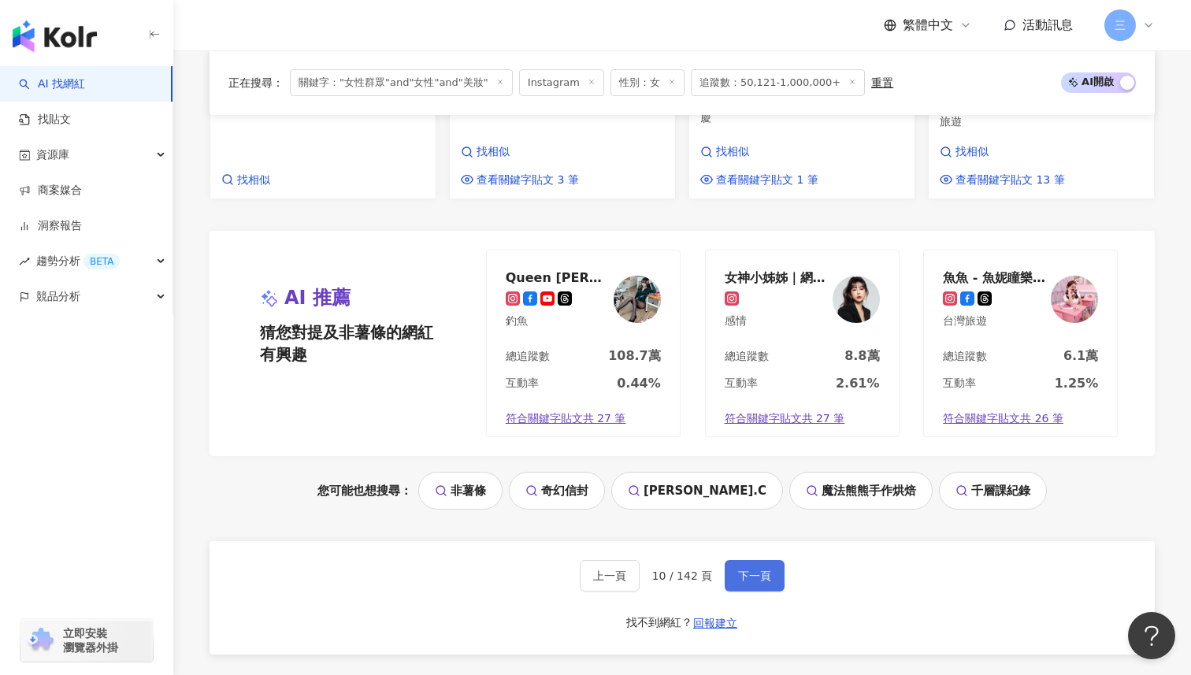
click at [753, 560] on button "下一頁" at bounding box center [755, 576] width 60 height 32
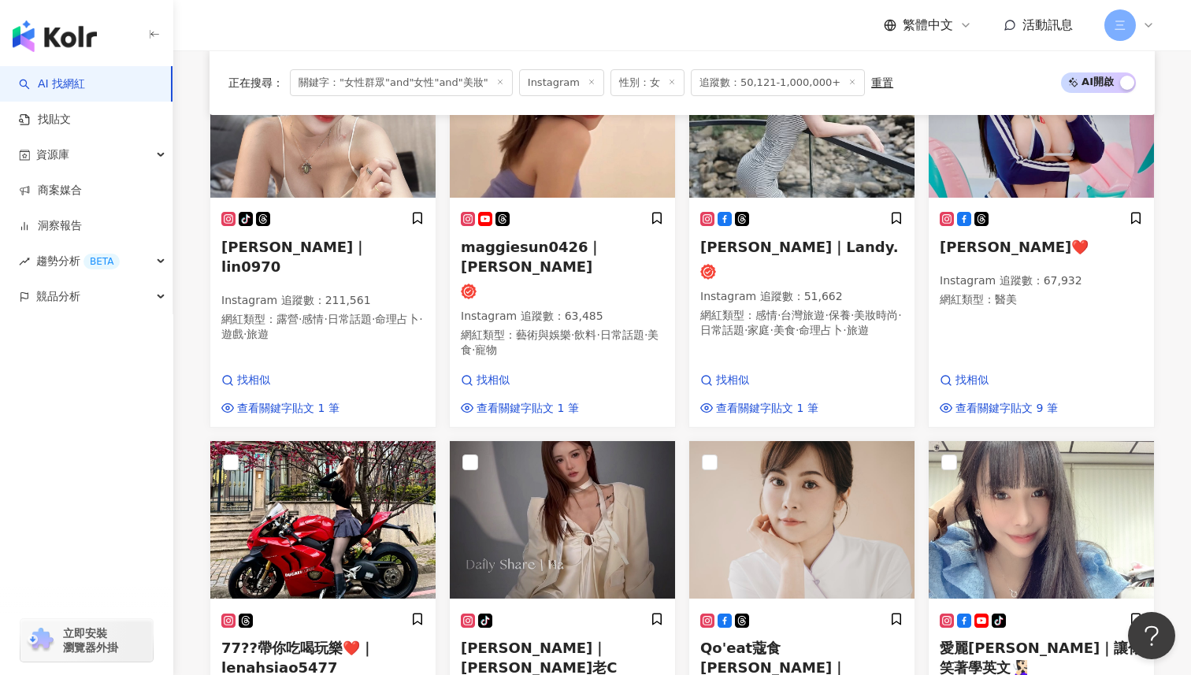
scroll to position [1198, 0]
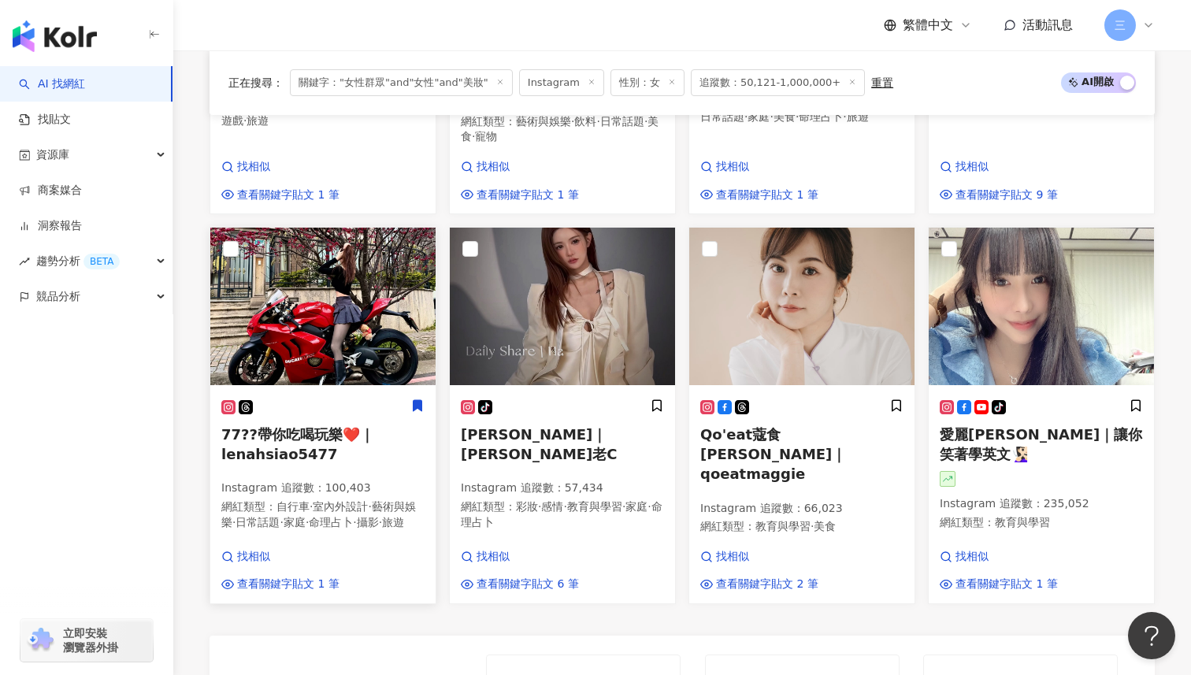
click at [291, 426] on span "77??帶你吃喝玩樂❤️｜ lenahsiao5477" at bounding box center [297, 444] width 153 height 36
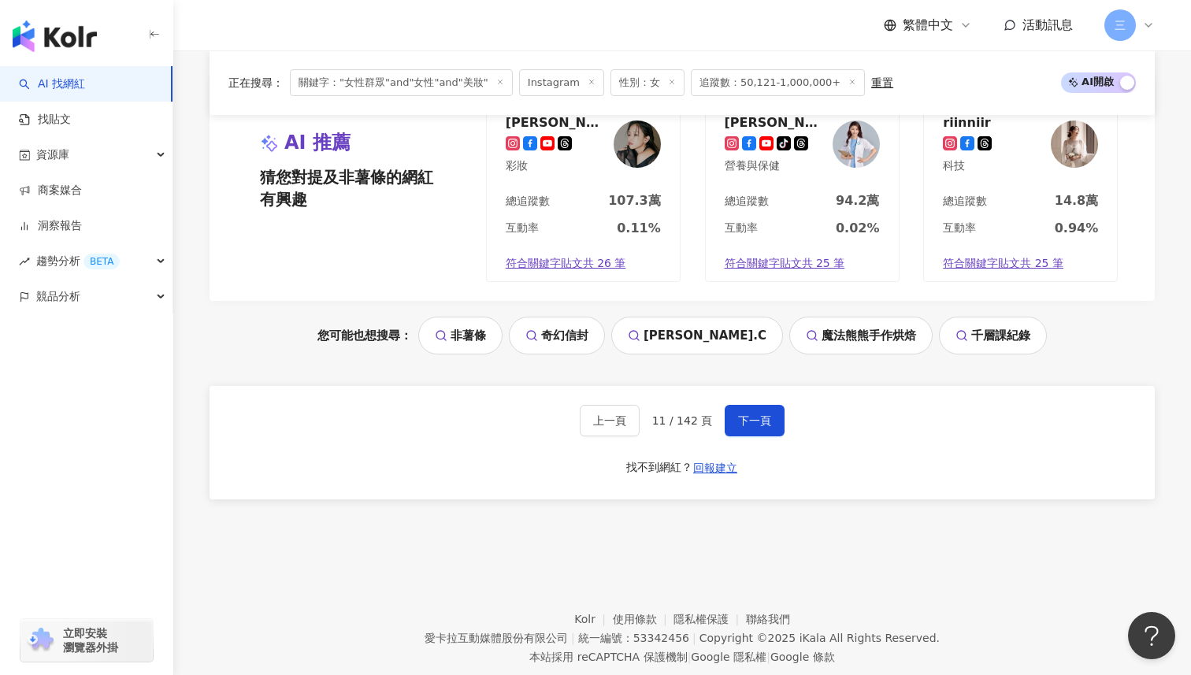
scroll to position [1796, 0]
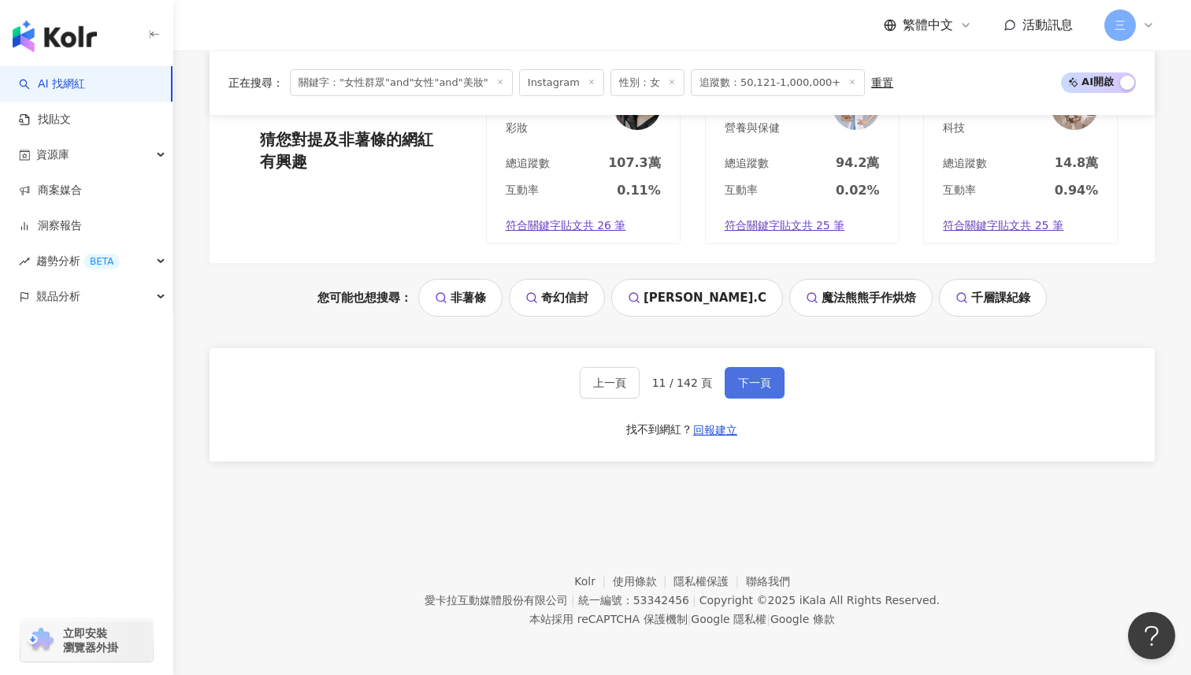
click at [745, 374] on button "下一頁" at bounding box center [755, 383] width 60 height 32
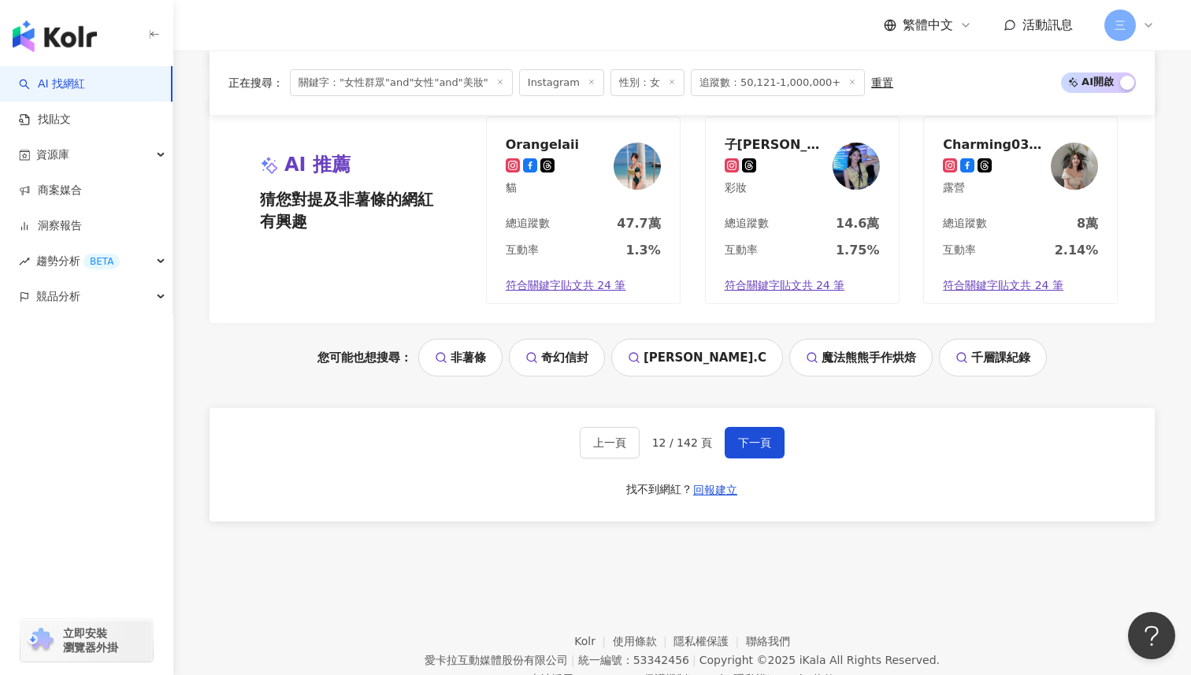
scroll to position [1820, 0]
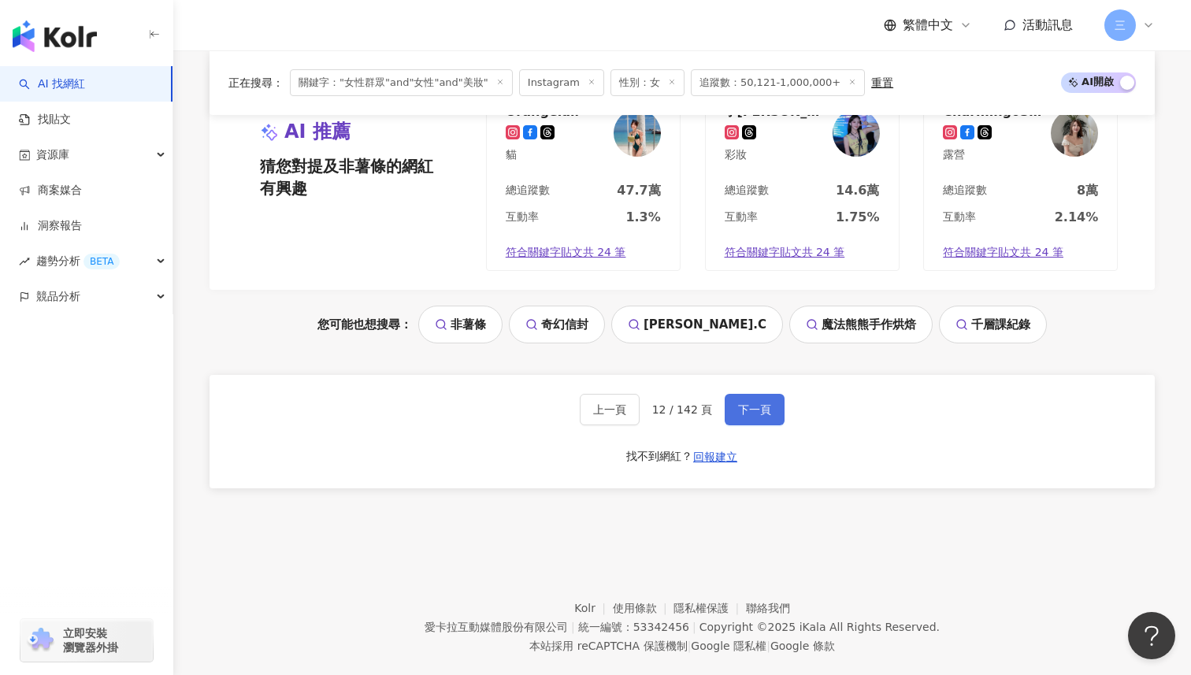
click at [760, 394] on button "下一頁" at bounding box center [755, 410] width 60 height 32
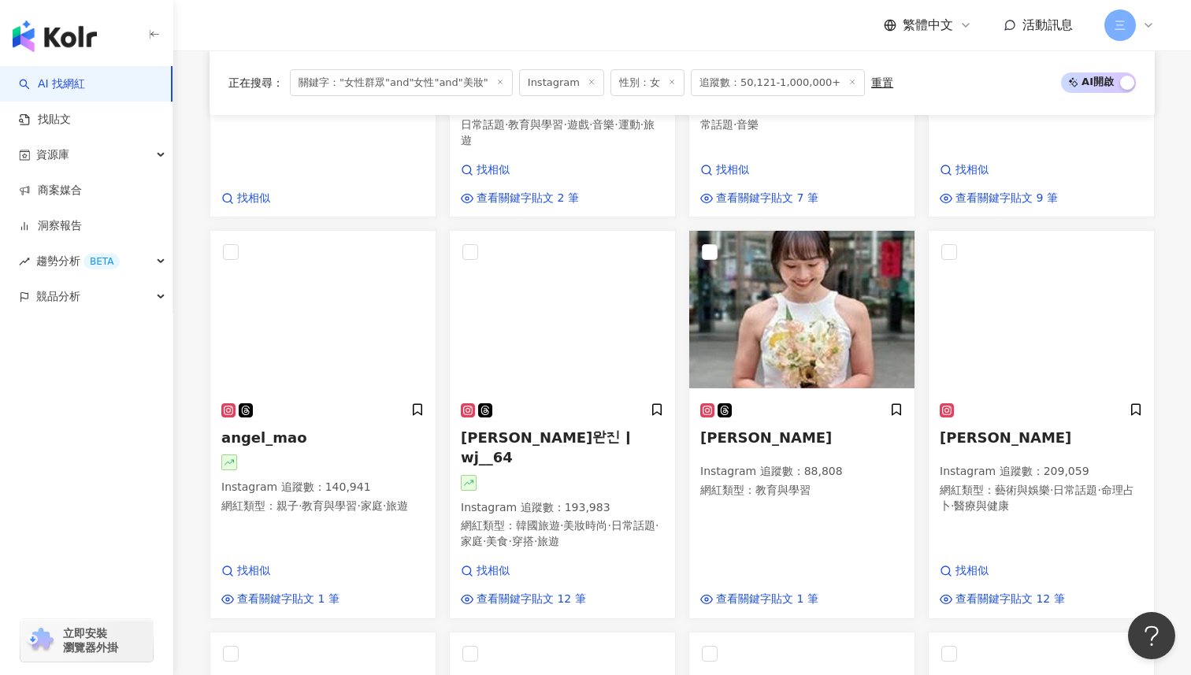
scroll to position [806, 0]
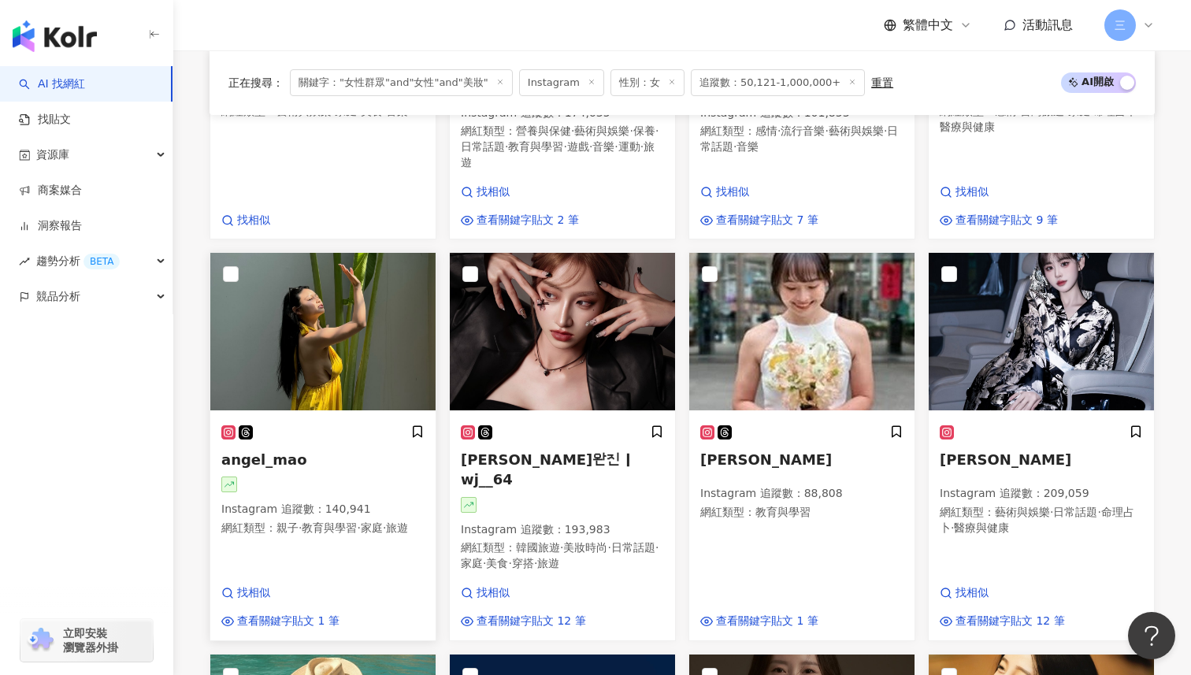
click at [276, 452] on span "angel_mao" at bounding box center [264, 460] width 86 height 17
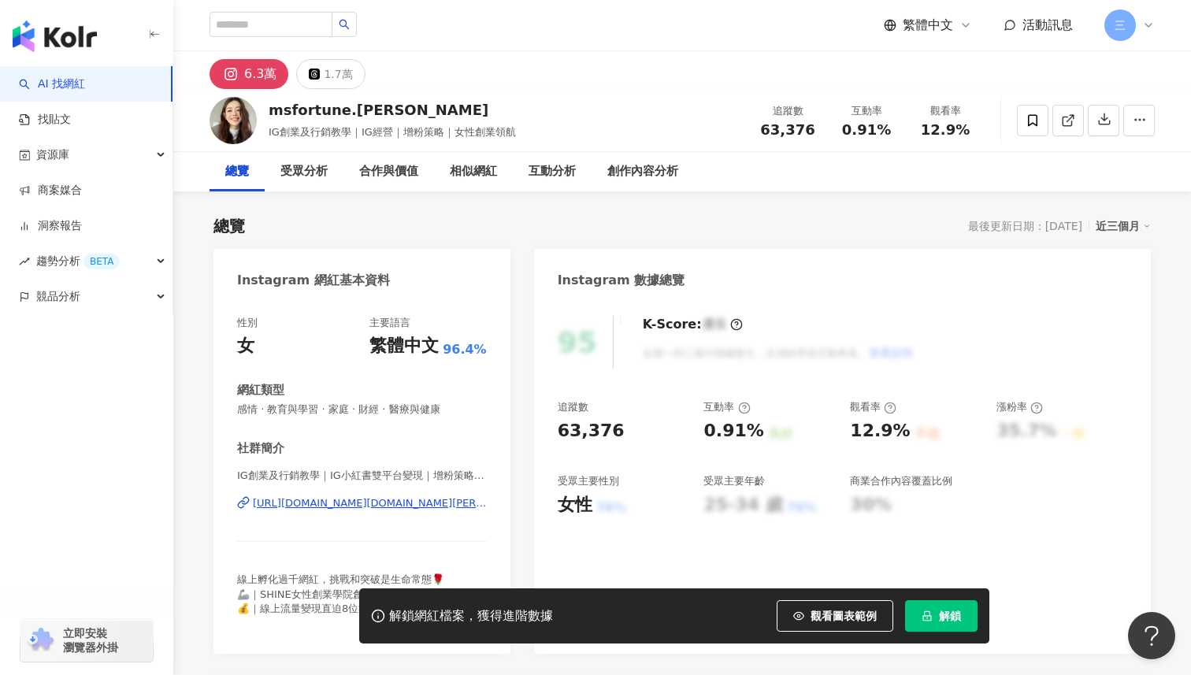
click at [412, 504] on div "[URL][DOMAIN_NAME][DOMAIN_NAME][PERSON_NAME]" at bounding box center [370, 503] width 234 height 14
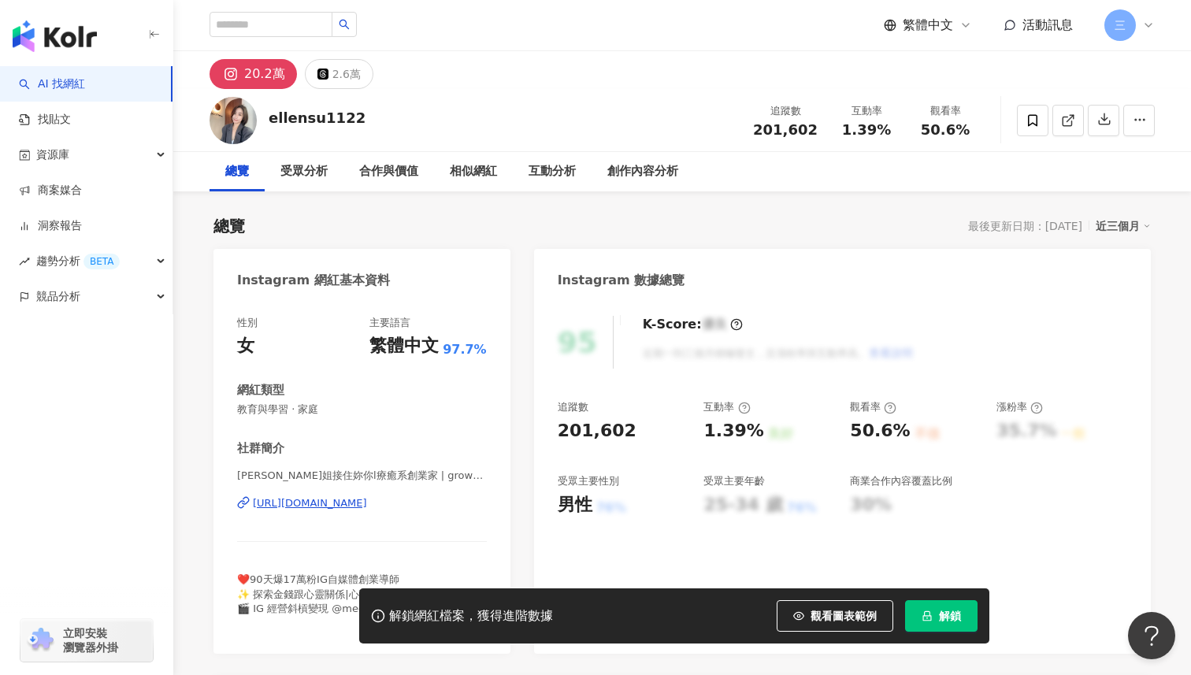
click at [367, 503] on div "[URL][DOMAIN_NAME]" at bounding box center [310, 503] width 114 height 14
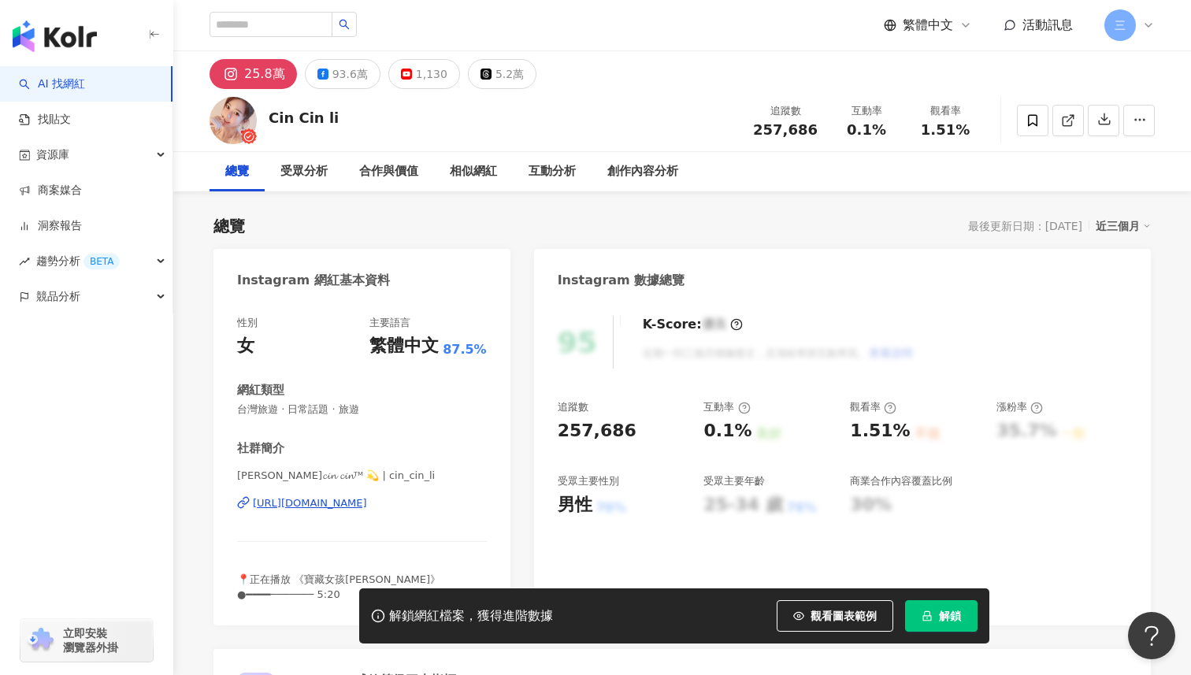
scroll to position [65, 0]
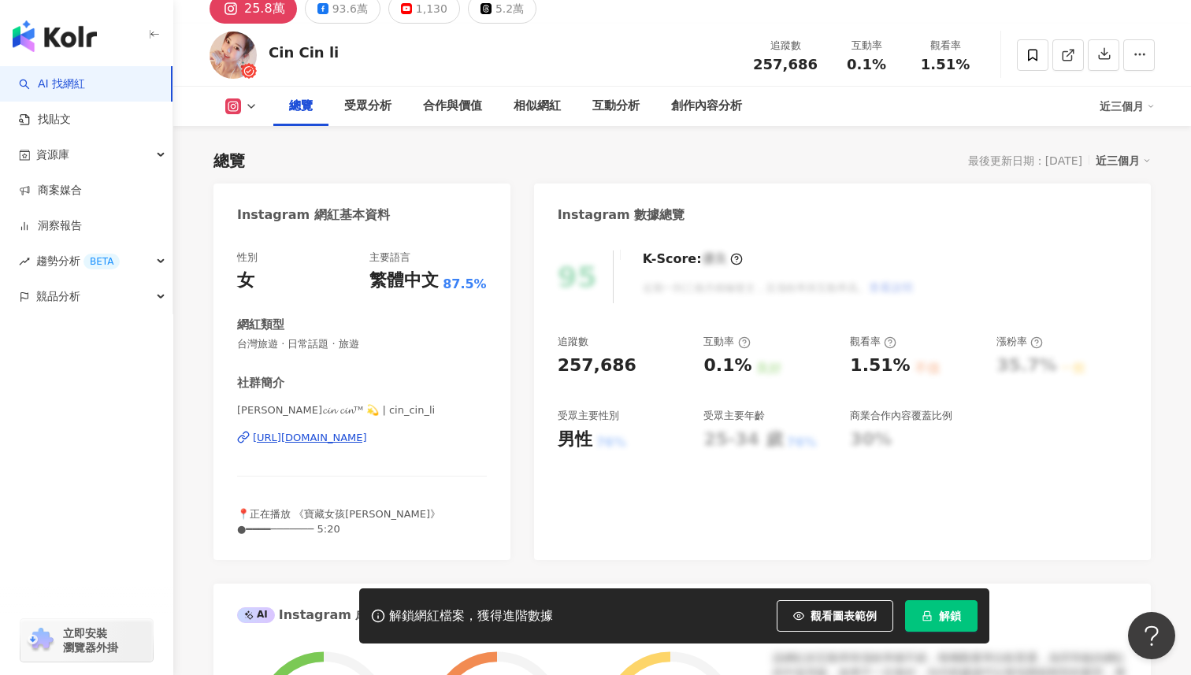
click at [355, 434] on div "https://www.instagram.com/cin_cin_li/" at bounding box center [310, 438] width 114 height 14
click at [362, 437] on div "https://www.instagram.com/cin_cin_li/" at bounding box center [310, 438] width 114 height 14
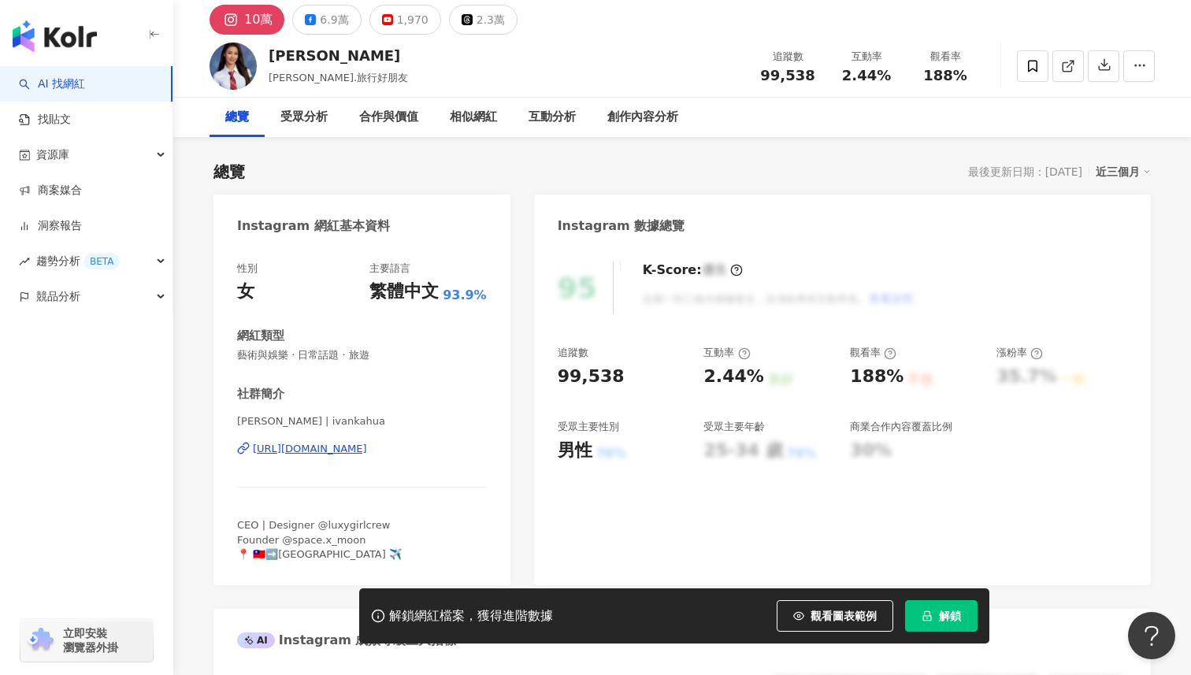
scroll to position [55, 0]
click at [367, 451] on div "https://www.instagram.com/ivankahua/" at bounding box center [310, 448] width 114 height 14
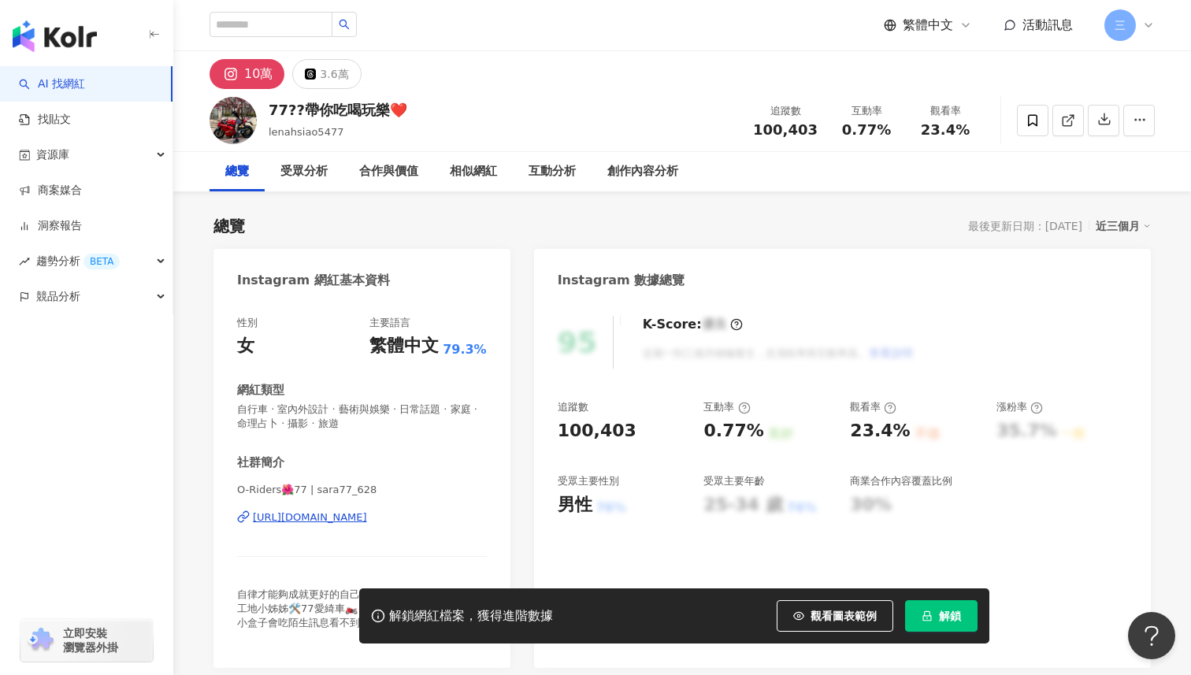
click at [359, 515] on div "[URL][DOMAIN_NAME]" at bounding box center [310, 518] width 114 height 14
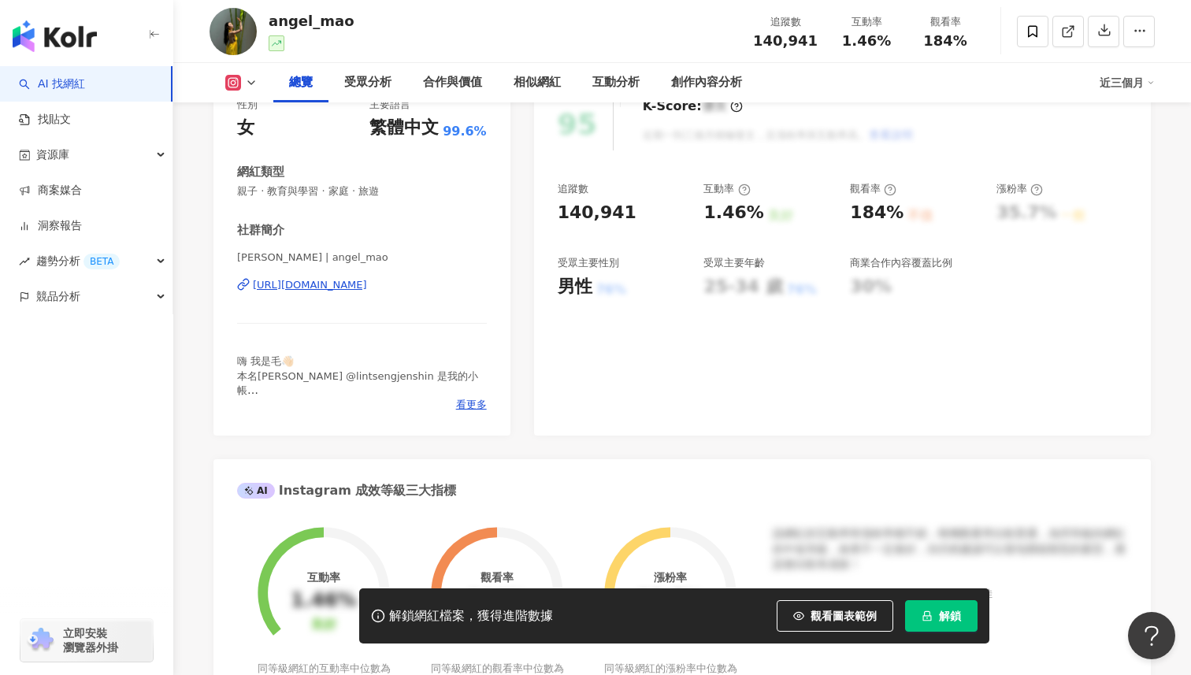
scroll to position [192, 0]
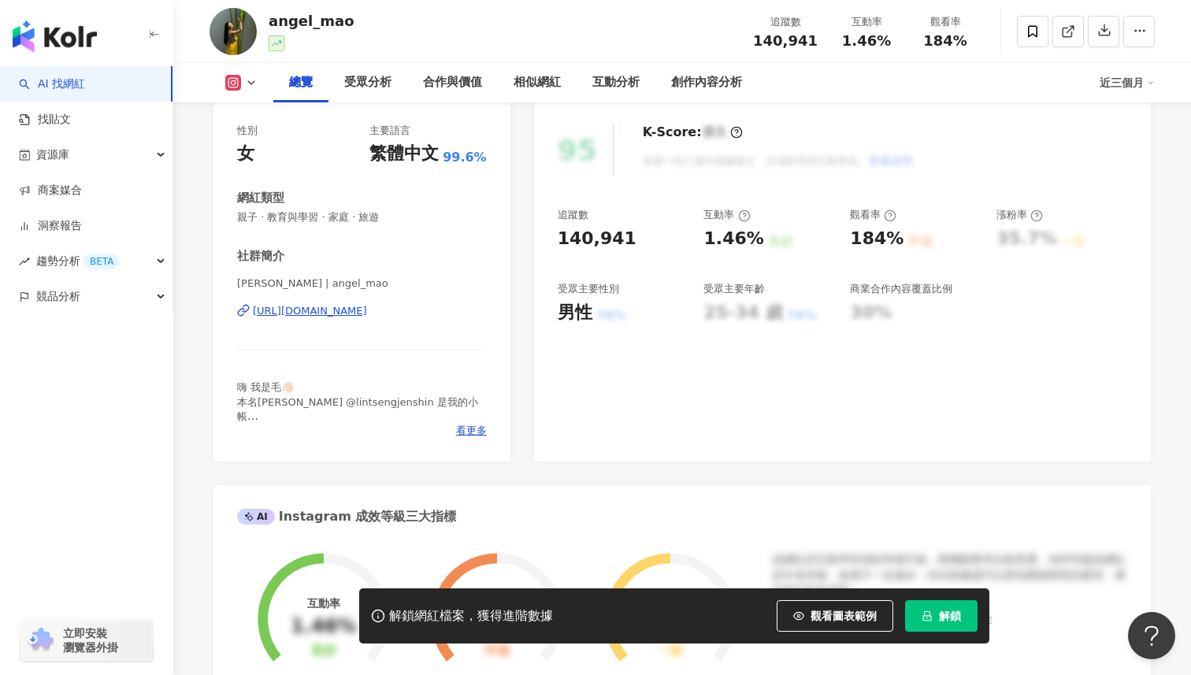
click at [367, 316] on div "[URL][DOMAIN_NAME]" at bounding box center [310, 311] width 114 height 14
